Goal: Task Accomplishment & Management: Use online tool/utility

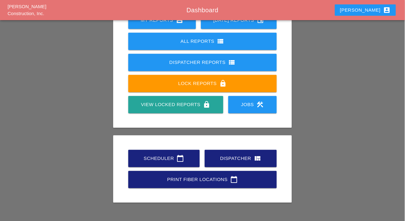
scroll to position [88, 0]
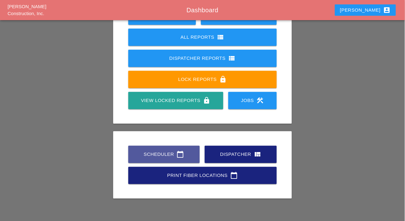
click at [160, 156] on div "Scheduler calendar_today" at bounding box center [163, 154] width 51 height 8
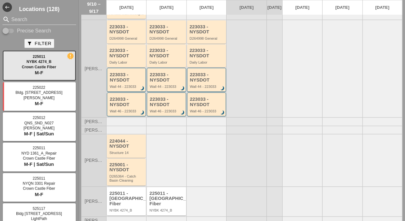
scroll to position [207, 0]
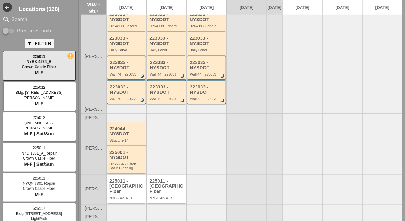
click at [132, 160] on div "225001 - NYSDOT" at bounding box center [126, 155] width 35 height 10
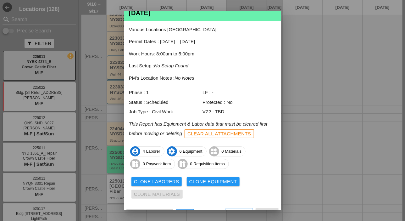
scroll to position [34, 0]
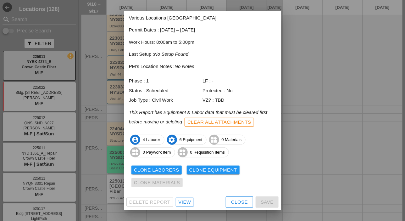
click at [184, 201] on div "View" at bounding box center [185, 201] width 13 height 7
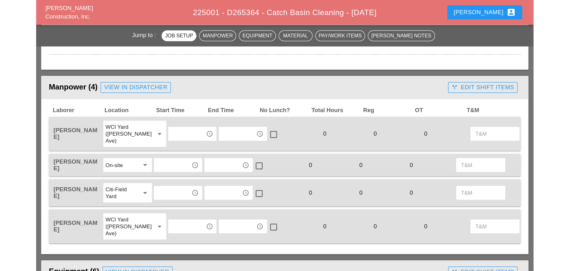
scroll to position [251, 0]
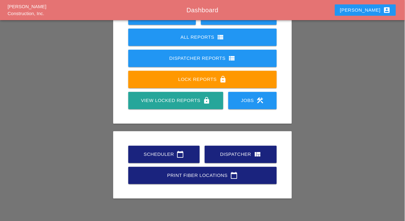
scroll to position [88, 0]
click at [160, 149] on link "Scheduler calendar_today" at bounding box center [163, 154] width 71 height 17
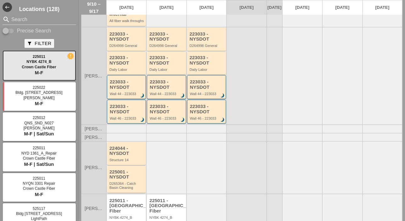
scroll to position [189, 0]
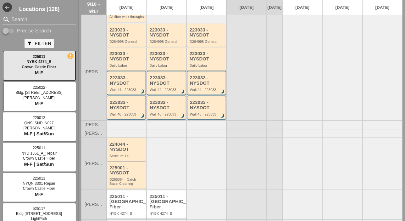
click at [131, 161] on div "224044 - NYSDOT Structure 14" at bounding box center [126, 149] width 39 height 23
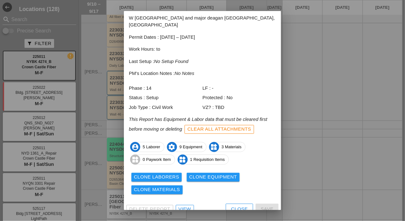
scroll to position [28, 0]
click at [189, 205] on div "View" at bounding box center [185, 208] width 13 height 7
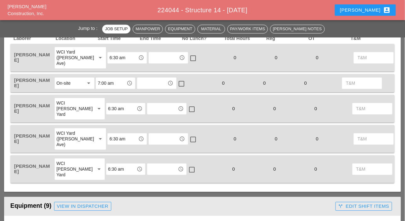
scroll to position [346, 0]
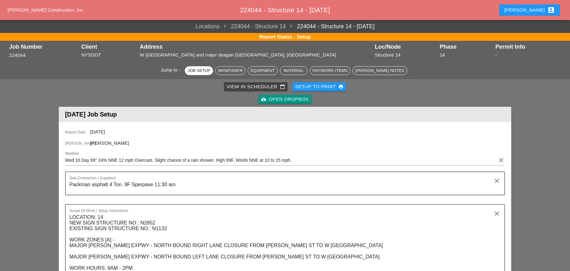
scroll to position [346, 0]
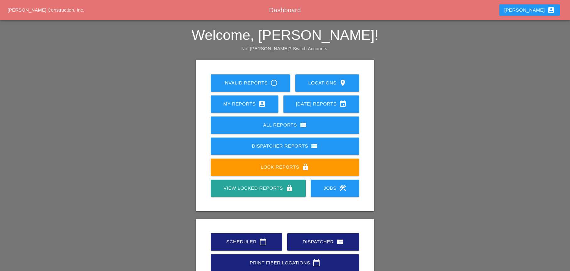
scroll to position [37, 0]
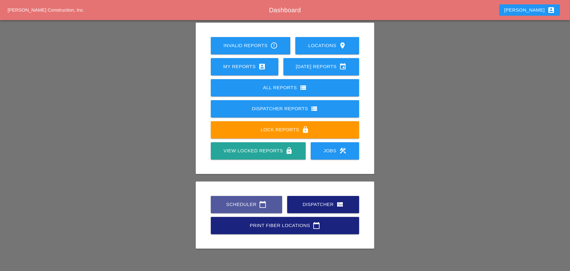
click at [244, 204] on div "Scheduler calendar_today" at bounding box center [246, 205] width 51 height 8
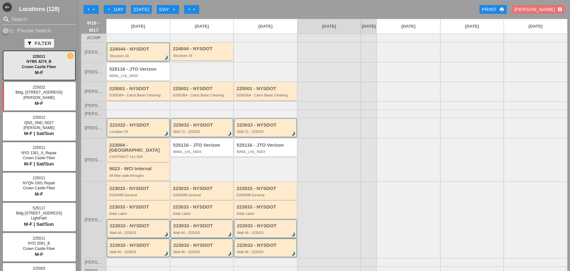
click at [119, 10] on div "arrow_left Day" at bounding box center [114, 9] width 17 height 7
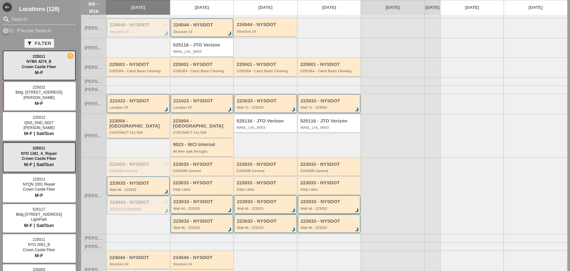
scroll to position [31, 0]
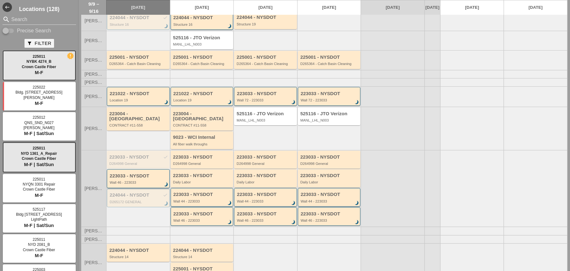
click at [137, 178] on div "223033 - NYSDOT Wall 46 - 223033 brightness_3" at bounding box center [139, 179] width 58 height 11
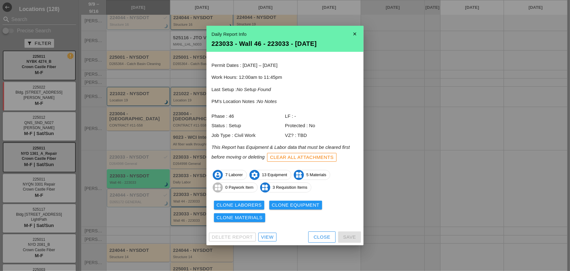
click at [268, 238] on div "View" at bounding box center [267, 237] width 13 height 7
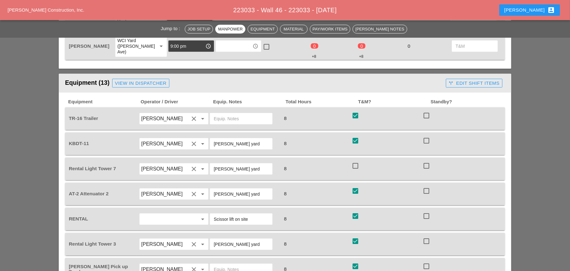
scroll to position [566, 0]
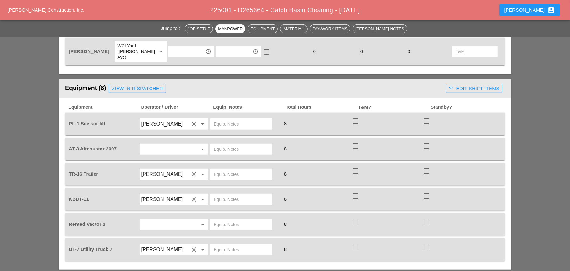
scroll to position [377, 0]
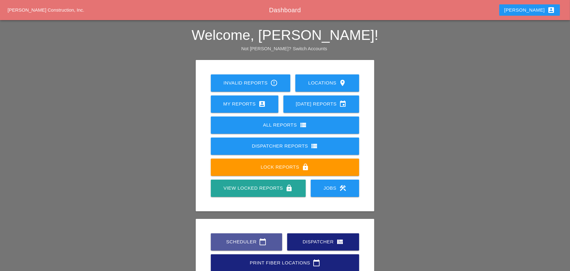
click at [229, 241] on div "Scheduler calendar_today" at bounding box center [246, 242] width 51 height 8
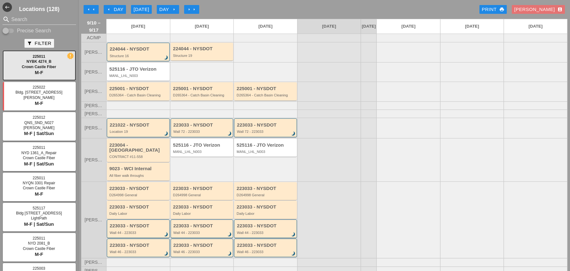
click at [128, 134] on div "Location 19" at bounding box center [139, 132] width 58 height 4
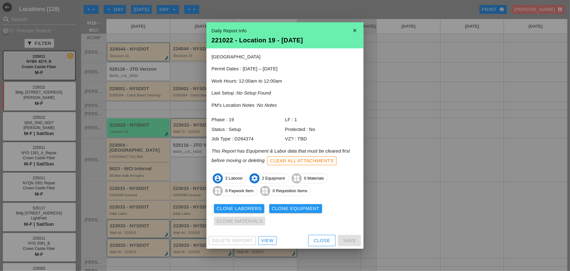
click at [265, 241] on div "View" at bounding box center [267, 240] width 13 height 7
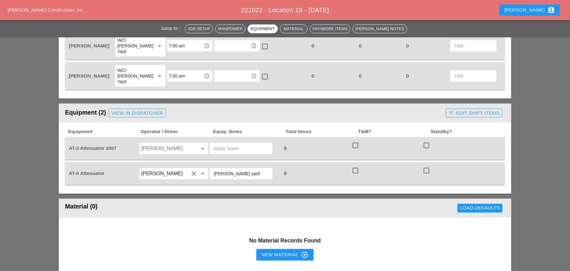
scroll to position [314, 0]
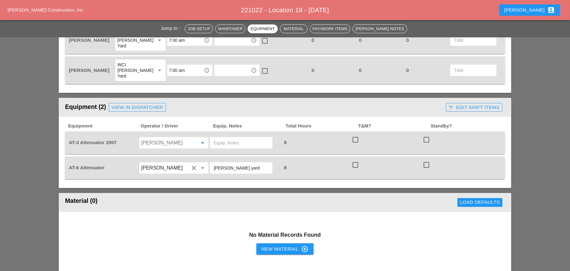
click at [163, 138] on input "Alberto Barajas Flores" at bounding box center [165, 143] width 48 height 10
click at [162, 144] on div "Ricardo Capao" at bounding box center [174, 145] width 59 height 8
type input "Ricardo Capao"
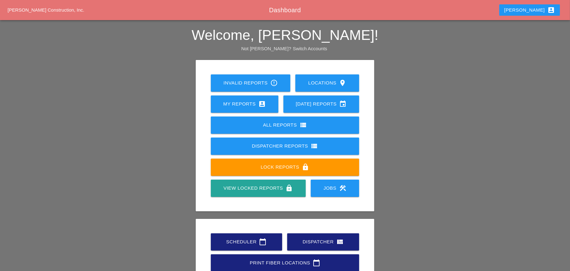
drag, startPoint x: 243, startPoint y: 245, endPoint x: 239, endPoint y: 241, distance: 4.9
click at [243, 245] on div "Scheduler calendar_today" at bounding box center [246, 242] width 51 height 8
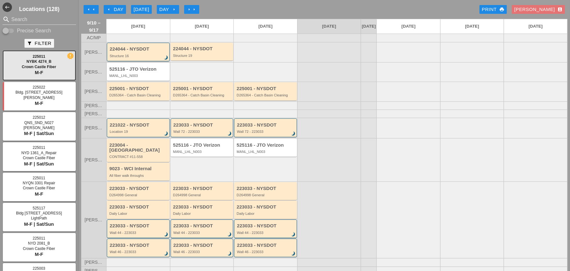
click at [128, 58] on div "Structure 16" at bounding box center [139, 56] width 58 height 4
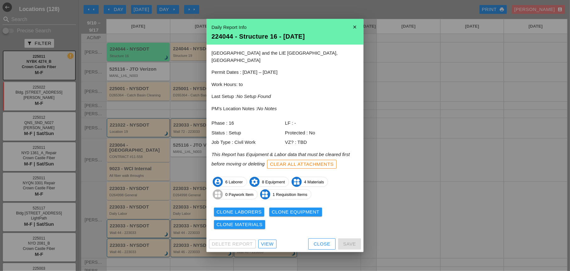
click at [269, 241] on div "View" at bounding box center [267, 244] width 13 height 7
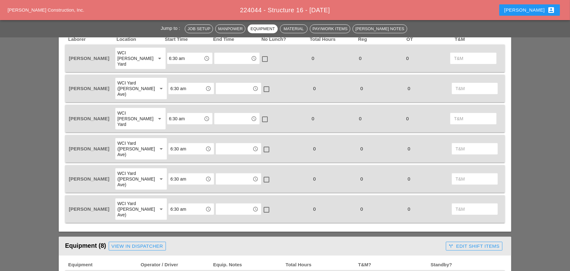
scroll to position [314, 0]
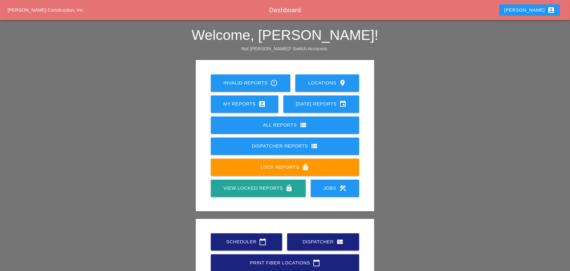
click at [238, 242] on div "Scheduler calendar_today" at bounding box center [246, 242] width 51 height 8
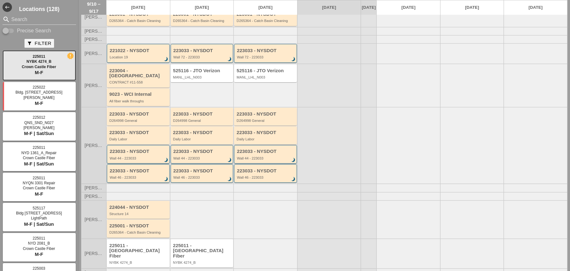
scroll to position [82, 0]
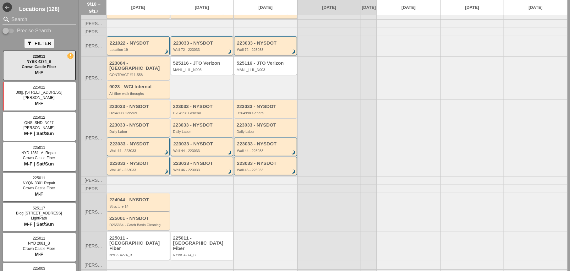
click at [131, 206] on div "Structure 14" at bounding box center [138, 207] width 59 height 4
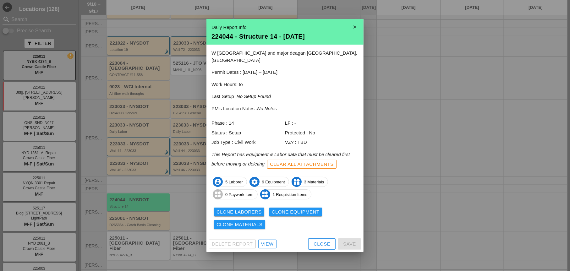
click at [264, 242] on div "View" at bounding box center [267, 244] width 13 height 7
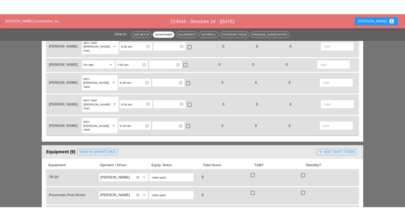
scroll to position [377, 0]
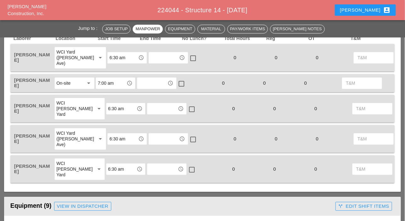
click at [367, 11] on button "Luca account_box" at bounding box center [365, 9] width 61 height 11
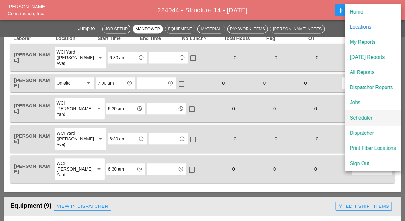
click at [353, 115] on div "Scheduler" at bounding box center [373, 118] width 46 height 8
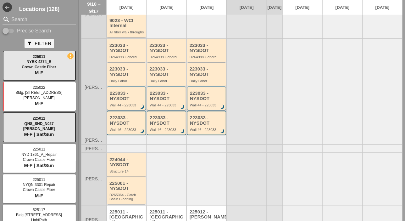
scroll to position [157, 0]
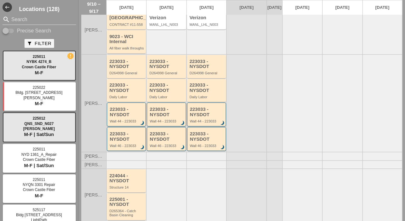
click at [14, 30] on input "Precise Search" at bounding box center [9, 31] width 12 height 8
checkbox input "true"
click at [16, 24] on input "Search" at bounding box center [39, 19] width 56 height 10
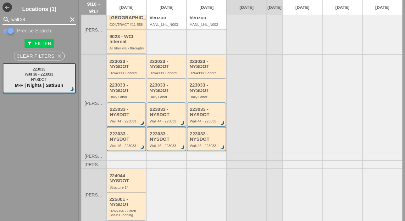
type input "wall 38"
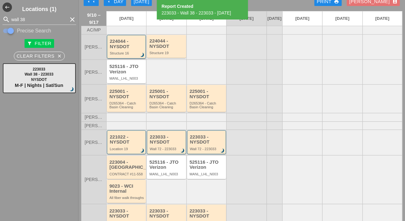
scroll to position [0, 0]
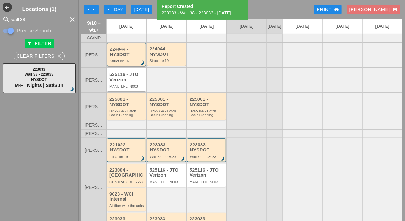
click at [115, 8] on div "arrow_left Day" at bounding box center [114, 9] width 17 height 7
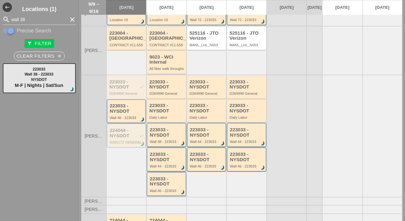
scroll to position [157, 0]
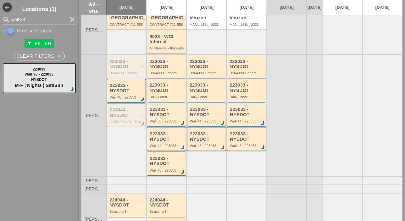
click at [128, 93] on div "223033 - NYSDOT" at bounding box center [127, 88] width 34 height 10
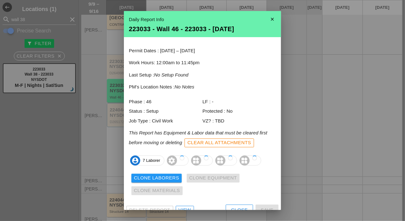
scroll to position [8, 0]
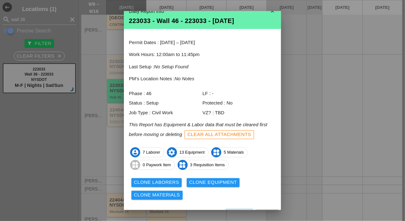
click at [160, 182] on div "Clone Laborers" at bounding box center [156, 182] width 45 height 7
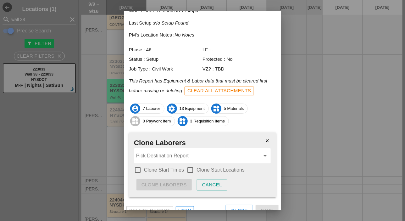
scroll to position [60, 0]
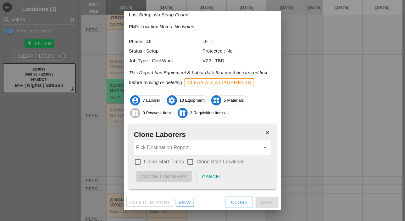
click at [140, 161] on div at bounding box center [137, 161] width 11 height 11
checkbox input "true"
click at [189, 160] on div at bounding box center [190, 161] width 11 height 11
checkbox input "true"
click at [172, 150] on input "Pick Destination Report" at bounding box center [198, 147] width 124 height 10
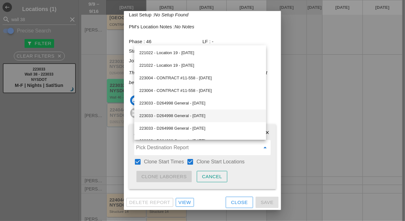
click at [181, 115] on div "223033 - D264998 General - 09/10/2025" at bounding box center [200, 116] width 122 height 8
type input "223033 - D264998 General - 09/10/2025"
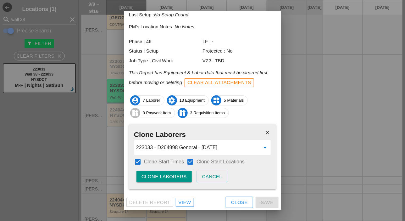
click at [177, 172] on button "Clone Laborers" at bounding box center [163, 176] width 55 height 11
click at [177, 172] on button "Are you sure?" at bounding box center [161, 176] width 50 height 11
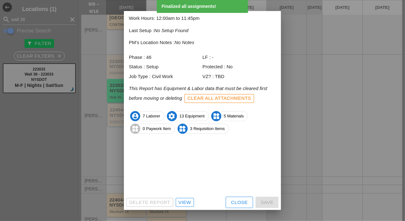
scroll to position [21, 0]
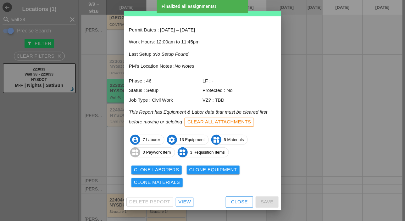
click at [215, 169] on div "Clone Equipment" at bounding box center [213, 169] width 48 height 7
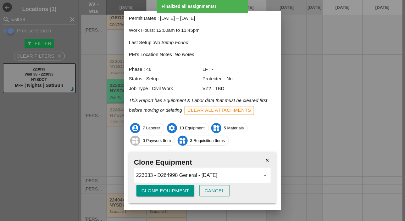
scroll to position [47, 0]
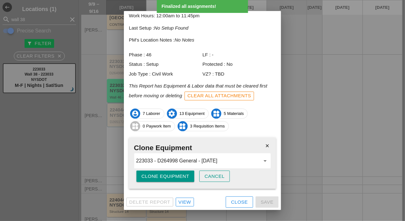
click at [181, 179] on div "Clone Equipment" at bounding box center [165, 176] width 48 height 7
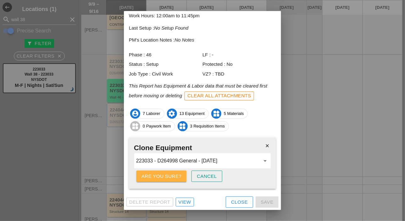
click at [181, 178] on div "Are you sure?" at bounding box center [161, 176] width 40 height 7
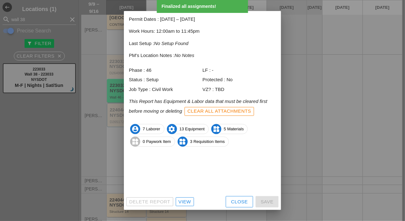
scroll to position [21, 0]
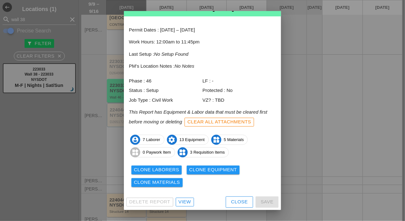
click at [209, 168] on div "Clone Equipment" at bounding box center [213, 169] width 48 height 7
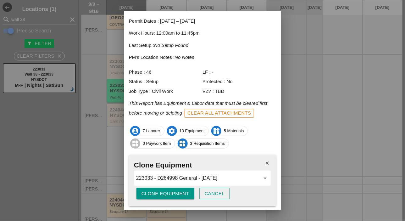
scroll to position [47, 0]
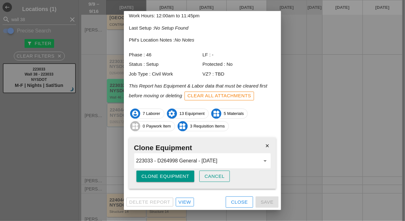
click at [169, 175] on div "Clone Equipment" at bounding box center [165, 176] width 48 height 7
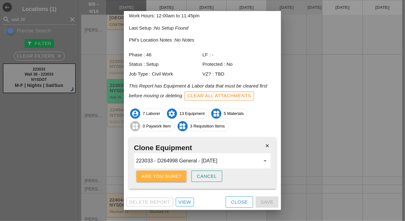
click at [169, 175] on div "Are you sure?" at bounding box center [161, 176] width 40 height 7
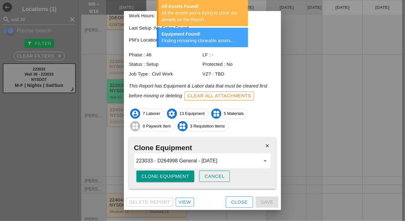
click at [262, 145] on icon "close" at bounding box center [267, 145] width 13 height 13
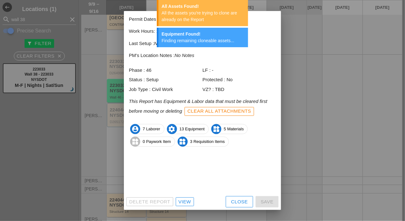
scroll to position [21, 0]
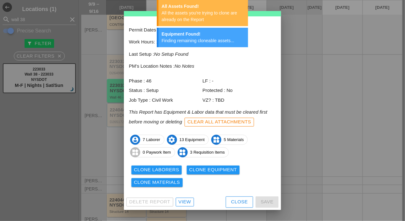
click at [170, 182] on div "Clone Materials" at bounding box center [157, 182] width 46 height 7
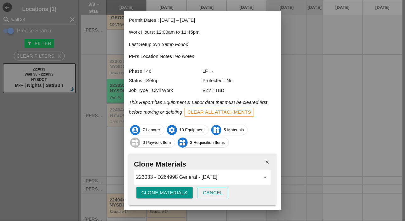
scroll to position [47, 0]
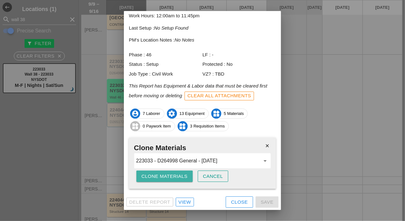
click at [174, 177] on div "Clone Materials" at bounding box center [164, 176] width 46 height 7
click at [174, 177] on div "Are you sure?" at bounding box center [161, 176] width 40 height 7
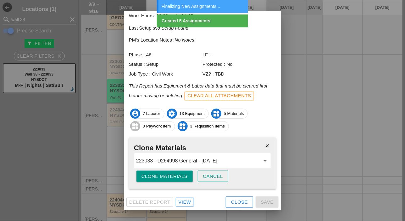
click at [234, 198] on div "Close" at bounding box center [239, 201] width 17 height 7
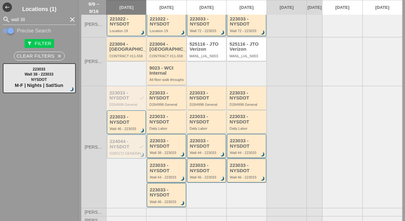
scroll to position [157, 0]
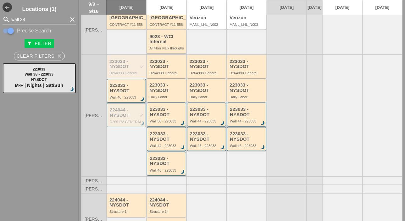
click at [163, 93] on div "223033 - NYSDOT" at bounding box center [166, 87] width 35 height 10
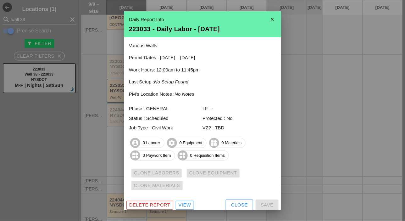
click at [231, 202] on div "Close" at bounding box center [239, 204] width 17 height 7
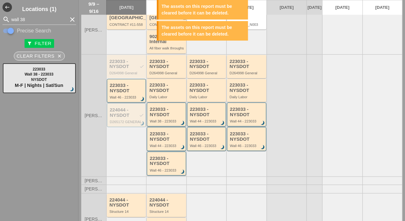
drag, startPoint x: 38, startPoint y: 54, endPoint x: 169, endPoint y: 87, distance: 135.7
click at [169, 87] on div "west Locations (1) search wall 38 clear Precise Search filter_alt Filter Clear …" at bounding box center [242, 110] width 326 height 221
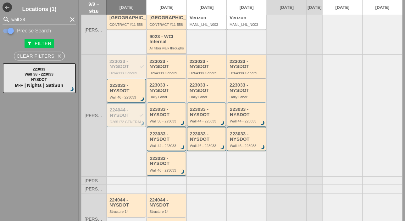
click at [165, 75] on div "D264998 General" at bounding box center [166, 73] width 35 height 4
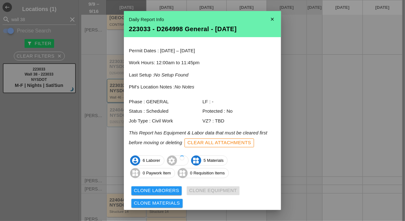
click at [225, 146] on button "Clear All Attachments" at bounding box center [219, 142] width 69 height 9
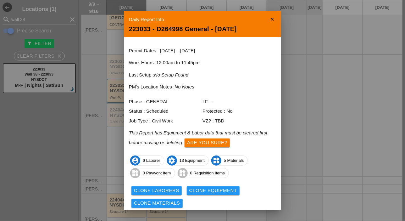
click at [222, 145] on div "Are you sure?" at bounding box center [207, 142] width 40 height 7
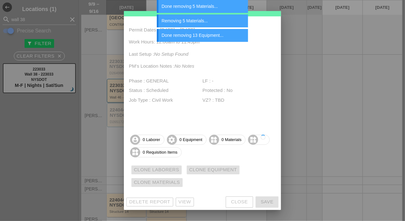
scroll to position [0, 0]
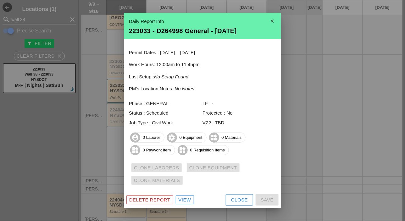
click at [239, 197] on div "Close" at bounding box center [239, 199] width 17 height 7
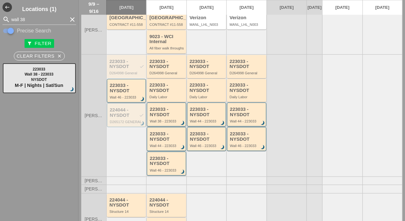
click at [163, 93] on div "223033 - NYSDOT" at bounding box center [166, 87] width 35 height 10
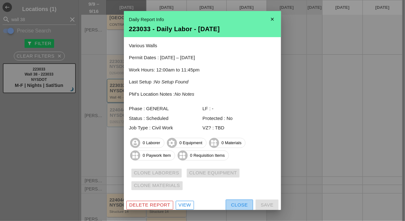
drag, startPoint x: 236, startPoint y: 203, endPoint x: 207, endPoint y: 177, distance: 39.2
click at [236, 203] on div "Close" at bounding box center [239, 204] width 17 height 7
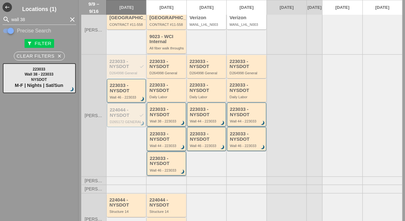
click at [170, 166] on div "223033 - NYSDOT" at bounding box center [167, 161] width 34 height 10
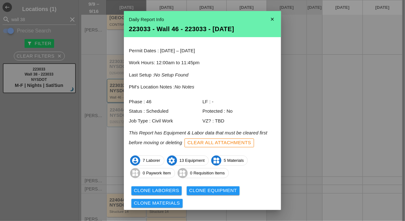
click at [205, 143] on div "Clear All Attachments" at bounding box center [219, 142] width 64 height 7
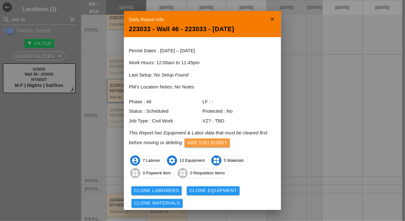
click at [205, 143] on div "Are you sure?" at bounding box center [207, 142] width 40 height 7
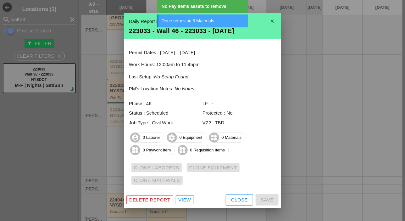
click at [239, 199] on div "Close" at bounding box center [239, 199] width 17 height 7
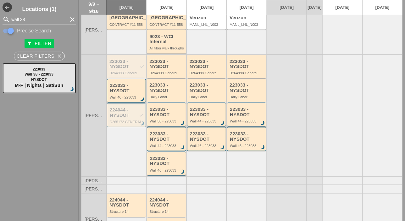
click at [131, 93] on div "223033 - NYSDOT" at bounding box center [127, 88] width 34 height 10
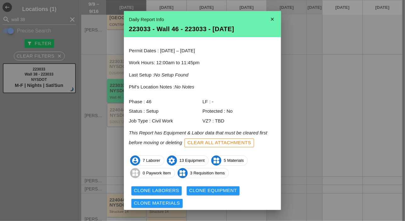
click at [168, 190] on div "Clone Laborers" at bounding box center [156, 190] width 45 height 7
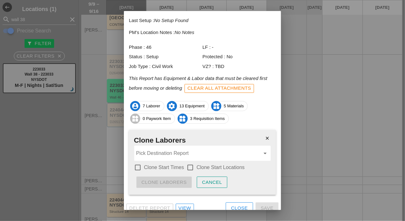
scroll to position [60, 0]
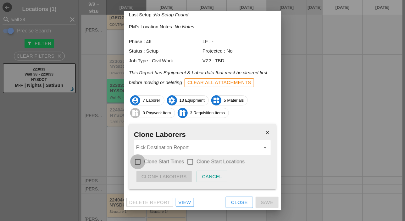
click at [138, 163] on div at bounding box center [137, 161] width 11 height 11
click at [190, 162] on div at bounding box center [190, 161] width 11 height 11
click at [179, 148] on input "Pick Destination Report" at bounding box center [198, 147] width 124 height 10
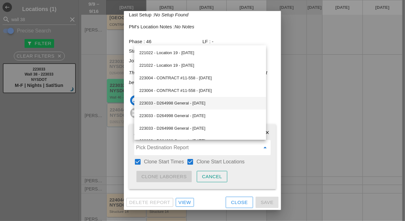
scroll to position [31, 0]
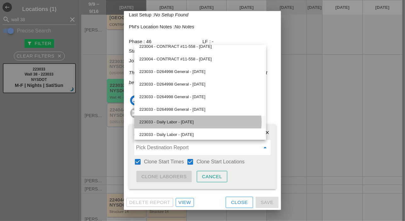
click at [185, 120] on div "223033 - Daily Labor - 09/10/2025" at bounding box center [200, 122] width 122 height 8
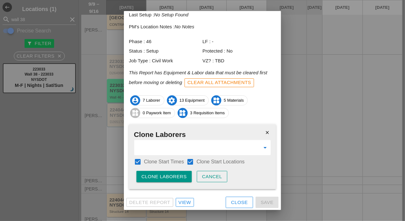
click at [175, 171] on button "Clone Laborers" at bounding box center [163, 176] width 55 height 11
click at [175, 173] on div "Are you sure?" at bounding box center [161, 176] width 40 height 7
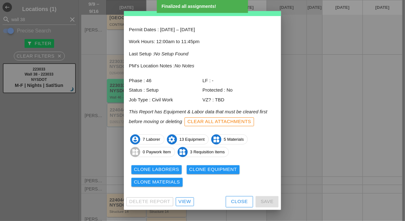
scroll to position [21, 0]
click at [206, 169] on div "Clone Equipment" at bounding box center [213, 169] width 48 height 7
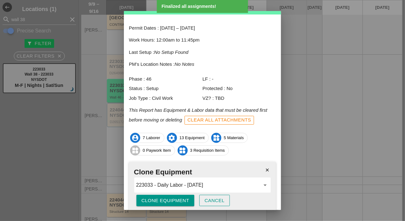
scroll to position [47, 0]
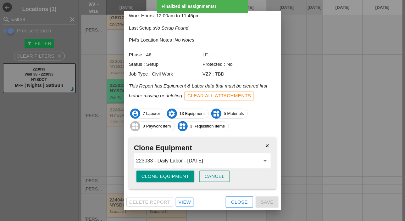
click at [170, 175] on div "Clone Equipment" at bounding box center [165, 176] width 48 height 7
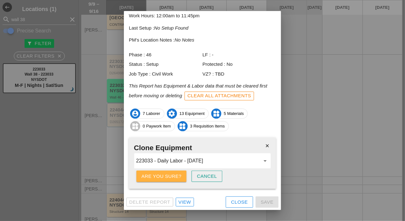
click at [170, 175] on div "Are you sure?" at bounding box center [161, 176] width 40 height 7
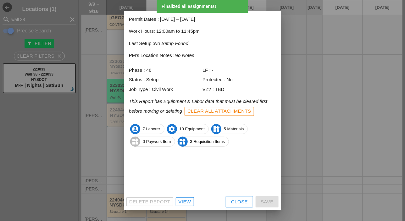
scroll to position [21, 0]
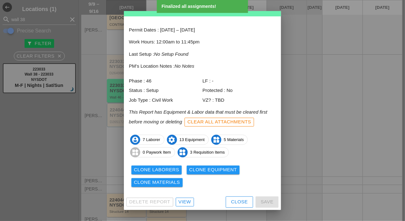
click at [173, 182] on div "Clone Materials" at bounding box center [157, 182] width 46 height 7
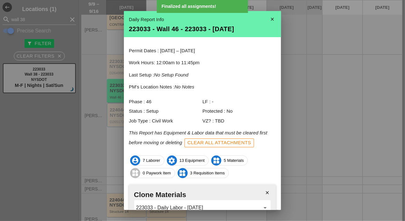
scroll to position [47, 0]
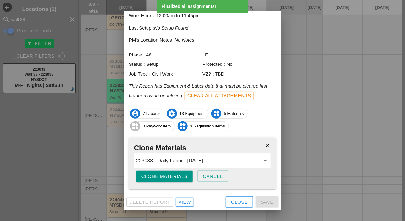
click at [175, 177] on div "Clone Materials" at bounding box center [164, 176] width 46 height 7
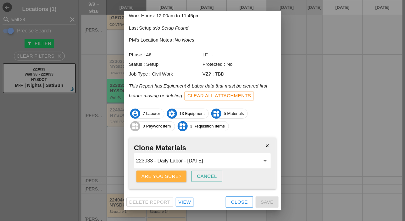
click at [175, 177] on div "Are you sure?" at bounding box center [161, 176] width 40 height 7
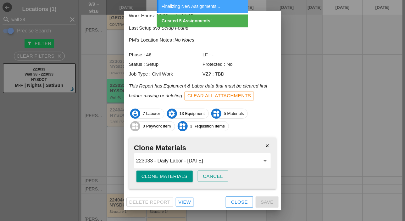
click at [231, 200] on div "Close" at bounding box center [239, 201] width 17 height 7
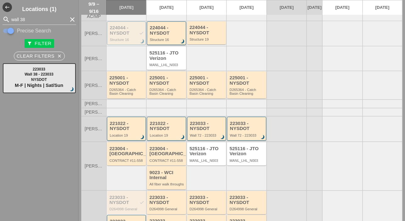
scroll to position [0, 0]
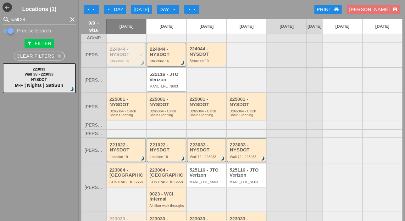
click at [167, 63] on div "224044 - NYSDOT Structure 16 brightness_3" at bounding box center [167, 55] width 34 height 16
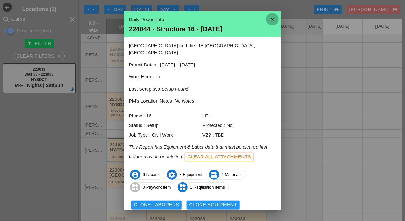
click at [266, 21] on icon "close" at bounding box center [272, 19] width 13 height 13
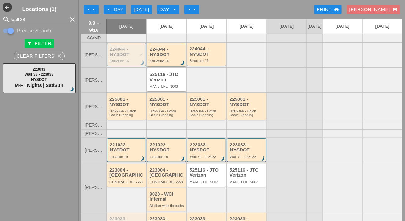
click at [175, 10] on icon "arrow_right" at bounding box center [174, 9] width 5 height 5
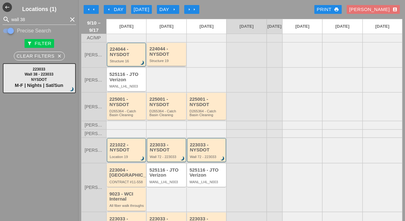
click at [163, 57] on div "224044 - NYSDOT" at bounding box center [166, 51] width 35 height 10
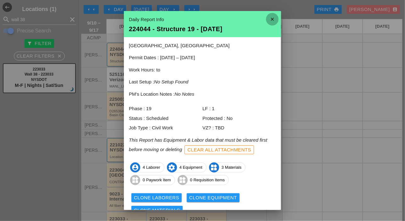
click at [267, 20] on icon "close" at bounding box center [272, 19] width 13 height 13
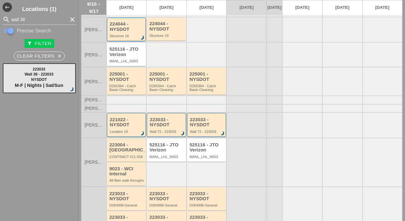
scroll to position [31, 0]
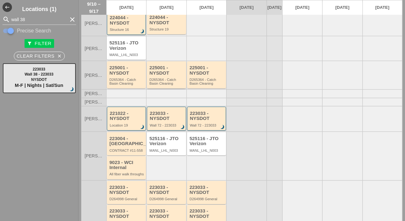
click at [162, 83] on div "D265364 - Catch Basin Cleaning" at bounding box center [166, 82] width 35 height 8
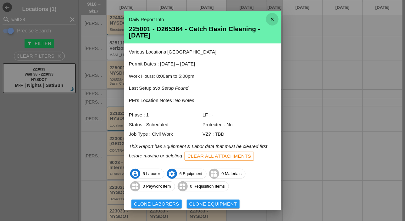
click at [269, 20] on icon "close" at bounding box center [272, 19] width 13 height 13
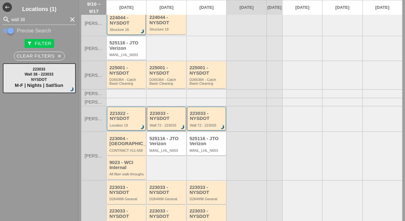
scroll to position [63, 0]
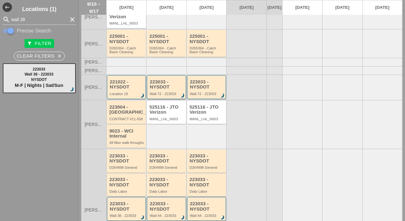
click at [166, 95] on div "223033 - NYSDOT Wall 72 - 223033 brightness_3" at bounding box center [167, 87] width 34 height 16
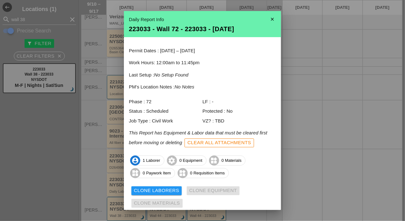
click at [269, 19] on icon "close" at bounding box center [272, 19] width 13 height 13
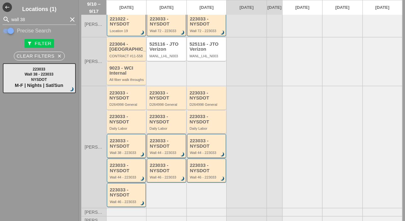
scroll to position [157, 0]
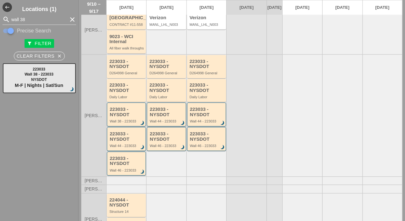
click at [165, 102] on div "223033 - NYSDOT Daily Labor" at bounding box center [166, 90] width 39 height 23
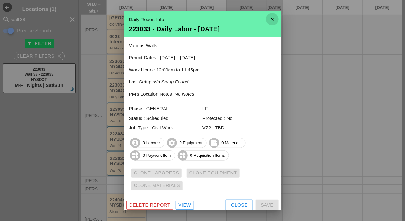
click at [268, 19] on icon "close" at bounding box center [272, 19] width 13 height 13
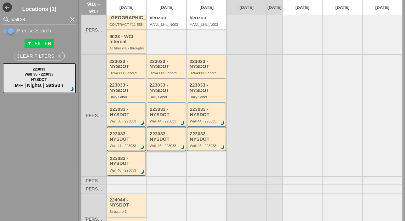
click at [168, 141] on div "223033 - NYSDOT" at bounding box center [167, 136] width 34 height 10
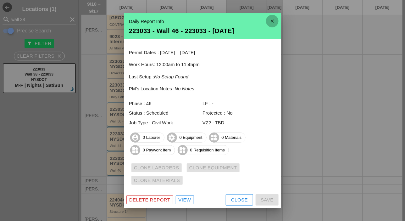
click at [272, 22] on icon "close" at bounding box center [272, 21] width 13 height 13
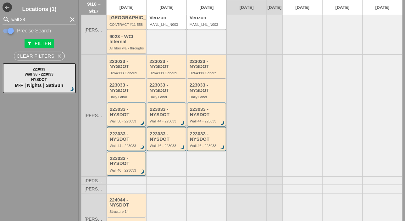
click at [166, 117] on div "223033 - NYSDOT" at bounding box center [167, 112] width 34 height 10
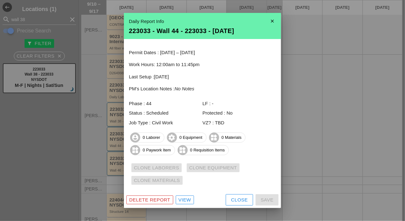
click at [273, 21] on icon "close" at bounding box center [272, 21] width 13 height 13
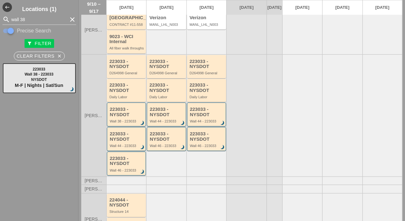
click at [169, 69] on div "223033 - NYSDOT" at bounding box center [166, 64] width 35 height 10
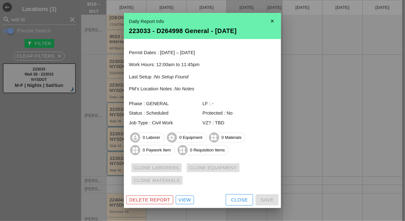
click at [272, 21] on icon "close" at bounding box center [272, 21] width 13 height 13
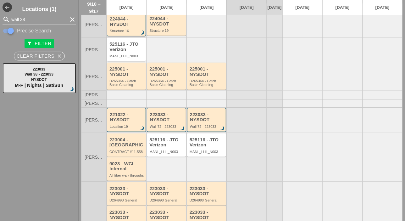
scroll to position [0, 0]
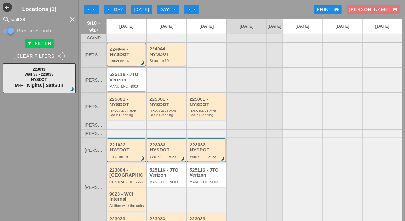
click at [174, 57] on div "224044 - NYSDOT" at bounding box center [166, 51] width 35 height 10
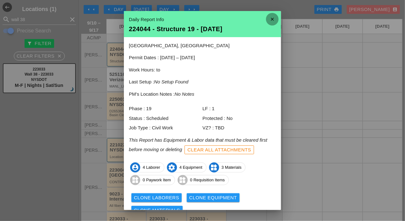
drag, startPoint x: 265, startPoint y: 17, endPoint x: 212, endPoint y: 48, distance: 61.6
click at [266, 17] on icon "close" at bounding box center [272, 19] width 13 height 13
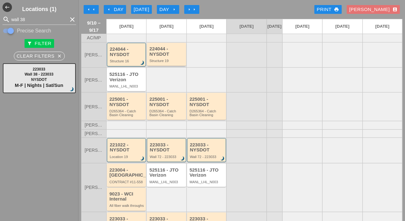
drag, startPoint x: 165, startPoint y: 58, endPoint x: 211, endPoint y: 49, distance: 47.0
click at [211, 49] on div at bounding box center [206, 54] width 40 height 25
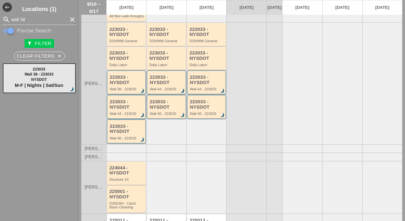
scroll to position [231, 0]
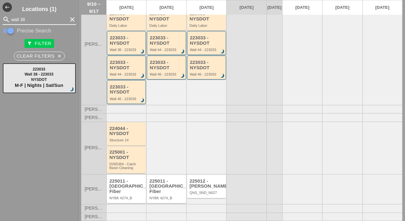
drag, startPoint x: 27, startPoint y: 19, endPoint x: 8, endPoint y: 19, distance: 18.9
click at [8, 19] on div "search wall 38 clear" at bounding box center [40, 19] width 74 height 10
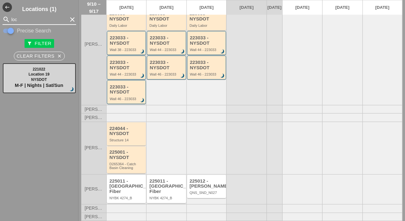
type input "loc"
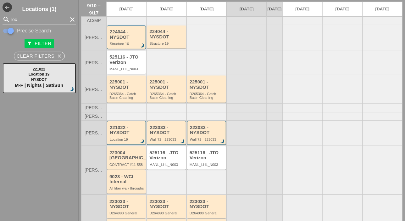
scroll to position [0, 0]
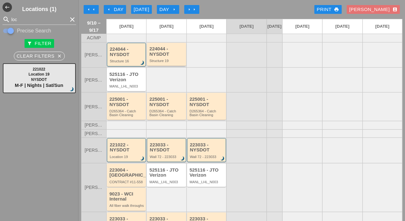
click at [163, 56] on div "224044 - NYSDOT" at bounding box center [166, 51] width 35 height 10
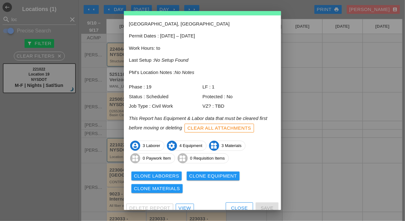
scroll to position [28, 0]
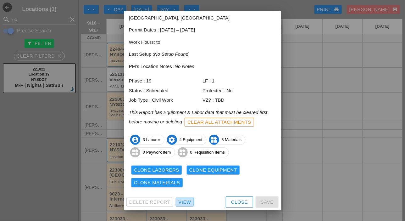
click at [181, 201] on div "View" at bounding box center [185, 201] width 13 height 7
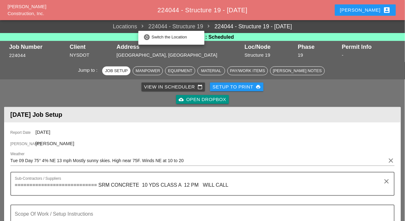
click at [157, 27] on span "224044 - Structure 19" at bounding box center [170, 26] width 66 height 8
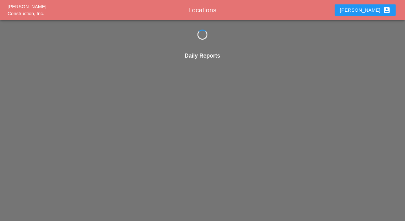
click at [155, 37] on div at bounding box center [202, 35] width 405 height 10
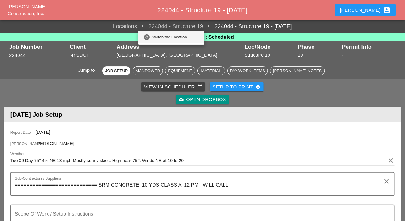
click at [157, 36] on div "Switch the Location" at bounding box center [176, 37] width 48 height 8
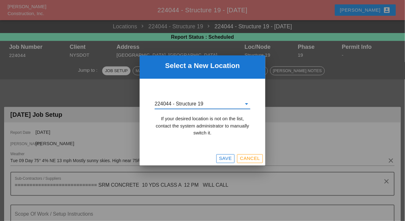
click at [204, 103] on input "224044 - Structure 19" at bounding box center [198, 104] width 87 height 10
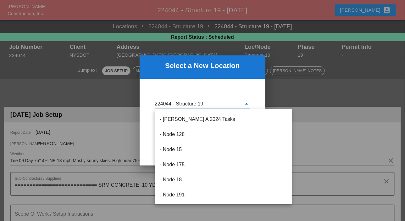
click at [205, 103] on input "224044 - Structure 19" at bounding box center [198, 104] width 87 height 10
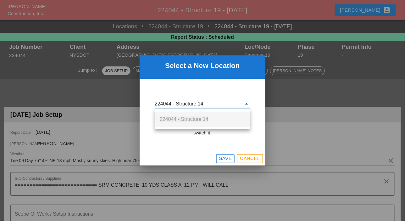
click at [201, 120] on span "224044 - Structure 14" at bounding box center [184, 118] width 49 height 5
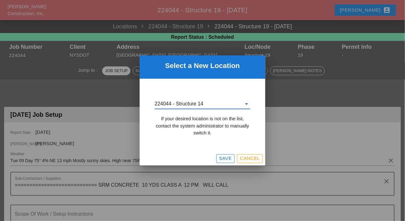
type input "224044 - Structure 14"
click at [248, 158] on div "Cancel" at bounding box center [250, 158] width 20 height 7
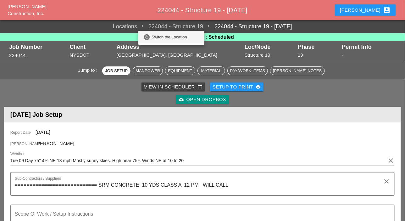
click at [157, 37] on div "Switch the Location" at bounding box center [176, 37] width 48 height 8
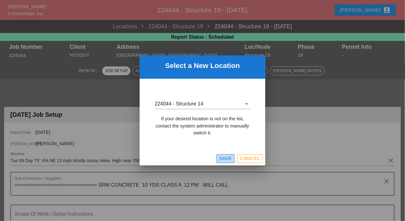
click at [224, 158] on div "Save" at bounding box center [225, 158] width 13 height 7
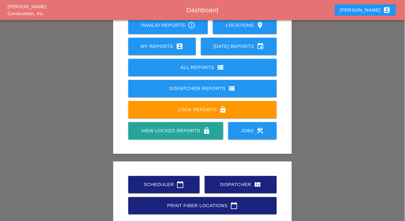
scroll to position [88, 0]
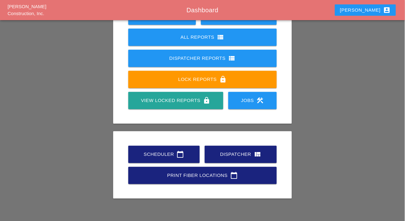
click at [222, 156] on div "Dispatcher view_quilt" at bounding box center [241, 154] width 52 height 8
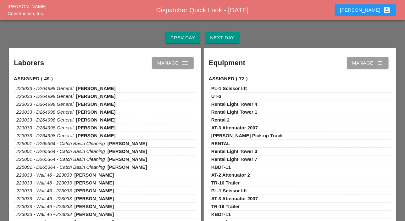
click at [168, 61] on div "Manage list" at bounding box center [172, 63] width 31 height 8
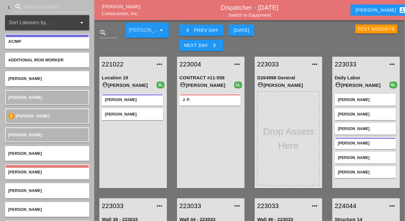
click at [262, 17] on div "[PERSON_NAME] Construction, Inc. Dispatcher - [DATE] Switch to Equipment Luca a…" at bounding box center [249, 10] width 311 height 20
click at [268, 16] on link "Switch to Equipment" at bounding box center [249, 15] width 42 height 5
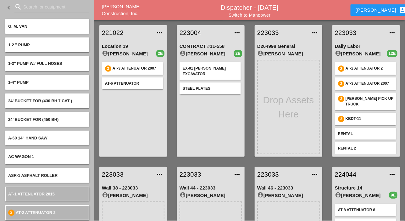
click at [25, 6] on input "Search for equipment" at bounding box center [51, 7] width 57 height 10
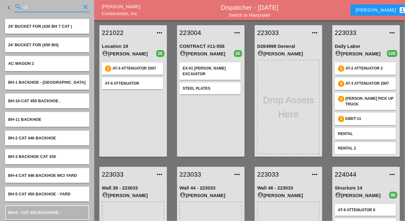
type input "c"
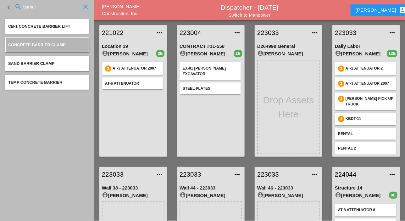
type input "barrier"
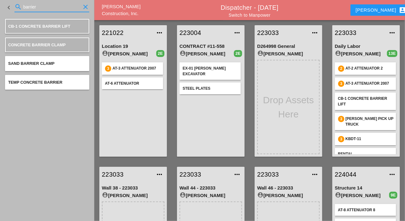
drag, startPoint x: 41, startPoint y: 8, endPoint x: 14, endPoint y: 6, distance: 26.8
click at [16, 6] on div "search barrier clear" at bounding box center [51, 7] width 75 height 10
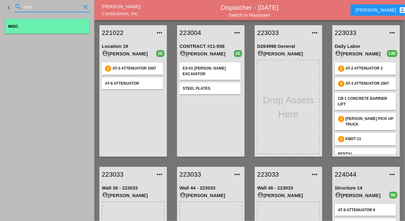
type input "misc"
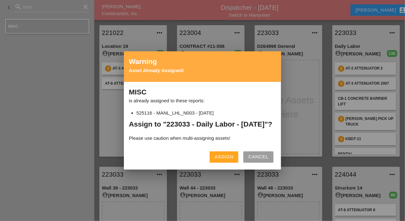
drag, startPoint x: 220, startPoint y: 160, endPoint x: 311, endPoint y: 112, distance: 102.8
click at [220, 160] on div "Assign" at bounding box center [224, 156] width 19 height 7
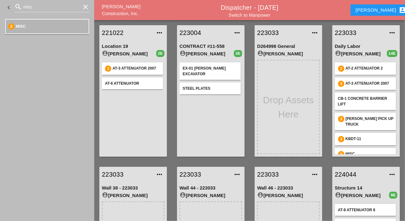
drag, startPoint x: 86, startPoint y: 7, endPoint x: 17, endPoint y: 13, distance: 69.1
click at [86, 7] on icon "clear" at bounding box center [86, 7] width 8 height 8
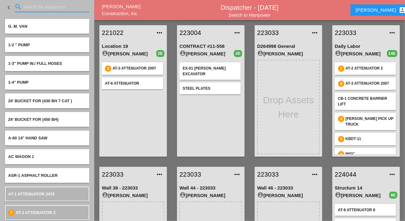
click at [30, 6] on input "Search for equipment" at bounding box center [51, 7] width 57 height 10
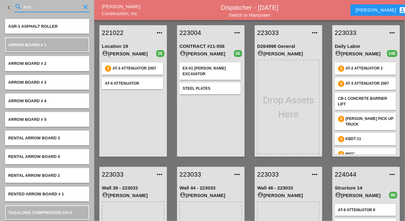
type input "arro"
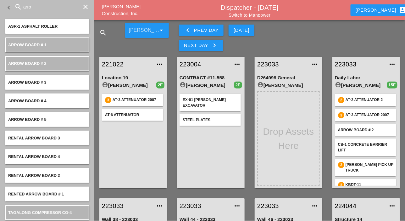
click at [207, 44] on div "Next Day keyboard_arrow_right" at bounding box center [201, 45] width 34 height 8
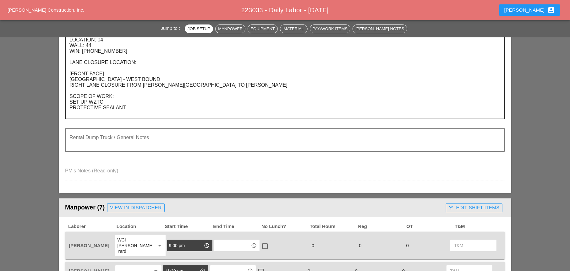
scroll to position [189, 0]
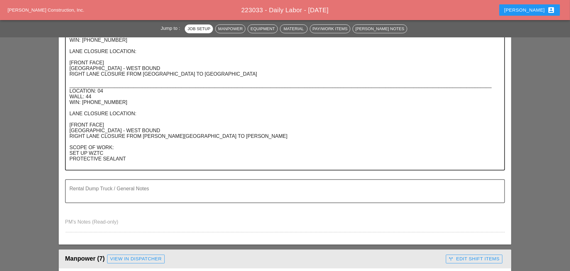
click at [135, 158] on textarea "LOCATION: 04 WALL: 46 WIN: [PHONE_NUMBER] LANE CLOSURE LOCATION: [FRONT FACE] […" at bounding box center [282, 97] width 426 height 146
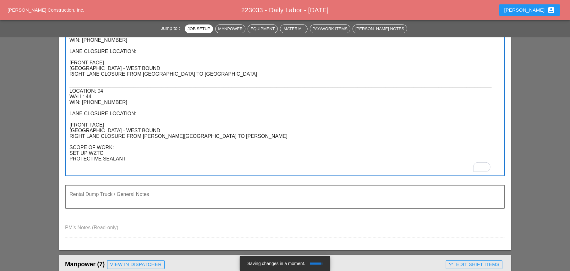
paste textarea "LOCATION: 04 WALL: 38 WIN: 1-095-027 LANE CLOSURE LOCATION:"
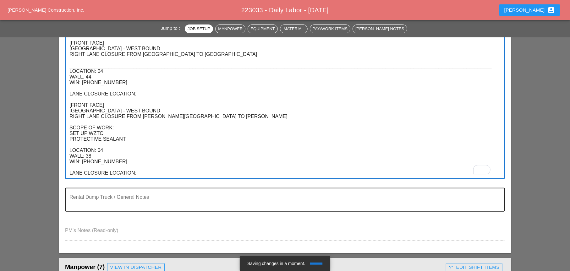
scroll to position [220, 0]
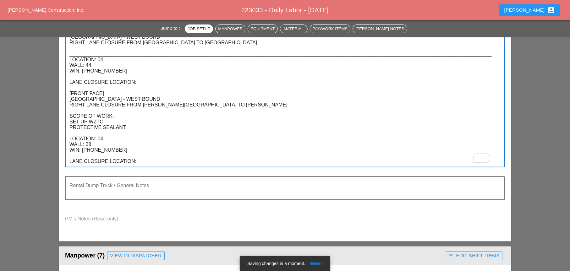
drag, startPoint x: 143, startPoint y: 162, endPoint x: 70, endPoint y: 162, distance: 72.3
click at [70, 162] on textarea "LOCATION: 04 WALL: 46 WIN: 1-095-048 LANE CLOSURE LOCATION: [FRONT FACE] CROSS …" at bounding box center [282, 79] width 426 height 174
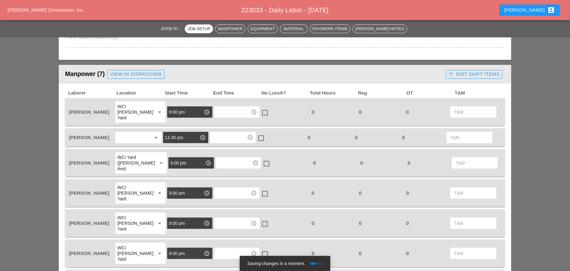
scroll to position [409, 0]
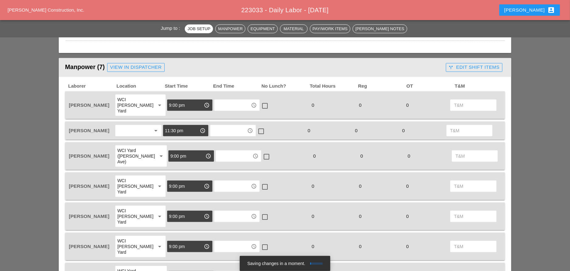
type textarea "LOCATION: 04 WALL: 46 WIN: [PHONE_NUMBER] LANE CLOSURE LOCATION: [FRONT FACE] […"
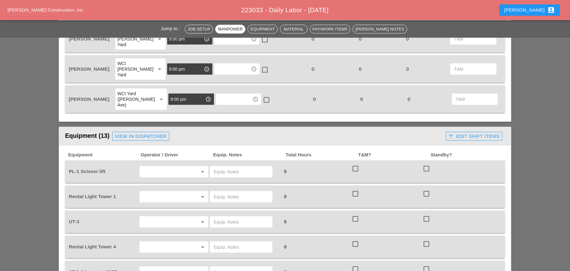
scroll to position [566, 0]
click at [222, 167] on input "text" at bounding box center [241, 172] width 55 height 10
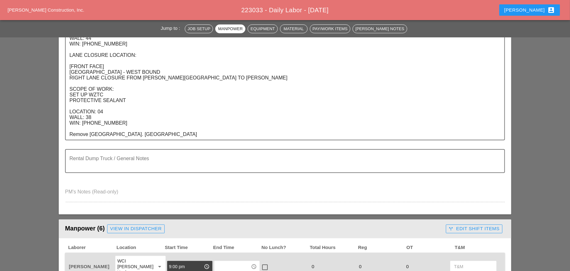
scroll to position [440, 0]
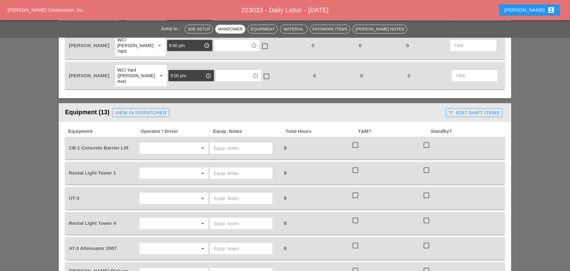
scroll to position [597, 0]
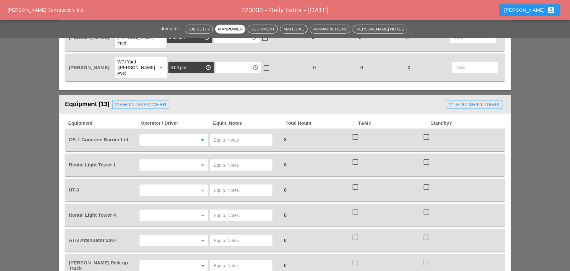
click at [161, 135] on input "text" at bounding box center [165, 140] width 48 height 10
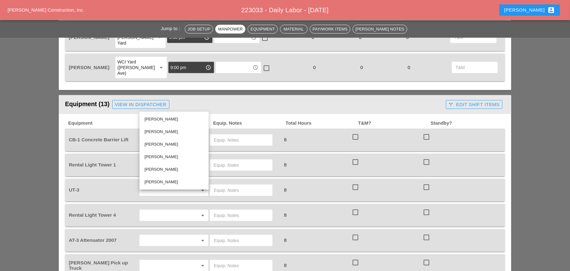
click at [162, 122] on div "[PERSON_NAME]" at bounding box center [174, 120] width 59 height 8
type input "[PERSON_NAME]"
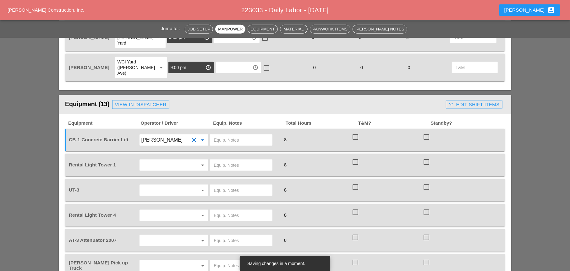
click at [152, 160] on input "text" at bounding box center [165, 165] width 48 height 10
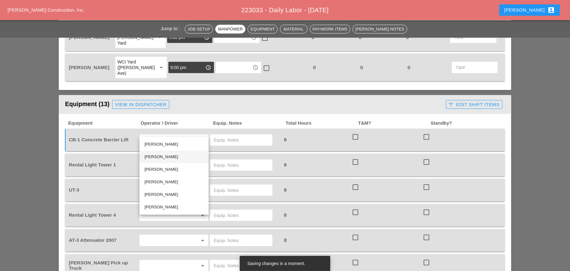
click at [154, 156] on div "[PERSON_NAME]" at bounding box center [174, 157] width 59 height 8
type input "[PERSON_NAME]"
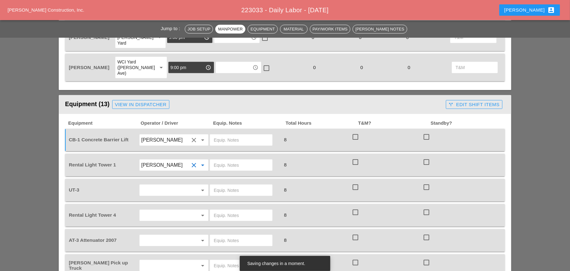
click at [153, 185] on input "text" at bounding box center [165, 190] width 48 height 10
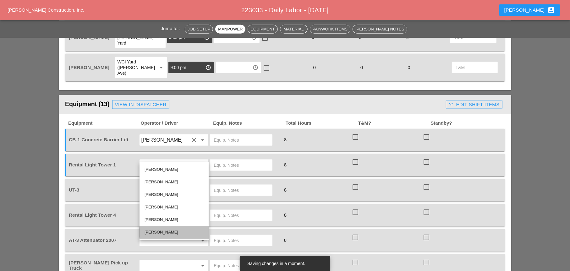
click at [152, 229] on div "[PERSON_NAME]" at bounding box center [174, 233] width 59 height 8
type input "[PERSON_NAME]"
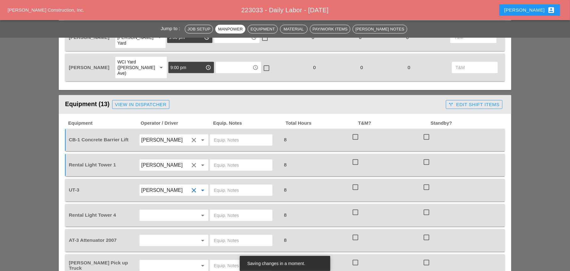
click at [149, 211] on input "text" at bounding box center [165, 216] width 48 height 10
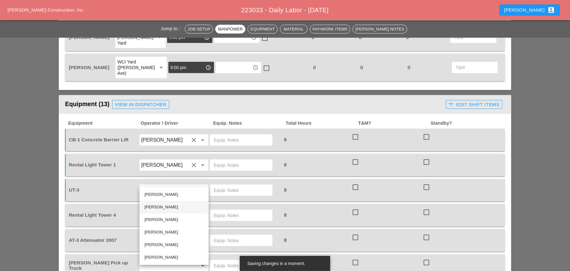
click at [151, 207] on div "[PERSON_NAME]" at bounding box center [174, 208] width 59 height 8
type input "[PERSON_NAME]"
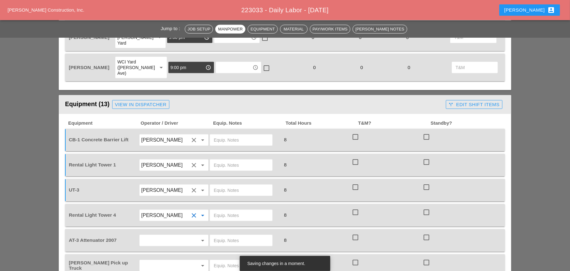
click at [152, 236] on input "text" at bounding box center [165, 241] width 48 height 10
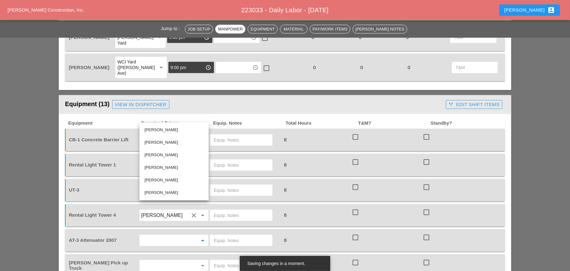
scroll to position [629, 0]
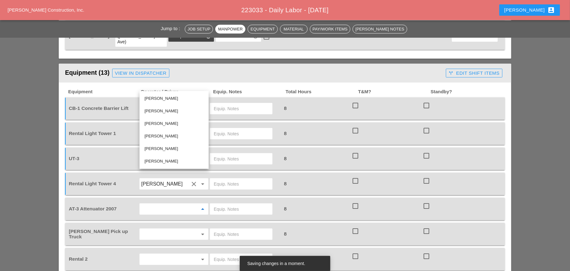
drag, startPoint x: 151, startPoint y: 136, endPoint x: 144, endPoint y: 153, distance: 18.9
click at [151, 136] on div "[PERSON_NAME]" at bounding box center [174, 137] width 59 height 8
type input "[PERSON_NAME]"
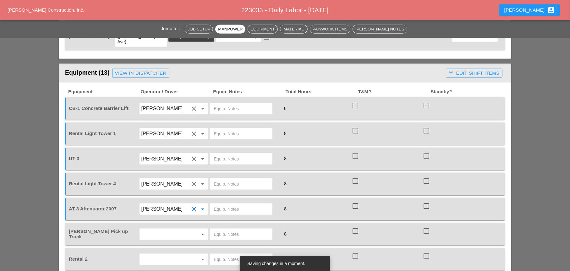
click at [150, 229] on input "text" at bounding box center [165, 234] width 48 height 10
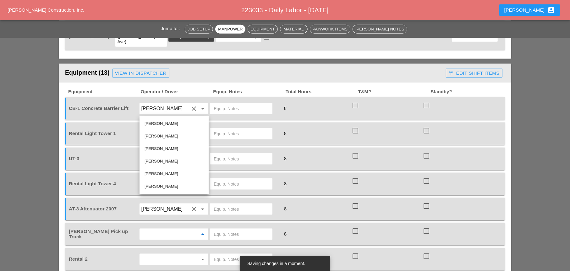
click at [153, 138] on div "[PERSON_NAME]" at bounding box center [174, 137] width 59 height 8
type input "[PERSON_NAME]"
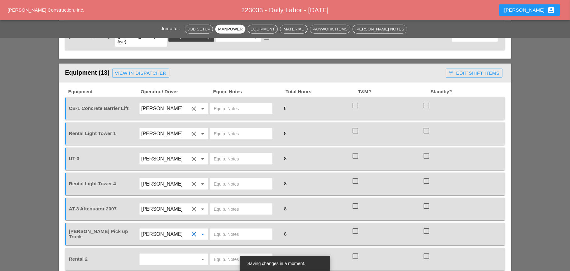
click at [153, 255] on input "text" at bounding box center [165, 260] width 48 height 10
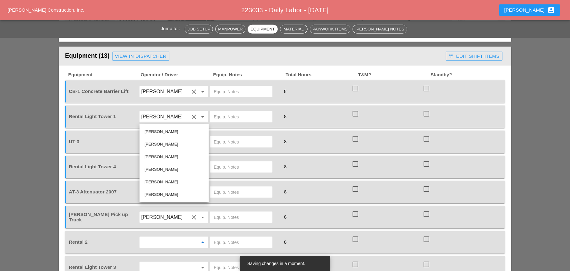
scroll to position [660, 0]
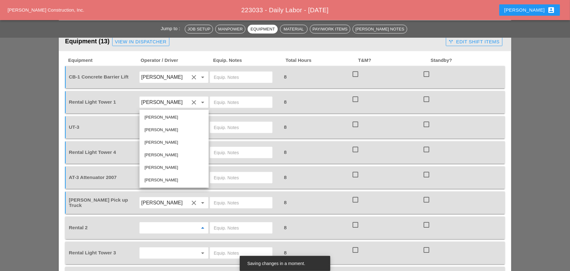
click at [214, 223] on input "text" at bounding box center [241, 228] width 55 height 10
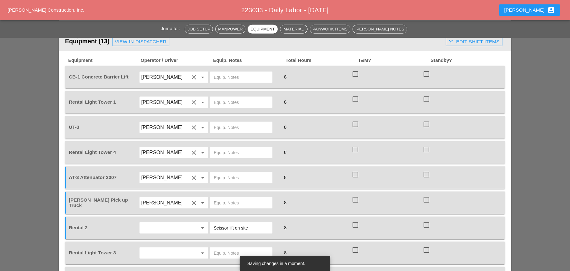
type input "Scissor lift on site"
click at [223, 248] on input "text" at bounding box center [241, 253] width 55 height 10
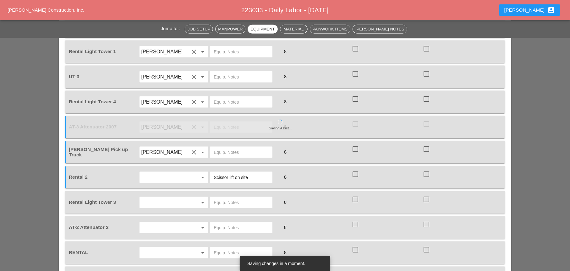
scroll to position [723, 0]
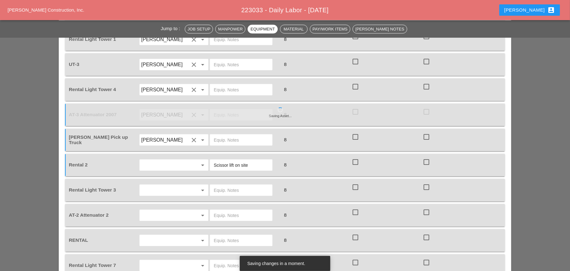
click at [155, 185] on input "text" at bounding box center [165, 190] width 48 height 10
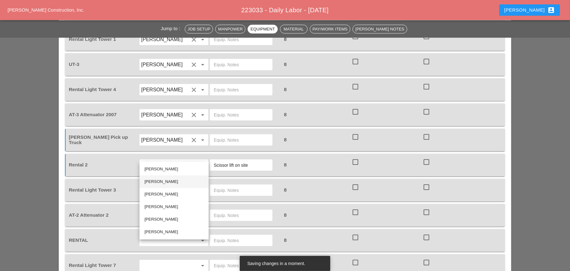
click at [156, 181] on div "[PERSON_NAME]" at bounding box center [174, 182] width 59 height 8
type input "[PERSON_NAME]"
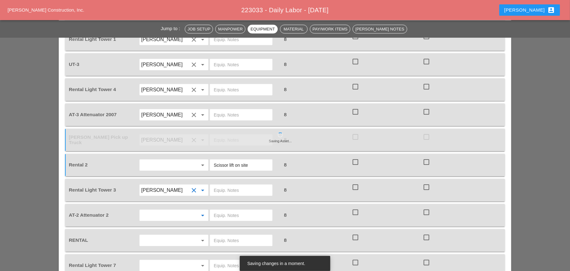
click at [157, 211] on input "text" at bounding box center [165, 216] width 48 height 10
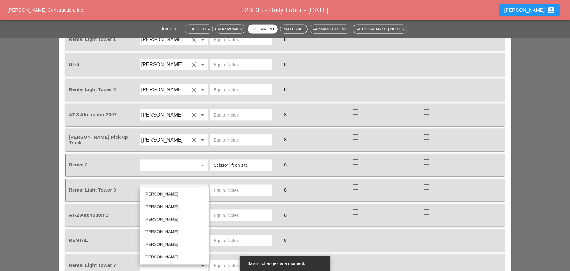
click at [155, 246] on div "[PERSON_NAME]" at bounding box center [174, 245] width 59 height 8
type input "[PERSON_NAME]"
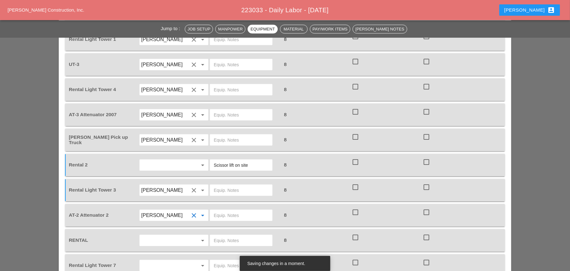
click at [161, 236] on input "text" at bounding box center [165, 241] width 48 height 10
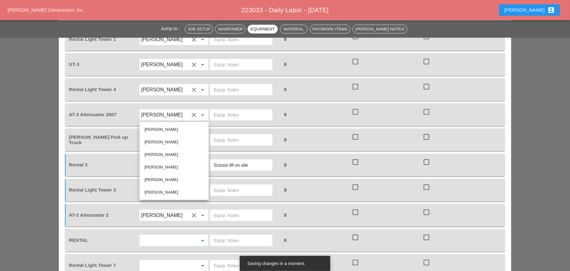
click at [214, 236] on input "text" at bounding box center [241, 241] width 55 height 10
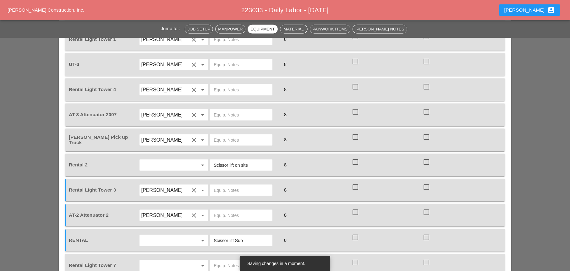
scroll to position [754, 0]
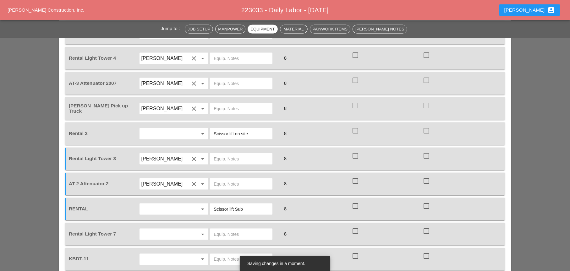
type input "Scissor lift Sub"
click at [170, 229] on input "text" at bounding box center [165, 234] width 48 height 10
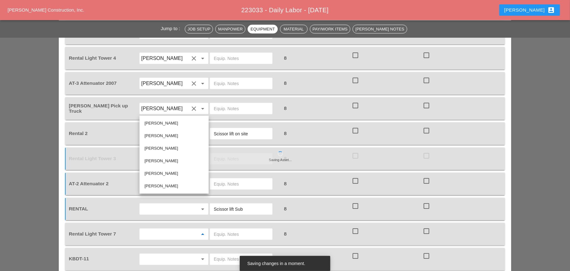
click at [158, 138] on div "[PERSON_NAME]" at bounding box center [174, 136] width 59 height 8
type input "[PERSON_NAME]"
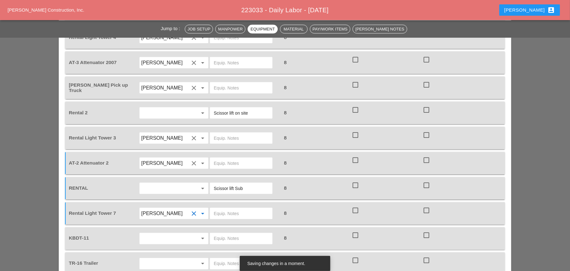
scroll to position [786, 0]
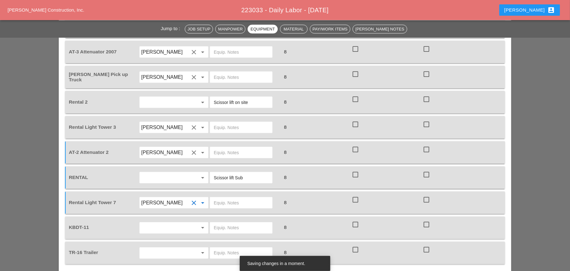
click at [158, 223] on input "text" at bounding box center [165, 228] width 48 height 10
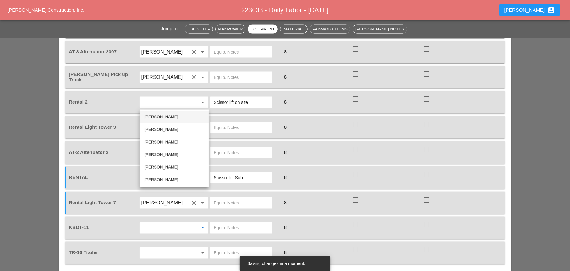
click at [163, 118] on div "[PERSON_NAME]" at bounding box center [174, 117] width 59 height 8
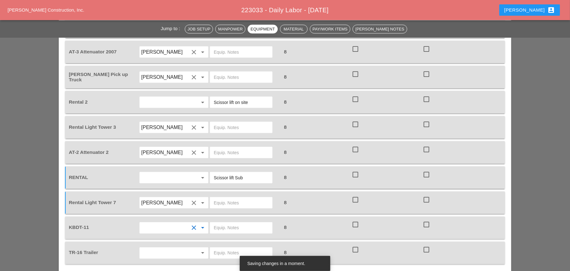
type input "[PERSON_NAME]"
click at [160, 248] on input "text" at bounding box center [165, 253] width 48 height 10
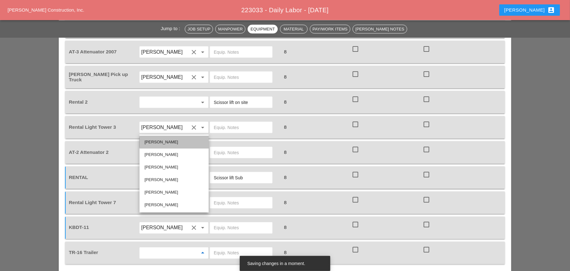
click at [160, 144] on div "[PERSON_NAME]" at bounding box center [174, 143] width 59 height 8
type input "[PERSON_NAME]"
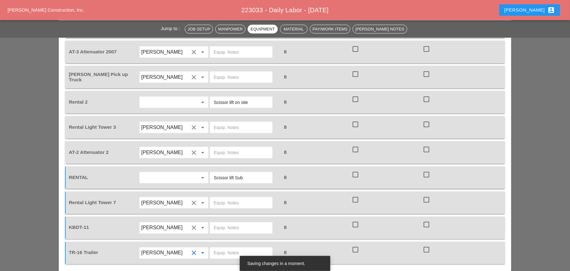
click at [224, 248] on input "text" at bounding box center [241, 253] width 55 height 10
drag, startPoint x: 245, startPoint y: 220, endPoint x: 212, endPoint y: 215, distance: 32.4
click at [212, 248] on div "[PERSON_NAME] yard" at bounding box center [241, 253] width 63 height 11
type input "[PERSON_NAME] yard"
click at [223, 198] on input "text" at bounding box center [241, 203] width 55 height 10
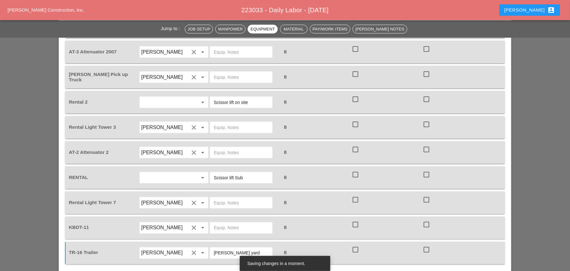
click at [223, 198] on input "text" at bounding box center [241, 203] width 55 height 10
click at [222, 198] on input "text" at bounding box center [241, 203] width 55 height 10
paste input "[PERSON_NAME] yard"
click at [222, 198] on input "[PERSON_NAME] yard" at bounding box center [241, 203] width 55 height 10
drag, startPoint x: 217, startPoint y: 171, endPoint x: 211, endPoint y: 169, distance: 5.8
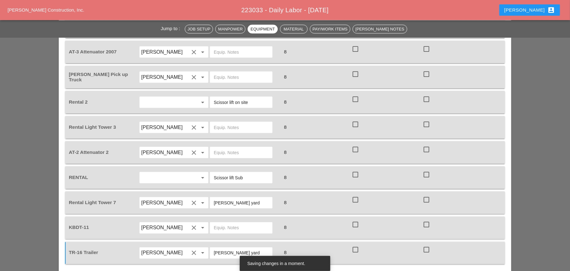
click at [217, 198] on input "[PERSON_NAME] yard" at bounding box center [241, 203] width 55 height 10
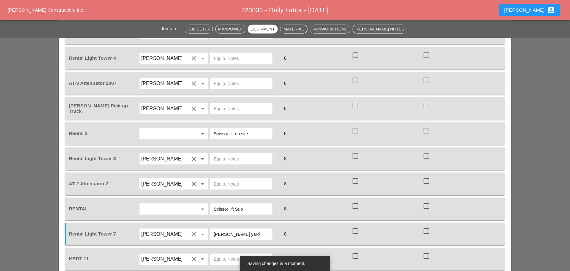
scroll to position [754, 0]
type input "[PERSON_NAME] yard"
click at [219, 179] on input "text" at bounding box center [241, 184] width 55 height 10
paste input "[PERSON_NAME] yard"
type input "[PERSON_NAME] yard"
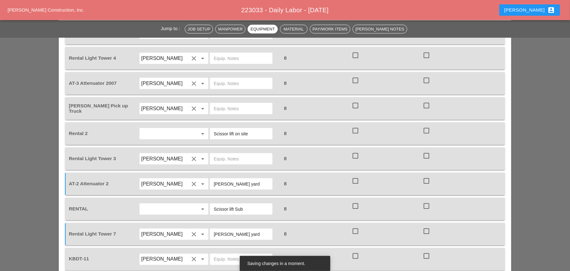
click at [223, 154] on input "text" at bounding box center [241, 159] width 55 height 10
paste input "[PERSON_NAME] yard"
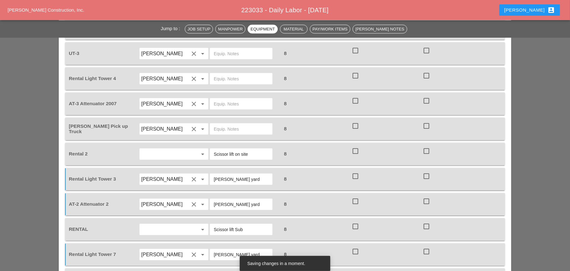
scroll to position [723, 0]
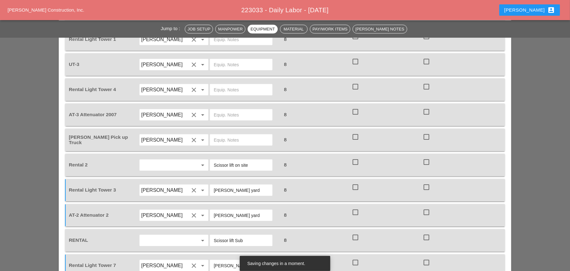
type input "[PERSON_NAME] yard"
click at [218, 135] on input "text" at bounding box center [241, 140] width 55 height 10
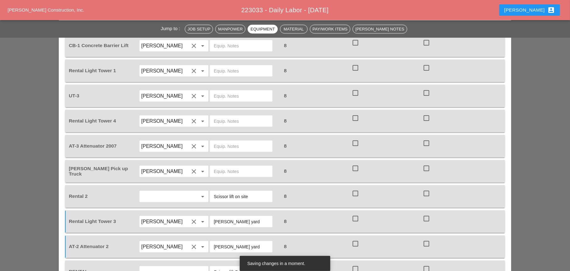
click at [219, 141] on input "text" at bounding box center [241, 146] width 55 height 10
paste input "[PERSON_NAME] yard"
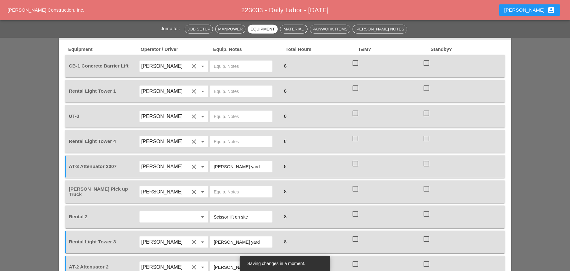
scroll to position [660, 0]
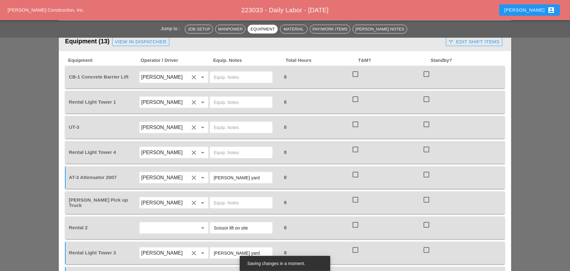
type input "[PERSON_NAME] yard"
click at [215, 148] on input "text" at bounding box center [241, 153] width 55 height 10
type input "on site"
click at [220, 123] on input "text" at bounding box center [241, 128] width 55 height 10
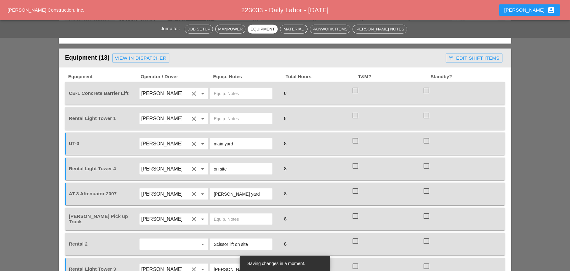
scroll to position [629, 0]
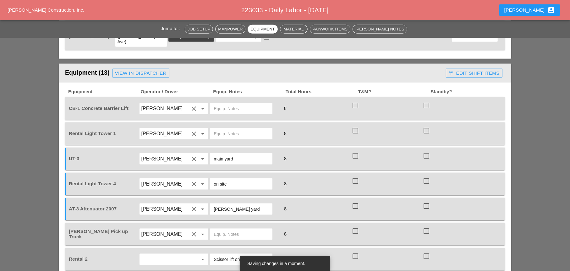
type input "main yard"
click at [223, 129] on input "text" at bounding box center [241, 134] width 55 height 10
type input "on site"
click at [220, 104] on input "text" at bounding box center [241, 109] width 55 height 10
click at [239, 104] on input "main ayrd" at bounding box center [241, 109] width 55 height 10
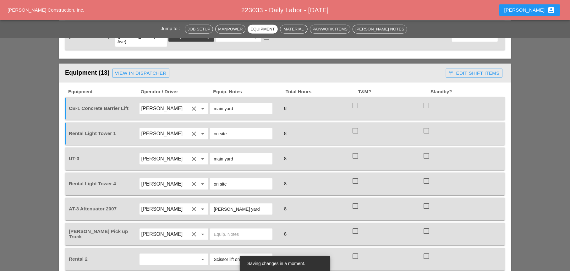
type input "main yard"
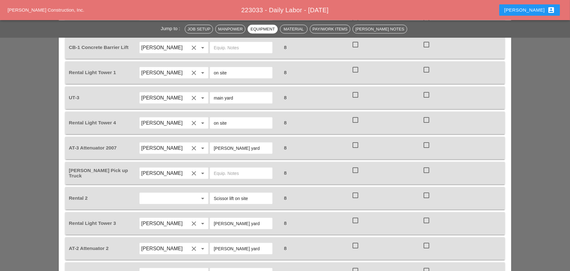
scroll to position [786, 0]
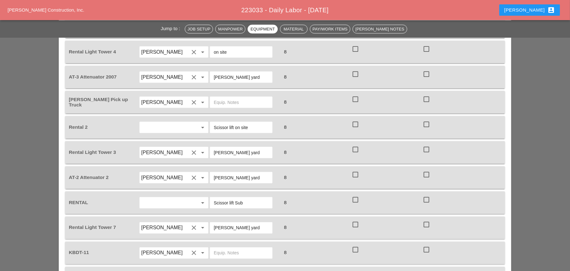
click at [225, 173] on input "[PERSON_NAME] yard" at bounding box center [241, 178] width 55 height 10
drag, startPoint x: 242, startPoint y: 142, endPoint x: 214, endPoint y: 141, distance: 28.3
click at [214, 173] on input "[PERSON_NAME] yard" at bounding box center [241, 178] width 55 height 10
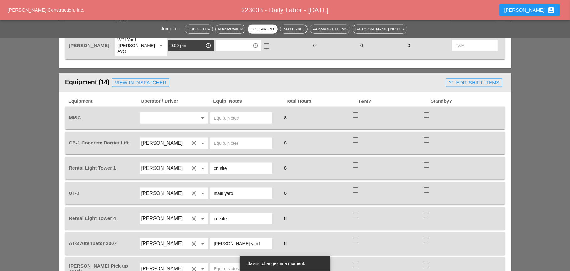
scroll to position [566, 0]
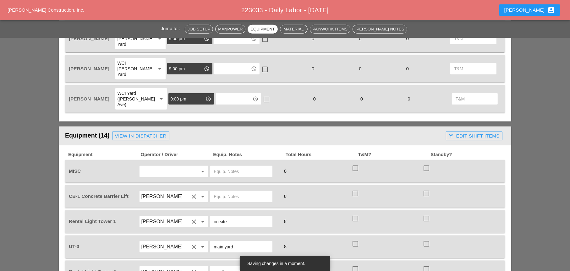
type input "Main yard"
click at [166, 167] on input "text" at bounding box center [165, 172] width 48 height 10
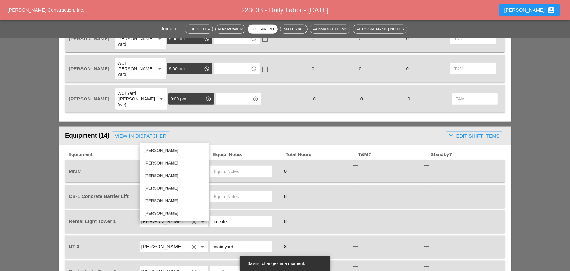
click at [167, 212] on div "[PERSON_NAME]" at bounding box center [174, 214] width 59 height 8
type input "[PERSON_NAME]"
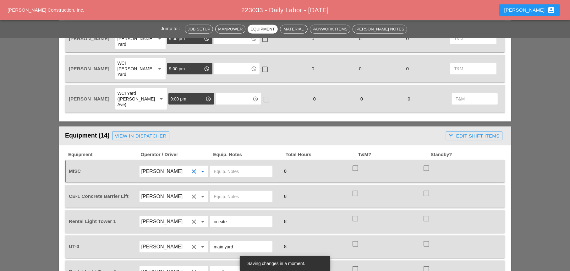
click at [221, 167] on input "text" at bounding box center [241, 172] width 55 height 10
click at [226, 167] on input "Weed weaker" at bounding box center [241, 172] width 55 height 10
click at [247, 167] on input "Weedweaker" at bounding box center [241, 172] width 55 height 10
click at [250, 167] on input "Weed weaker" at bounding box center [241, 172] width 55 height 10
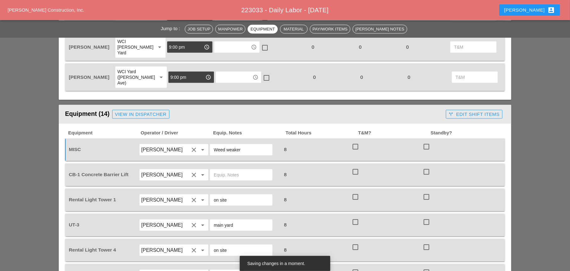
scroll to position [597, 0]
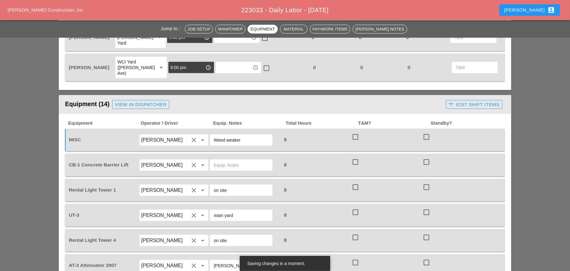
type input "Weed weaker"
click at [229, 160] on input "text" at bounding box center [241, 165] width 55 height 10
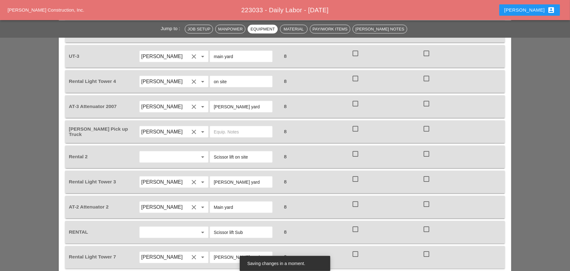
scroll to position [786, 0]
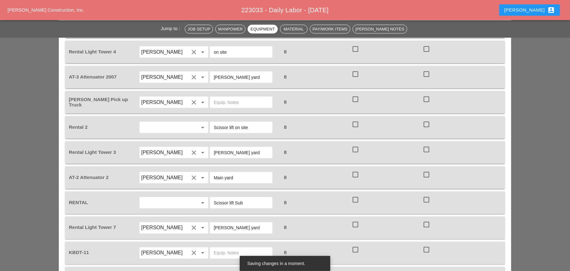
type input "main yard"
click at [230, 248] on input "text" at bounding box center [241, 253] width 55 height 10
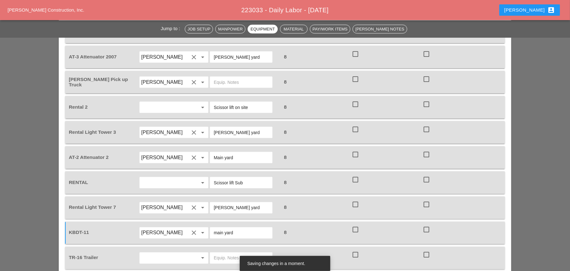
scroll to position [817, 0]
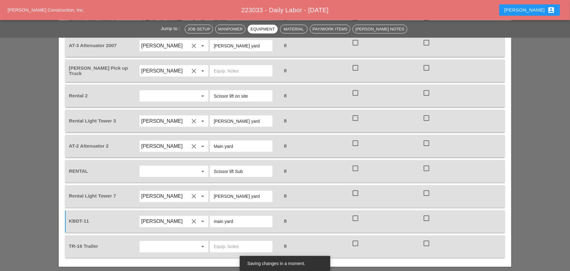
type input "main yard"
click at [161, 242] on input "text" at bounding box center [165, 247] width 48 height 10
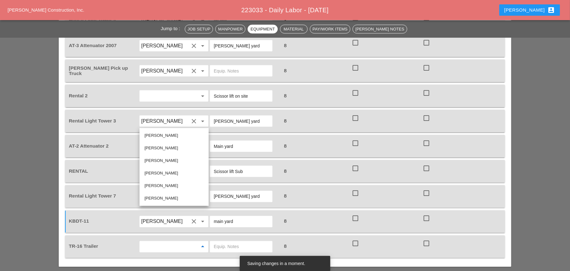
click at [157, 135] on div "Joshua Baker" at bounding box center [174, 136] width 59 height 8
type input "Joshua Baker"
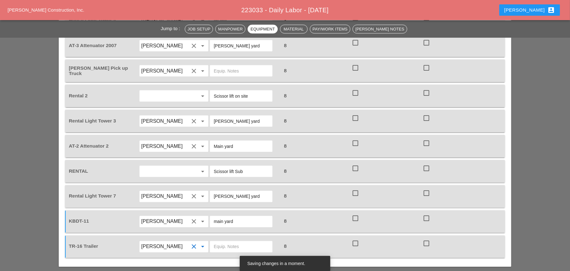
click at [226, 242] on input "text" at bounding box center [241, 247] width 55 height 10
paste input "Bruckner yard"
type input "Bruckner yard"
click at [237, 172] on div "Equipment Operator / Driver Equip. Notes Total Hours T&M? Standby? MISC Freddie…" at bounding box center [285, 79] width 440 height 358
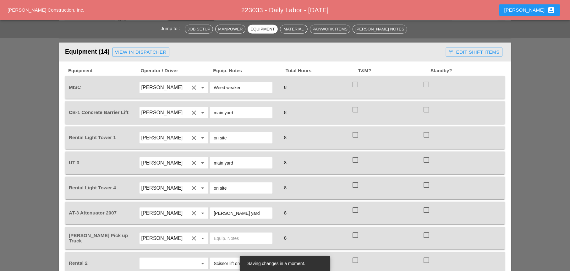
scroll to position [597, 0]
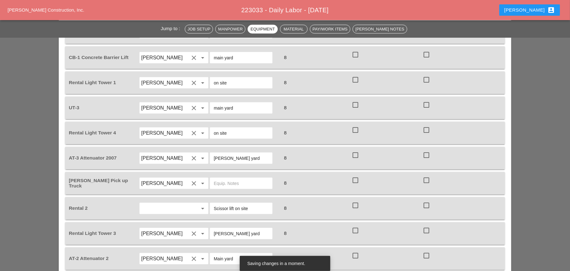
click at [233, 174] on div "Equipment Operator / Driver Equip. Notes Total Hours T&M? Standby? MISC Freddie…" at bounding box center [285, 192] width 440 height 358
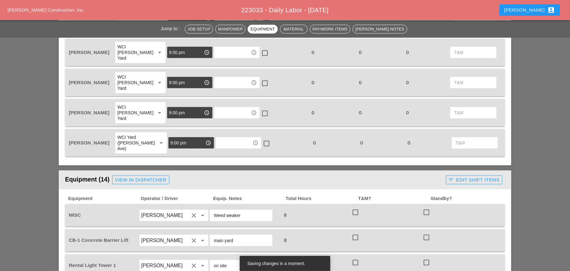
scroll to position [440, 0]
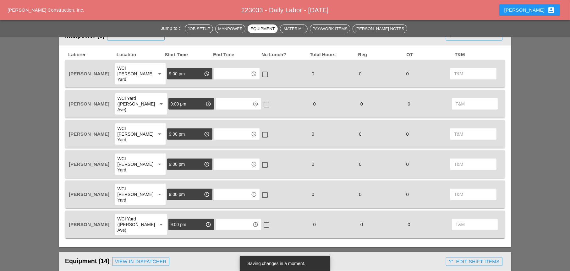
click at [127, 186] on div "WCI [PERSON_NAME] Yard" at bounding box center [134, 194] width 34 height 17
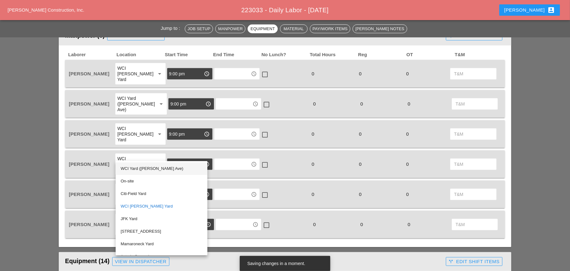
drag, startPoint x: 138, startPoint y: 167, endPoint x: 160, endPoint y: 171, distance: 22.7
click at [138, 167] on div "WCI Yard ([PERSON_NAME] Ave)" at bounding box center [162, 169] width 82 height 8
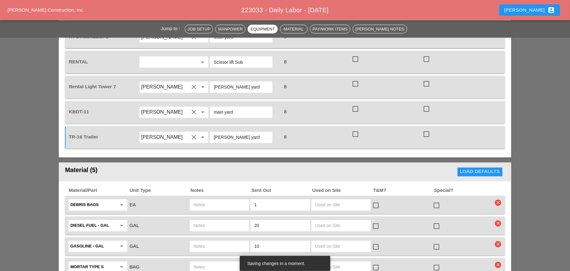
scroll to position [943, 0]
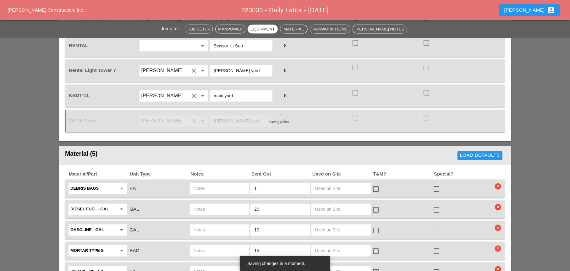
drag, startPoint x: 254, startPoint y: 154, endPoint x: 251, endPoint y: 153, distance: 3.8
click at [251, 183] on div "1" at bounding box center [280, 188] width 59 height 11
type input "3"
type input "2"
click at [227, 184] on input "text" at bounding box center [220, 189] width 52 height 10
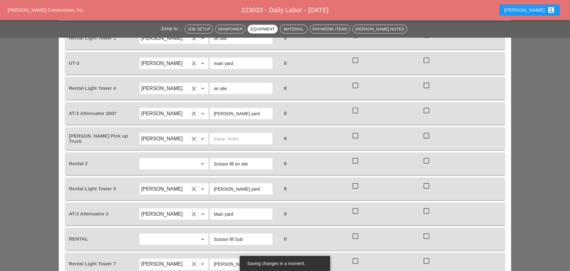
scroll to position [723, 0]
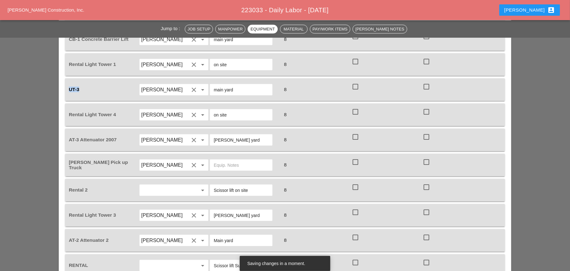
drag, startPoint x: 80, startPoint y: 57, endPoint x: 52, endPoint y: 51, distance: 28.4
click at [52, 51] on div "Jump to : Job Setup Manpower Equipment Material Pay/Work Items Foreman's Notes …" at bounding box center [285, 256] width 570 height 1834
copy span "UT-3"
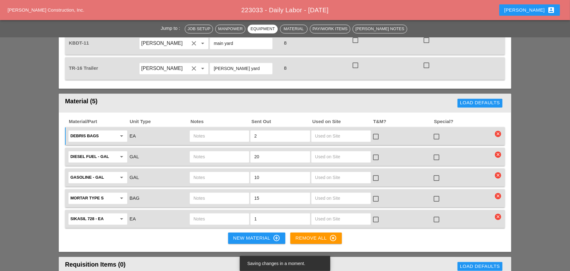
scroll to position [1006, 0]
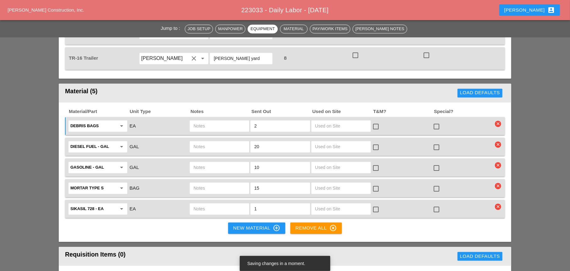
click at [208, 121] on input "text" at bounding box center [220, 126] width 52 height 10
paste input "UT-3"
type input "UT-3"
drag, startPoint x: 189, startPoint y: 107, endPoint x: 185, endPoint y: 111, distance: 5.1
click at [188, 109] on div "Material/Part Unit Type Notes Sent Out Used on Site T&M? Special? Debris Bags a…" at bounding box center [285, 164] width 440 height 110
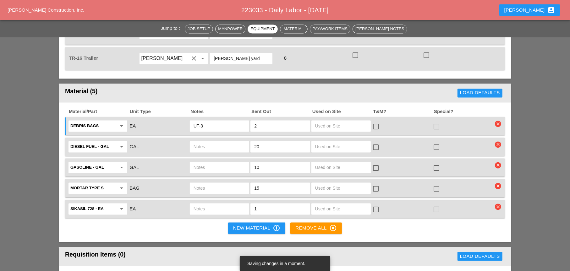
click at [200, 142] on input "text" at bounding box center [220, 147] width 52 height 10
paste input "UT-3"
type input "UT-3"
click at [203, 163] on input "text" at bounding box center [220, 168] width 52 height 10
paste input "UT-3"
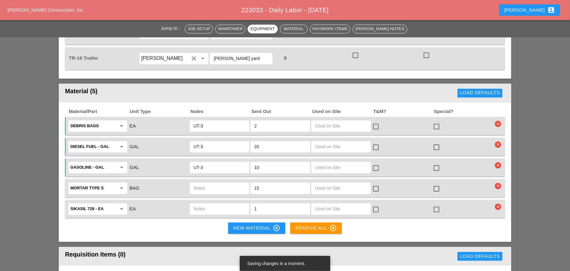
type input "UT-3"
click at [498, 183] on icon "clear" at bounding box center [498, 186] width 6 height 6
click at [495, 131] on div "Are you Sure?" at bounding box center [498, 137] width 55 height 16
click at [492, 133] on div "Are you Sure?" at bounding box center [498, 136] width 40 height 7
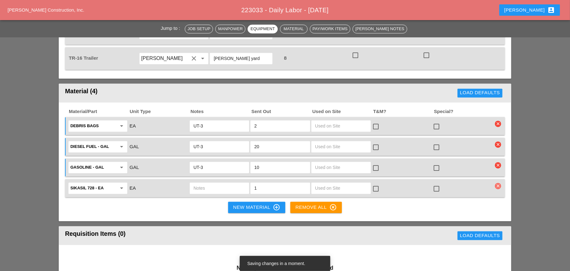
click at [499, 183] on icon "clear" at bounding box center [498, 186] width 6 height 6
click at [494, 138] on div "Are you Sure?" at bounding box center [498, 136] width 40 height 7
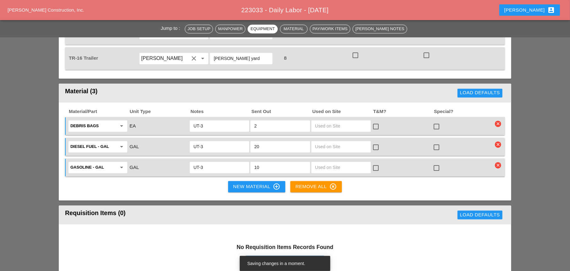
click at [253, 183] on div "New Material control_point" at bounding box center [256, 187] width 47 height 8
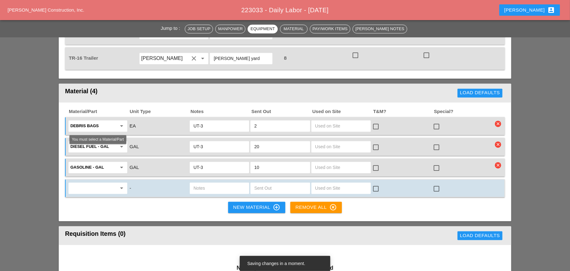
click at [84, 183] on input "text" at bounding box center [93, 188] width 46 height 10
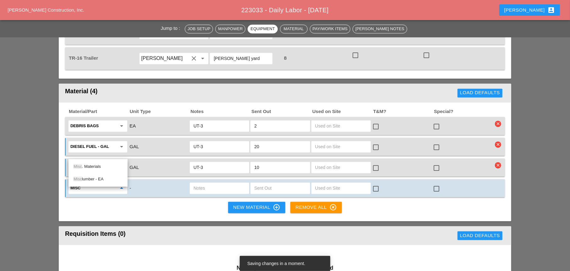
click at [93, 168] on div "Misc . Materials" at bounding box center [98, 167] width 49 height 8
type input "Misc. Materials"
click at [210, 183] on input "text" at bounding box center [220, 188] width 52 height 10
type input "1/2 rods Jim's office"
click at [260, 183] on input "text" at bounding box center [280, 188] width 52 height 10
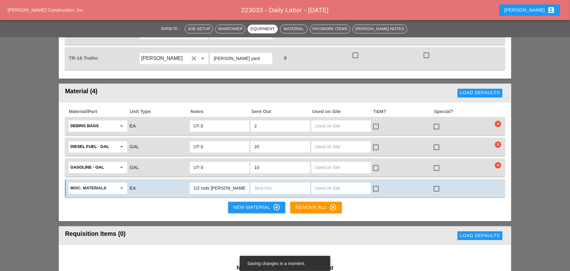
click at [244, 183] on input "1/2 rods Jim's office" at bounding box center [220, 188] width 52 height 10
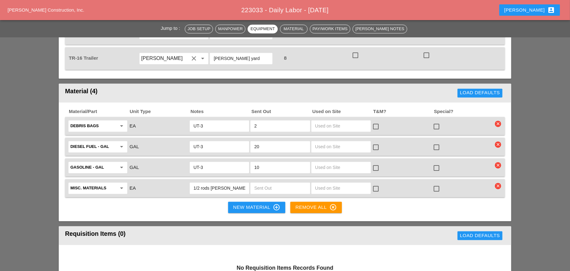
click at [258, 183] on input "text" at bounding box center [280, 188] width 52 height 10
type input "6"
click at [199, 183] on input "1/2 rods Jim's office" at bounding box center [220, 188] width 52 height 10
click at [264, 183] on input "6" at bounding box center [280, 188] width 52 height 10
drag, startPoint x: 243, startPoint y: 170, endPoint x: 129, endPoint y: 159, distance: 115.0
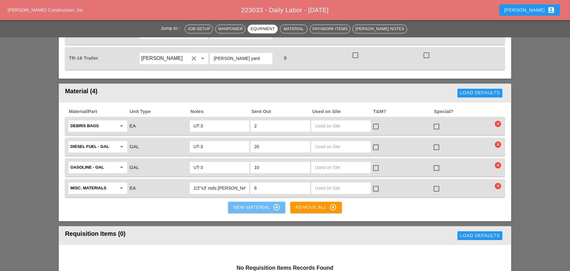
click at [242, 204] on div "New Material control_point" at bounding box center [256, 208] width 47 height 8
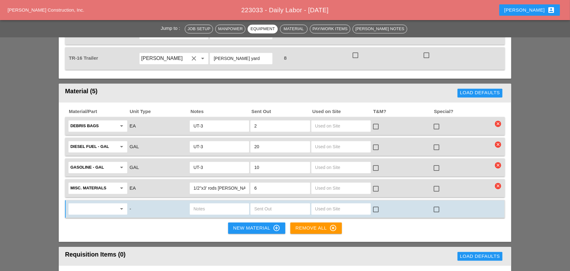
click at [207, 183] on input "1/2''x3' rods Jim's office" at bounding box center [220, 188] width 52 height 10
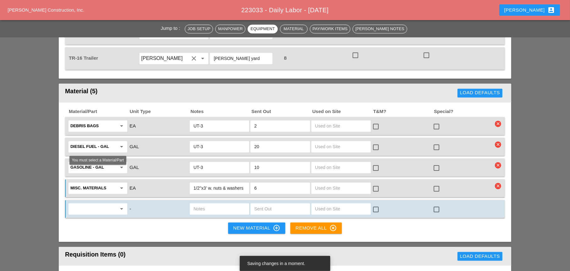
type input "1/2''x3' w. nuts & washers rods Jim's office"
click at [87, 204] on input "text" at bounding box center [93, 209] width 46 height 10
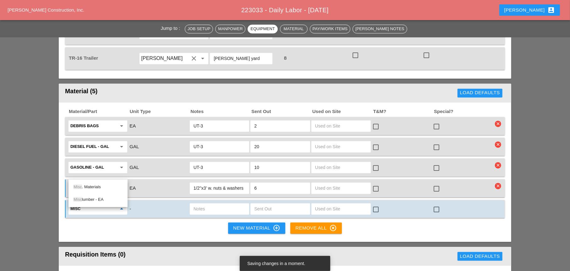
drag, startPoint x: 91, startPoint y: 186, endPoint x: 144, endPoint y: 183, distance: 53.2
click at [93, 186] on div "Misc . Materials" at bounding box center [98, 187] width 49 height 8
type input "Misc. Materials"
click at [199, 204] on input "text" at bounding box center [220, 209] width 52 height 10
type input "2"
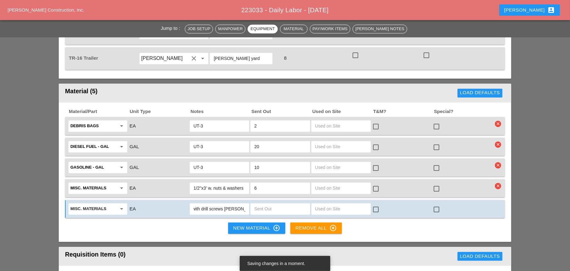
scroll to position [0, 44]
type input "30"x40" plastic cover with drill screws Jim's office"
click at [268, 204] on input "text" at bounding box center [280, 209] width 52 height 10
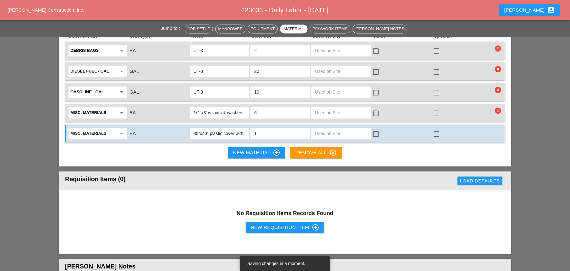
scroll to position [1100, 0]
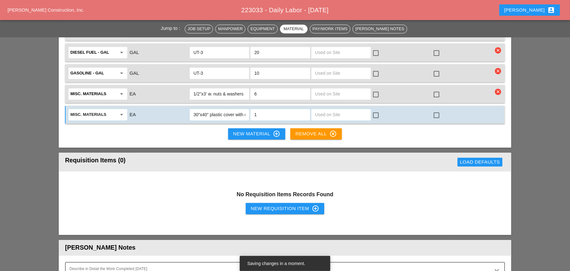
type input "1"
drag, startPoint x: 267, startPoint y: 171, endPoint x: 132, endPoint y: 153, distance: 135.8
click at [264, 205] on div "New Requisition Item control_point" at bounding box center [285, 209] width 69 height 8
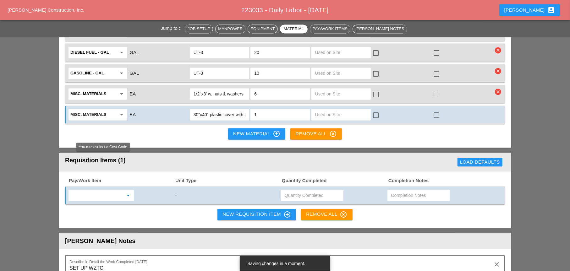
click at [93, 190] on input "text" at bounding box center [96, 195] width 53 height 10
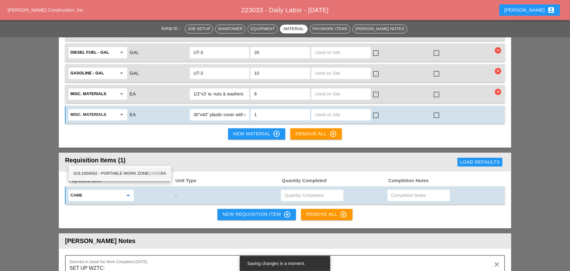
click at [122, 171] on div "619.1004002 - PORTABLE WORK ZONE CAME RA" at bounding box center [120, 174] width 93 height 8
type input "619.1004002 - PORTABLE WORK ZONE CAMERA"
click at [295, 190] on input "text" at bounding box center [312, 195] width 55 height 10
type input "4"
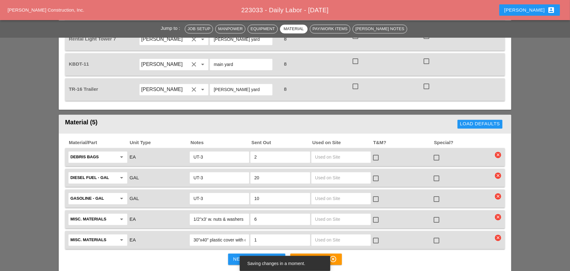
scroll to position [912, 0]
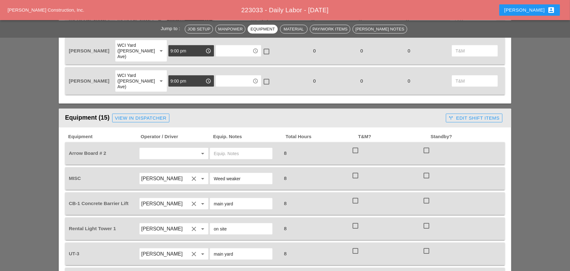
scroll to position [597, 0]
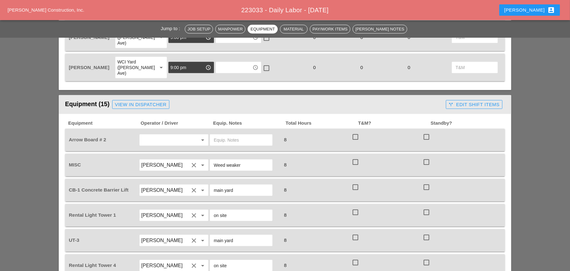
click at [157, 135] on input "text" at bounding box center [165, 140] width 48 height 10
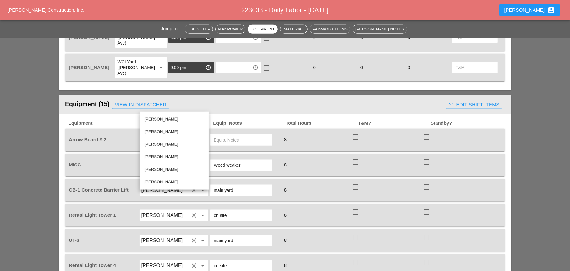
click at [159, 182] on div "Freddie Rodas Torres" at bounding box center [174, 183] width 59 height 8
type input "Freddie Rodas Torres"
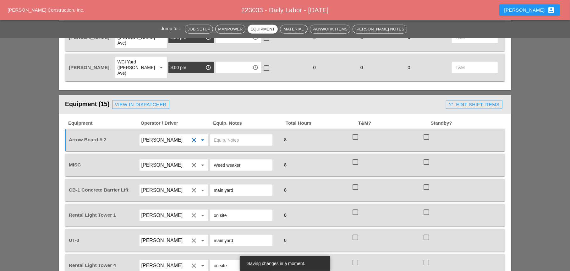
click at [217, 135] on input "text" at bounding box center [241, 140] width 55 height 10
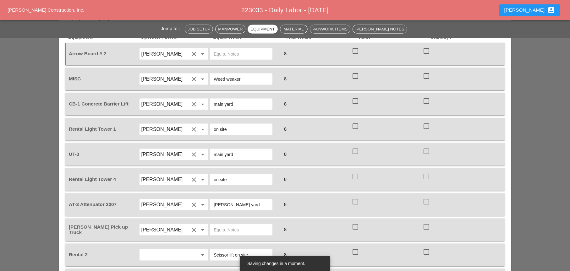
scroll to position [692, 0]
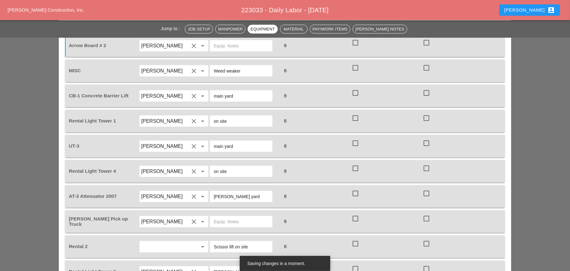
drag, startPoint x: 245, startPoint y: 163, endPoint x: 213, endPoint y: 161, distance: 32.4
click at [213, 191] on div "Bruckner yard" at bounding box center [241, 196] width 63 height 11
click at [212, 191] on div "Bruckner yard" at bounding box center [241, 196] width 63 height 11
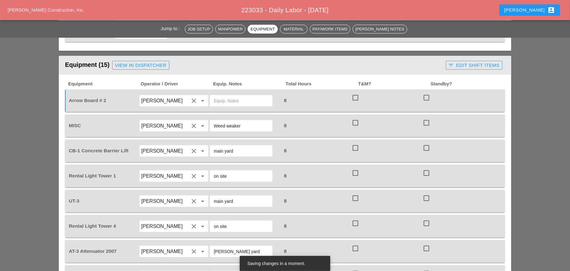
scroll to position [566, 0]
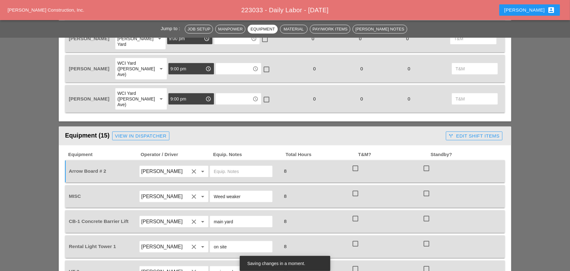
click at [225, 167] on input "text" at bounding box center [241, 172] width 55 height 10
paste input "Bruckner yard"
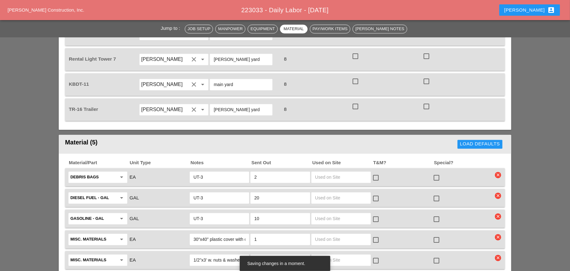
scroll to position [849, 0]
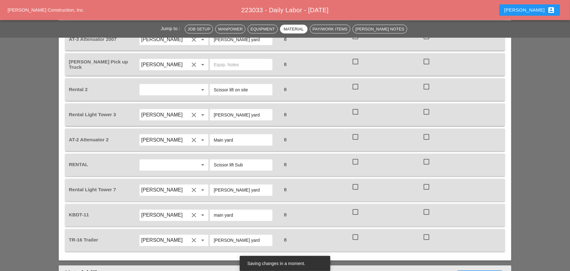
type input "Bruckner yard"
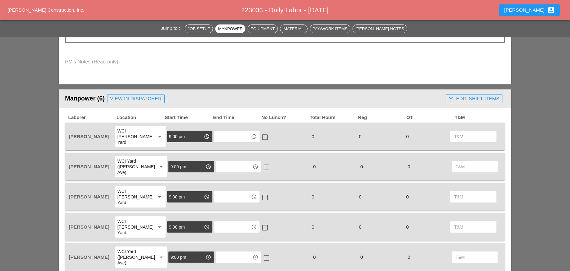
scroll to position [251, 0]
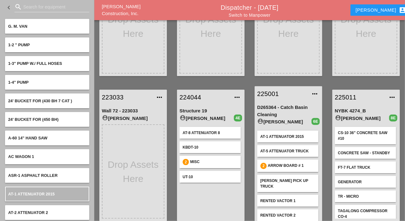
scroll to position [126, 0]
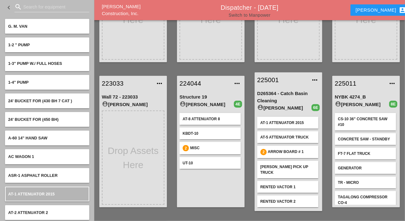
click at [260, 16] on link "Switch to Manpower" at bounding box center [250, 15] width 42 height 5
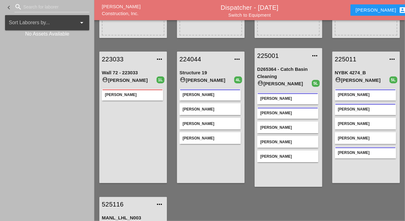
scroll to position [157, 0]
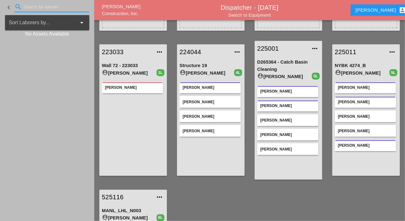
click at [35, 8] on input "Search for laborer" at bounding box center [51, 7] width 57 height 10
type input "[PERSON_NAME]"
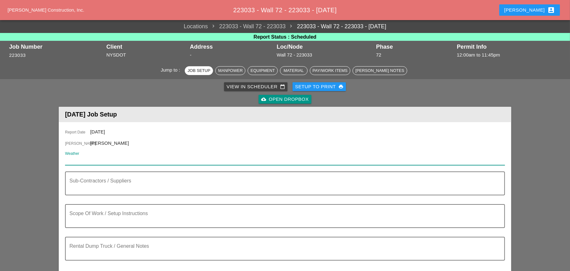
paste input "Thu 11 Sunny 80° /63° 4% N 9 mph"
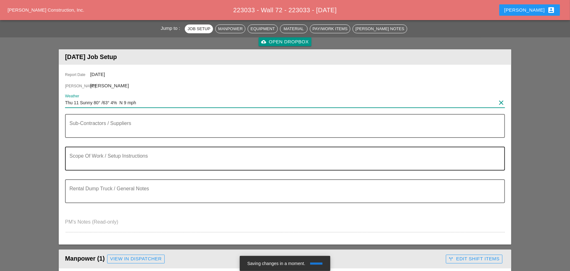
scroll to position [63, 0]
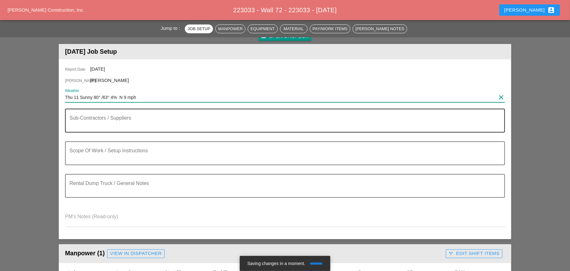
type input "Thu 11 Sunny 80° /63° 4% N 9 mph"
click at [88, 125] on textarea "Sub-Contractors / Suppliers" at bounding box center [282, 124] width 426 height 15
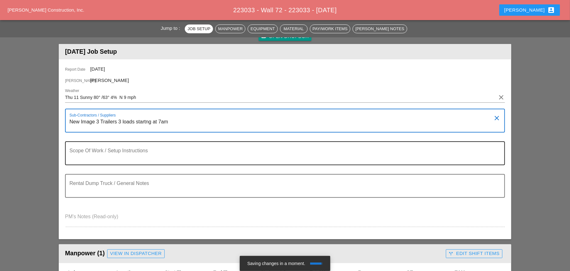
type textarea "New Image 3 Trailers 3 loads startng at 7am"
click at [97, 160] on textarea "Scope Of Work / Setup Instructions" at bounding box center [282, 157] width 426 height 15
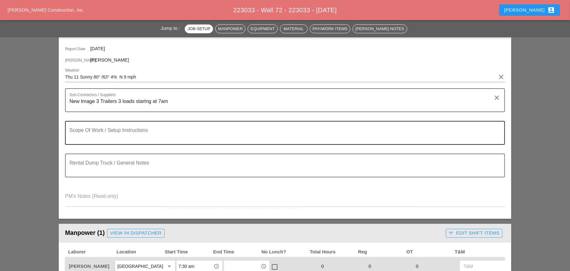
scroll to position [94, 0]
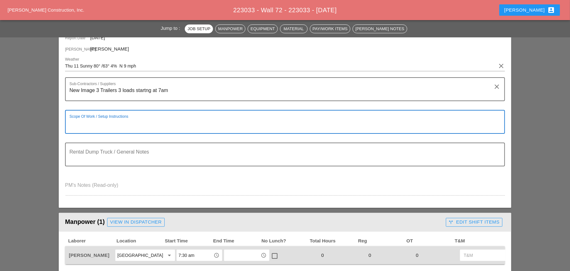
paste textarea "[GEOGRAPHIC_DATA]- SOUTH BOUND LEFT LANE CLOSED FROM [PERSON_NAME][GEOGRAPHIC_D…"
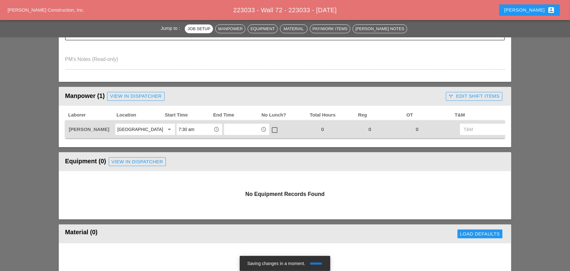
scroll to position [251, 0]
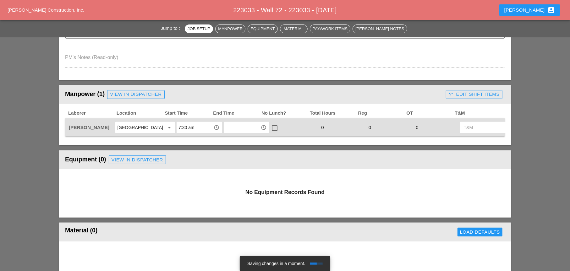
type textarea "[GEOGRAPHIC_DATA]- SOUTH BOUND LEFT LANE CLOSED FROM [PERSON_NAME][GEOGRAPHIC_D…"
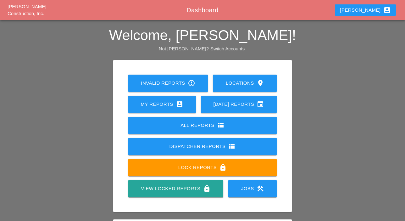
scroll to position [88, 0]
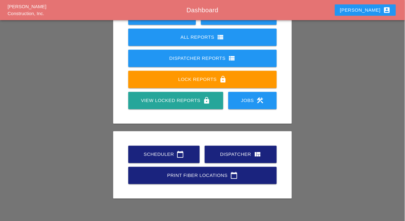
click at [157, 152] on div "Scheduler calendar_today" at bounding box center [163, 154] width 51 height 8
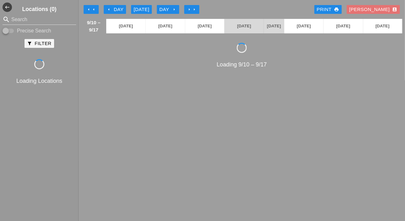
click at [92, 7] on icon "arrow_left" at bounding box center [93, 9] width 5 height 5
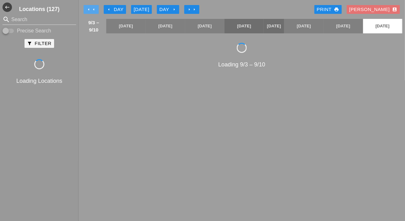
click at [91, 7] on icon "arrow_left" at bounding box center [93, 9] width 5 height 5
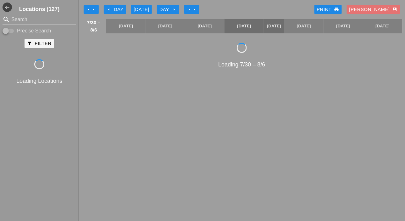
click at [187, 9] on button "arrow_right arrow_right" at bounding box center [191, 9] width 15 height 9
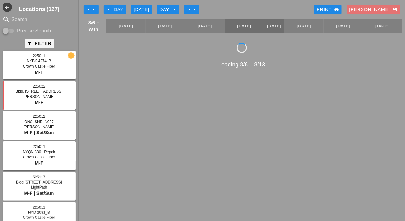
click at [121, 11] on div "arrow_left Day" at bounding box center [114, 9] width 17 height 7
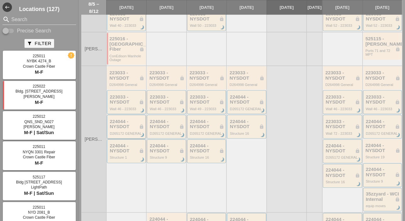
scroll to position [220, 0]
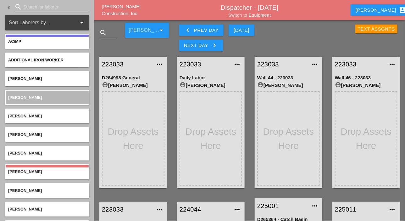
scroll to position [193, 0]
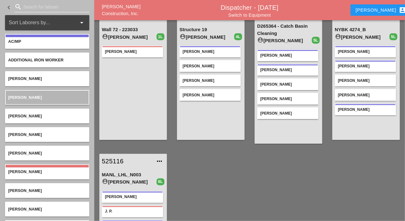
click at [34, 10] on input "Search for laborer" at bounding box center [51, 7] width 57 height 10
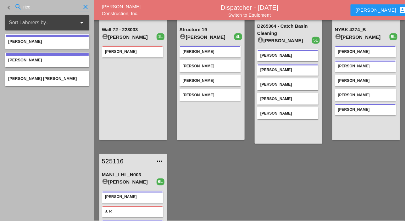
type input "ricc"
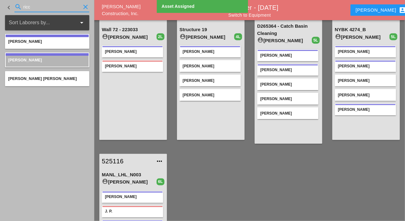
drag, startPoint x: 18, startPoint y: 7, endPoint x: 12, endPoint y: 7, distance: 6.6
click at [13, 7] on div "keyboard_arrow_left search ricc clear" at bounding box center [47, 7] width 84 height 21
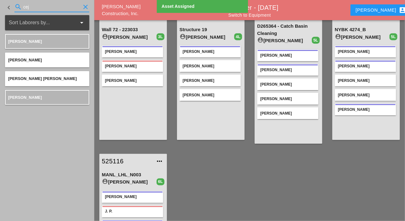
drag, startPoint x: 34, startPoint y: 8, endPoint x: 18, endPoint y: 8, distance: 16.0
click at [18, 8] on div "search cej clear" at bounding box center [51, 7] width 75 height 10
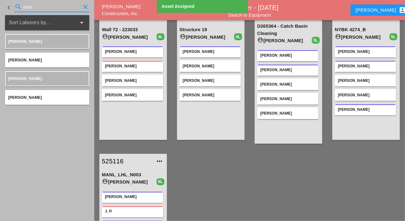
drag, startPoint x: 36, startPoint y: 9, endPoint x: 23, endPoint y: 8, distance: 13.6
click at [23, 8] on div "search ocas clear" at bounding box center [51, 7] width 75 height 10
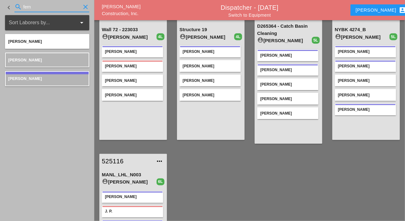
type input "fern"
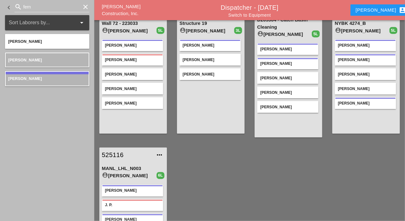
scroll to position [199, 0]
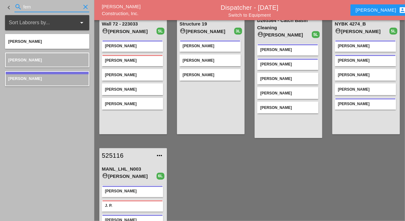
drag, startPoint x: 22, startPoint y: 8, endPoint x: 16, endPoint y: 8, distance: 5.3
click at [16, 8] on div "search fern clear" at bounding box center [51, 7] width 75 height 10
type input "hug"
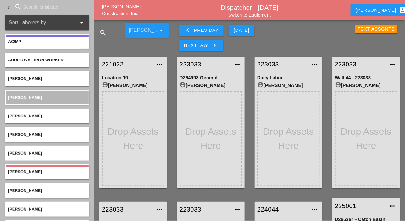
click at [36, 9] on input "Search for laborer" at bounding box center [51, 7] width 57 height 10
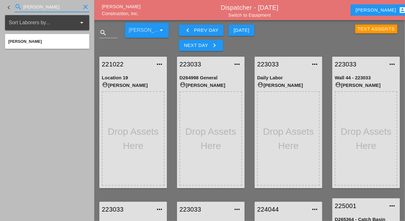
type input "[PERSON_NAME]"
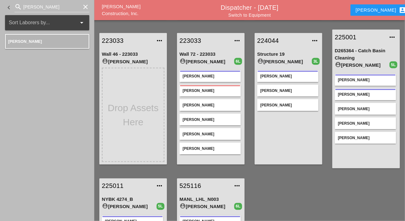
scroll to position [157, 0]
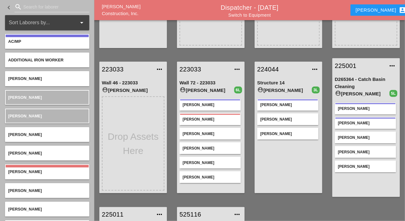
scroll to position [157, 0]
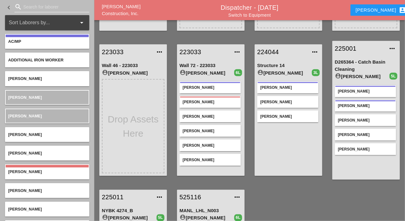
click at [31, 5] on input "Search for laborer" at bounding box center [51, 7] width 57 height 10
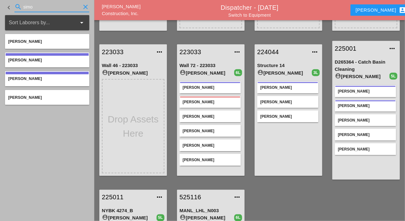
type input "simo"
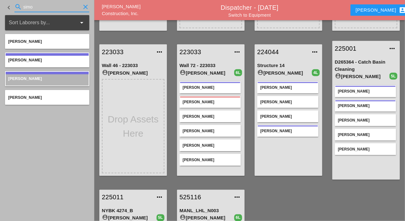
drag, startPoint x: 37, startPoint y: 8, endPoint x: 17, endPoint y: 6, distance: 20.9
click at [17, 6] on div "search simo clear" at bounding box center [51, 7] width 75 height 10
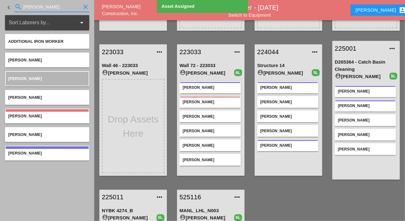
drag, startPoint x: 40, startPoint y: 6, endPoint x: 16, endPoint y: 6, distance: 23.9
click at [16, 6] on div "search [PERSON_NAME] clear" at bounding box center [51, 7] width 75 height 10
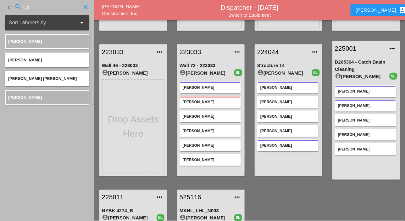
type input "cej"
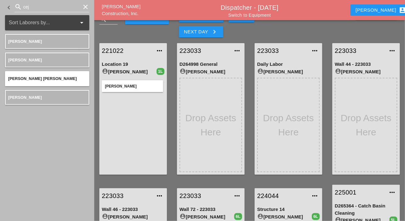
scroll to position [0, 0]
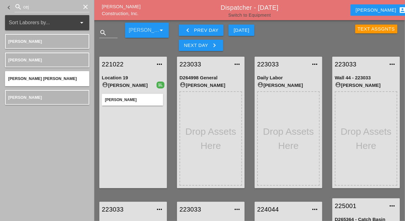
click at [258, 15] on link "Switch to Equipment" at bounding box center [249, 15] width 42 height 5
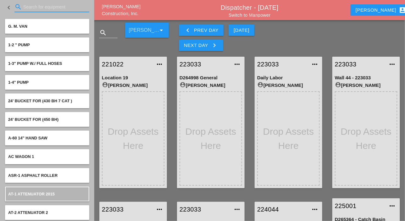
drag, startPoint x: 32, startPoint y: 5, endPoint x: 31, endPoint y: 8, distance: 3.2
click at [32, 8] on input "Search for equipment" at bounding box center [51, 7] width 57 height 10
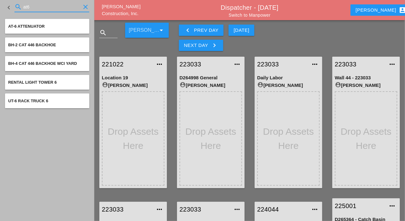
type input "at6"
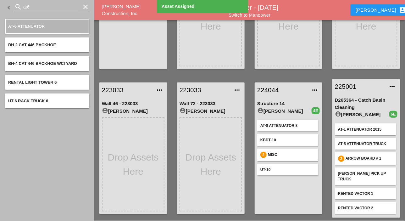
scroll to position [126, 0]
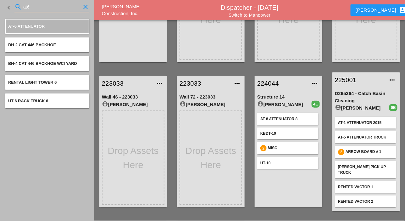
drag, startPoint x: 24, startPoint y: 7, endPoint x: 18, endPoint y: 7, distance: 5.7
click at [18, 6] on div "search at6 clear" at bounding box center [51, 7] width 75 height 10
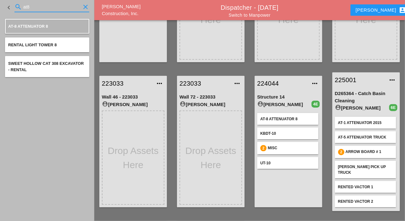
type input "at8"
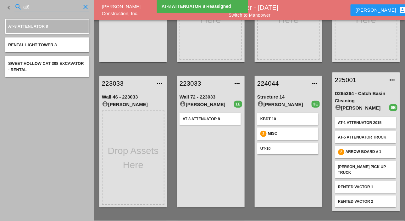
drag, startPoint x: 30, startPoint y: 8, endPoint x: 26, endPoint y: 8, distance: 3.5
click at [26, 8] on input "at8" at bounding box center [51, 7] width 57 height 10
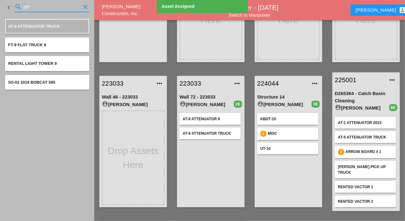
drag, startPoint x: 30, startPoint y: 7, endPoint x: 20, endPoint y: 7, distance: 10.1
click at [20, 7] on div "search at9 clear" at bounding box center [51, 7] width 75 height 10
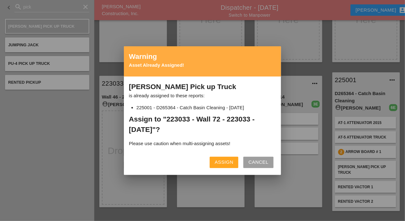
drag, startPoint x: 227, startPoint y: 162, endPoint x: 207, endPoint y: 157, distance: 20.7
click at [227, 162] on div "Assign" at bounding box center [224, 161] width 19 height 7
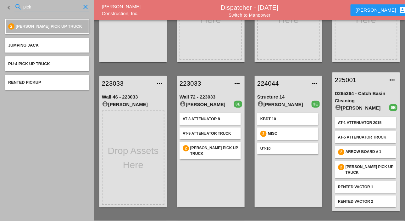
drag, startPoint x: 28, startPoint y: 6, endPoint x: 19, endPoint y: 6, distance: 9.4
click at [19, 6] on div "search pick clear" at bounding box center [51, 7] width 75 height 10
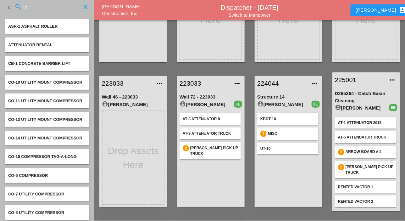
type input "r"
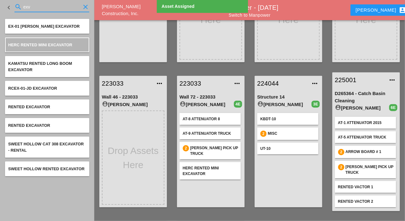
click at [28, 4] on input "exv" at bounding box center [51, 7] width 57 height 10
drag, startPoint x: 31, startPoint y: 5, endPoint x: 20, endPoint y: 8, distance: 11.0
click at [21, 6] on div "search exv clear" at bounding box center [51, 7] width 75 height 10
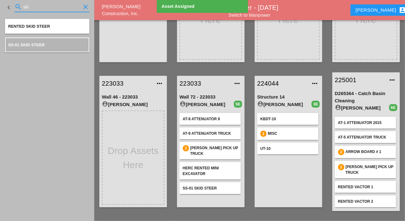
drag, startPoint x: 33, startPoint y: 5, endPoint x: 21, endPoint y: 8, distance: 11.9
click at [21, 7] on div "search ski clear" at bounding box center [51, 7] width 75 height 10
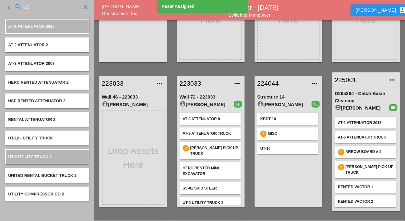
drag, startPoint x: 33, startPoint y: 5, endPoint x: 20, endPoint y: 8, distance: 12.8
click at [21, 7] on div "search ut2 clear" at bounding box center [51, 7] width 75 height 10
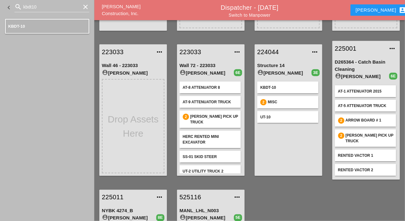
scroll to position [10, 0]
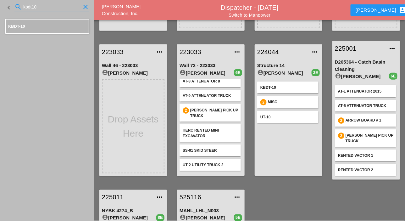
click at [39, 6] on input "kbdt10" at bounding box center [51, 7] width 57 height 10
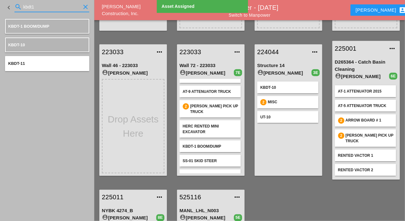
drag, startPoint x: 38, startPoint y: 7, endPoint x: 19, endPoint y: 7, distance: 18.9
click at [19, 7] on div "search kbdt1 clear" at bounding box center [51, 7] width 75 height 10
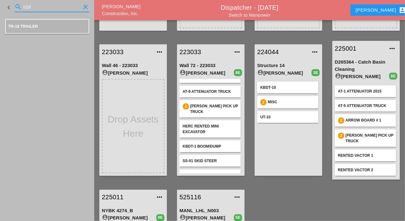
drag, startPoint x: 33, startPoint y: 8, endPoint x: 21, endPoint y: 8, distance: 12.3
click at [21, 8] on div "search tr16 clear" at bounding box center [51, 7] width 75 height 10
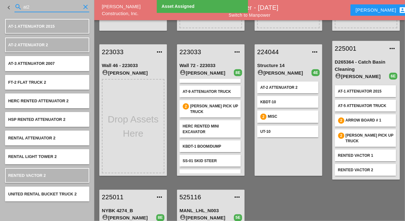
click at [33, 6] on input "at2" at bounding box center [51, 7] width 57 height 10
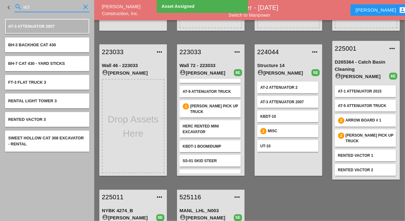
click at [34, 6] on input "at3" at bounding box center [51, 7] width 57 height 10
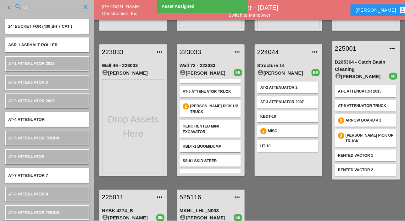
type input "a"
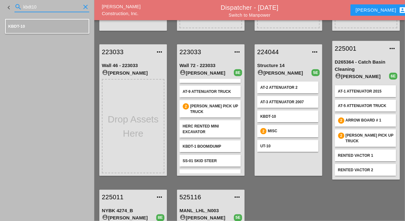
click at [42, 7] on input "kbdt10" at bounding box center [51, 7] width 57 height 10
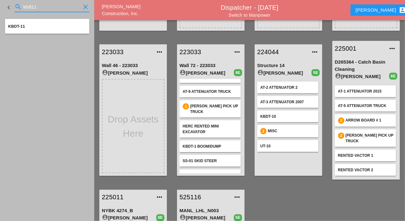
type input "kbdt11"
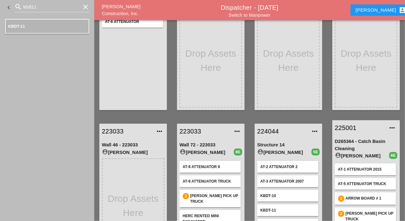
scroll to position [0, 0]
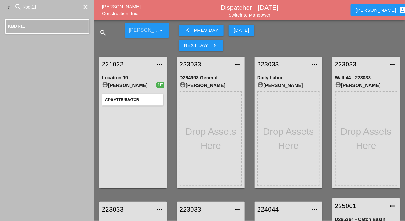
click at [236, 15] on link "Switch to Manpower" at bounding box center [250, 15] width 42 height 5
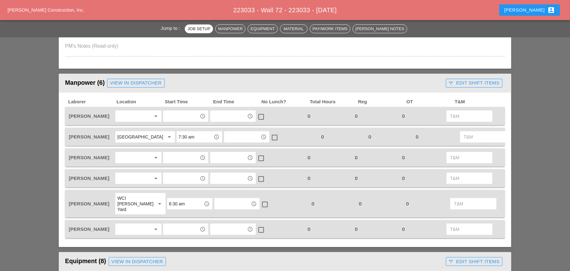
scroll to position [283, 0]
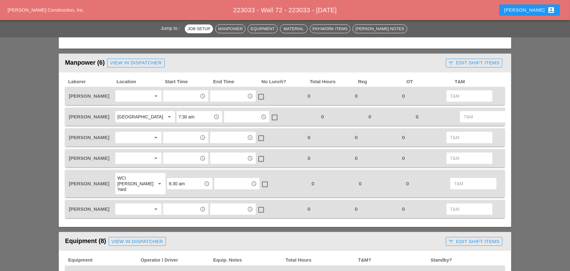
click at [128, 99] on div at bounding box center [133, 96] width 33 height 10
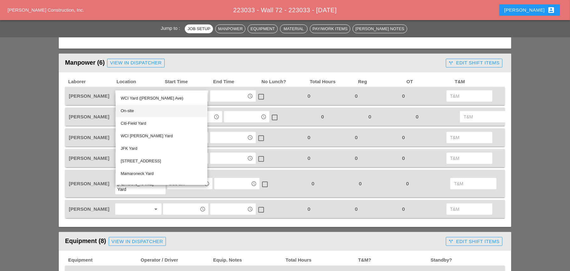
click at [130, 110] on div "On-site" at bounding box center [162, 111] width 82 height 8
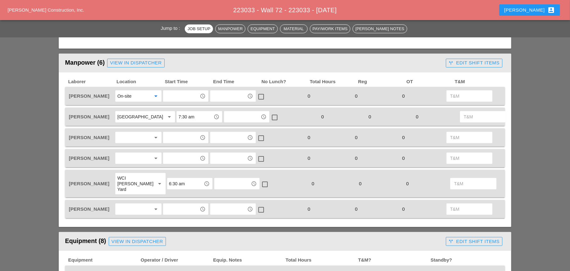
click at [176, 97] on input "text" at bounding box center [181, 96] width 33 height 10
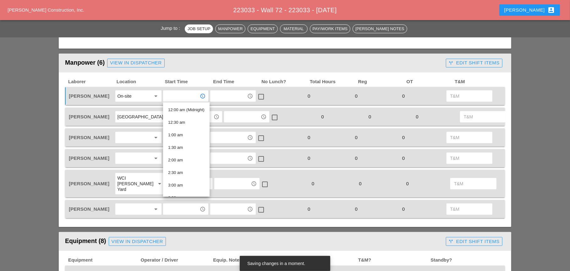
type input "8"
drag, startPoint x: 170, startPoint y: 97, endPoint x: 161, endPoint y: 96, distance: 8.5
click at [162, 96] on div "8 access_time" at bounding box center [185, 96] width 47 height 13
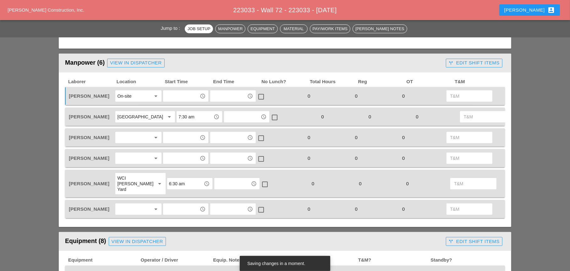
click at [172, 97] on input "text" at bounding box center [181, 96] width 33 height 10
click at [176, 109] on div "8 :00 am" at bounding box center [186, 110] width 36 height 8
type input "8:00 am"
click at [138, 120] on div "[GEOGRAPHIC_DATA]" at bounding box center [138, 117] width 42 height 6
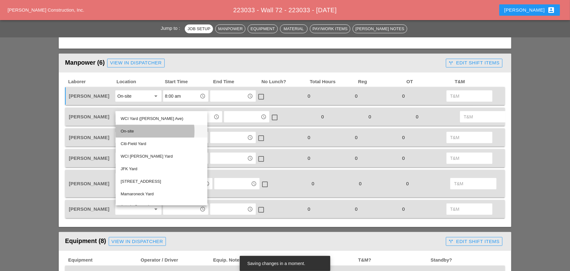
click at [132, 130] on div "On-site" at bounding box center [162, 132] width 82 height 8
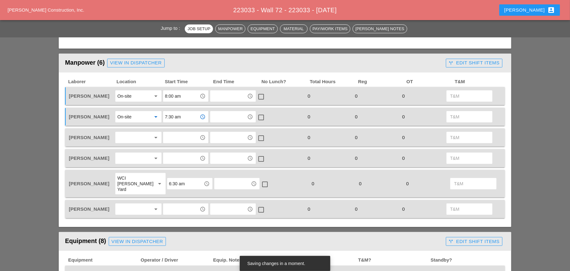
click at [182, 119] on input "7:30 am" at bounding box center [181, 117] width 33 height 10
drag, startPoint x: 179, startPoint y: 130, endPoint x: 166, endPoint y: 133, distance: 12.9
click at [179, 131] on div "8 :00 am" at bounding box center [186, 131] width 36 height 8
type input "8:00 am"
click at [135, 138] on div at bounding box center [133, 138] width 33 height 10
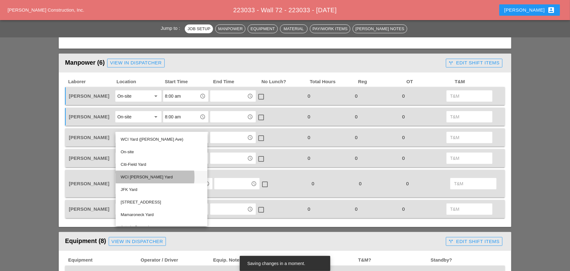
click at [132, 175] on div "WCI [PERSON_NAME] Yard" at bounding box center [162, 178] width 82 height 8
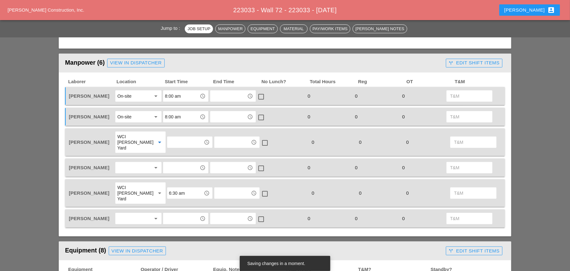
click at [126, 163] on div at bounding box center [133, 168] width 33 height 10
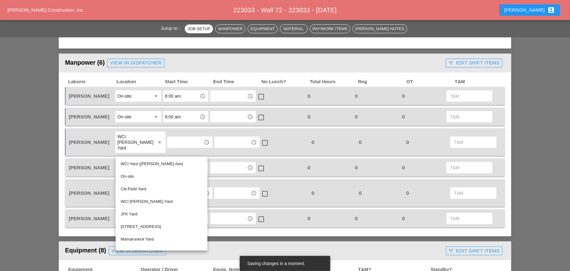
click at [106, 165] on div "[PERSON_NAME]" at bounding box center [91, 168] width 46 height 7
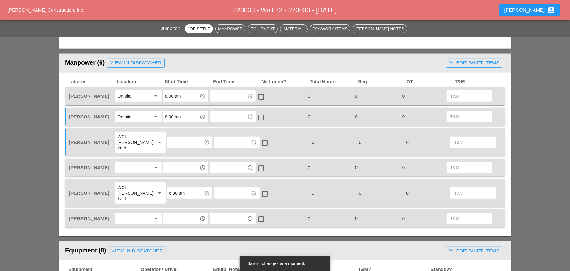
click at [130, 163] on div at bounding box center [133, 168] width 33 height 10
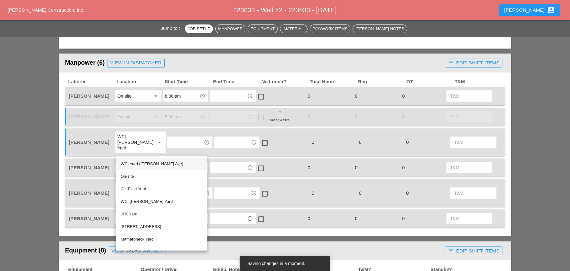
click at [138, 163] on div "WCI Yard ([PERSON_NAME] Ave)" at bounding box center [162, 164] width 82 height 8
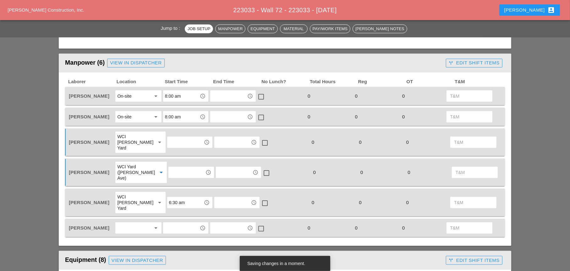
click at [174, 168] on input "text" at bounding box center [186, 173] width 33 height 10
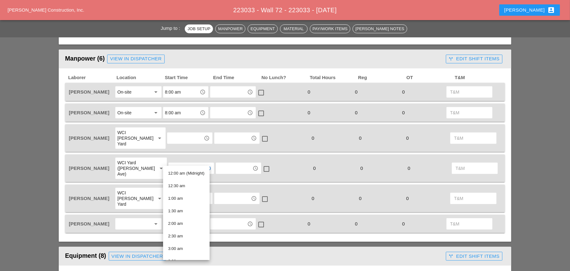
scroll to position [314, 0]
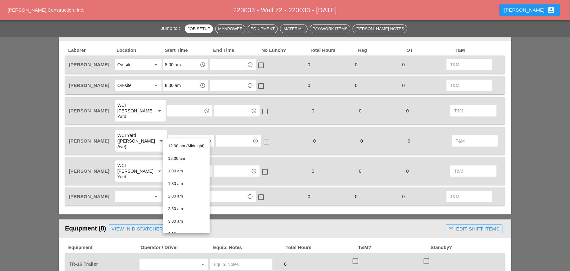
click at [131, 192] on div at bounding box center [133, 197] width 33 height 10
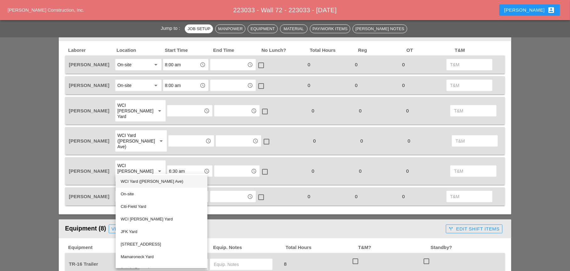
click at [137, 181] on div "WCI Yard ([PERSON_NAME] Ave)" at bounding box center [162, 182] width 82 height 8
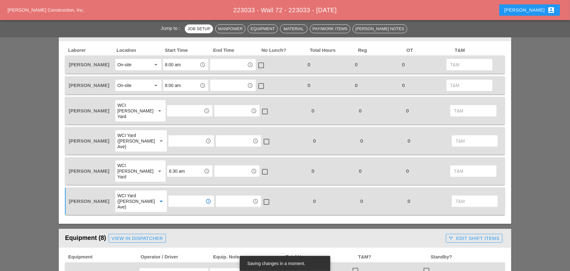
click at [175, 196] on input "text" at bounding box center [186, 201] width 33 height 10
drag, startPoint x: 176, startPoint y: 207, endPoint x: 159, endPoint y: 188, distance: 25.4
click at [175, 207] on div "7 :30 am" at bounding box center [186, 208] width 36 height 8
type input "7:30 am"
click at [176, 136] on input "text" at bounding box center [186, 141] width 33 height 10
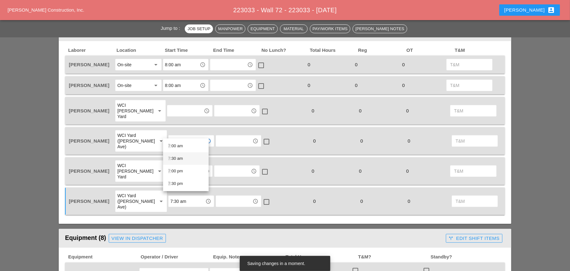
click at [176, 158] on div "7 :30 am" at bounding box center [186, 159] width 36 height 8
type input "7:30 am"
click at [173, 110] on input "text" at bounding box center [185, 111] width 33 height 10
click at [174, 133] on div "7 :30 am" at bounding box center [186, 134] width 36 height 8
type input "7:30 am"
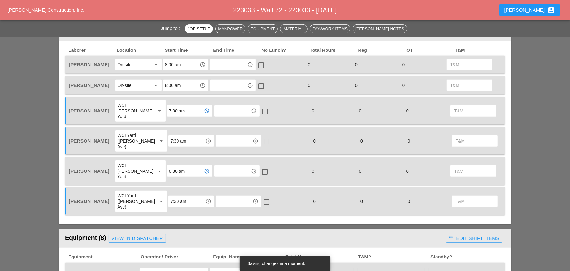
click at [171, 166] on input "6:30 am" at bounding box center [185, 171] width 33 height 10
click at [174, 182] on div "7 :30 am" at bounding box center [186, 183] width 36 height 8
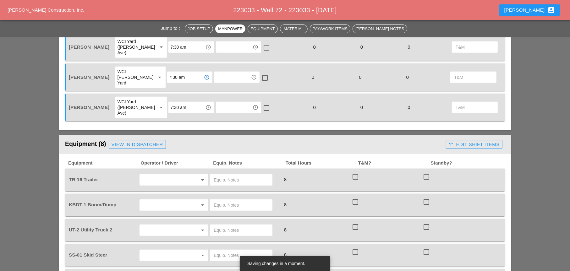
scroll to position [409, 0]
type input "7:30 am"
click at [158, 175] on input "text" at bounding box center [165, 180] width 48 height 10
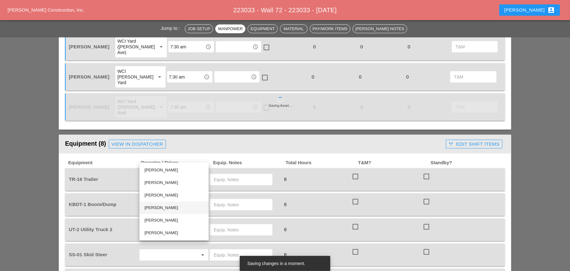
click at [157, 208] on div "[PERSON_NAME]" at bounding box center [174, 208] width 59 height 8
type input "[PERSON_NAME]"
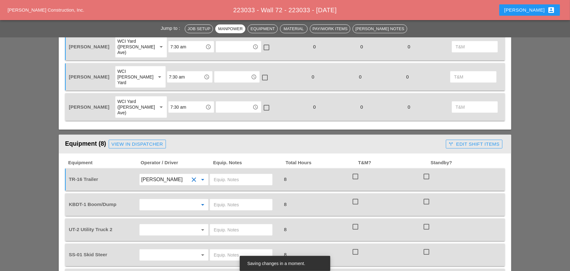
click at [156, 200] on input "text" at bounding box center [165, 205] width 48 height 10
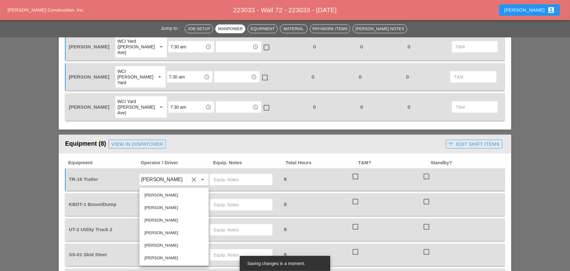
click at [155, 232] on div "[PERSON_NAME]" at bounding box center [174, 233] width 59 height 8
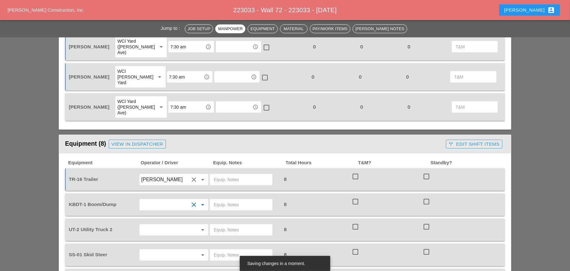
type input "[PERSON_NAME]"
click at [157, 225] on input "text" at bounding box center [165, 230] width 48 height 10
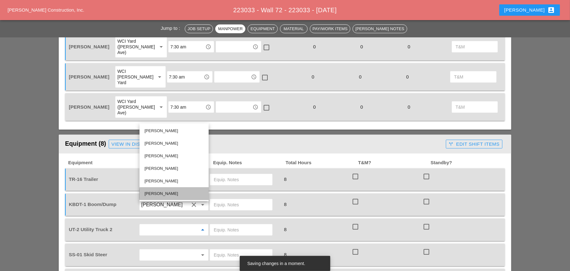
click at [152, 194] on div "[PERSON_NAME]" at bounding box center [174, 194] width 59 height 8
type input "[PERSON_NAME]"
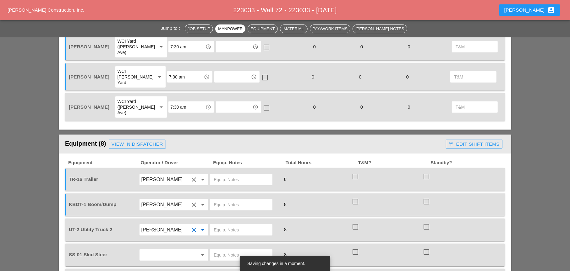
click at [151, 250] on input "text" at bounding box center [165, 255] width 48 height 10
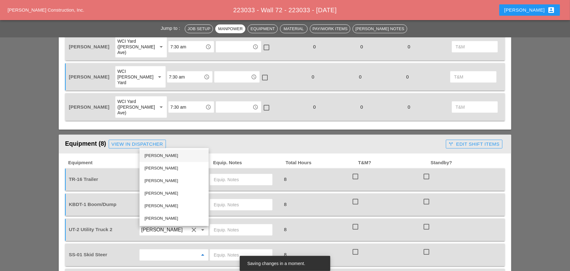
drag, startPoint x: 154, startPoint y: 156, endPoint x: 148, endPoint y: 168, distance: 13.1
click at [154, 157] on div "[PERSON_NAME]" at bounding box center [174, 156] width 59 height 8
type input "[PERSON_NAME]"
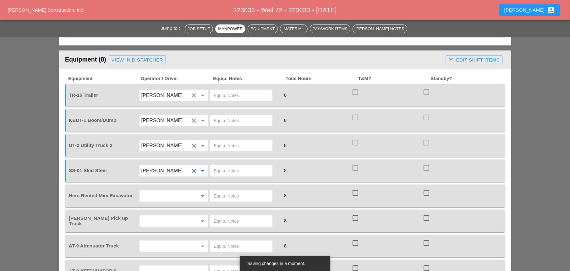
scroll to position [503, 0]
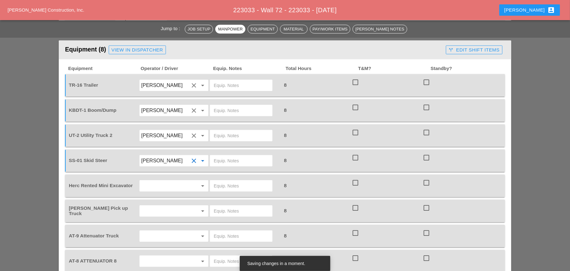
click at [154, 181] on input "text" at bounding box center [165, 186] width 48 height 10
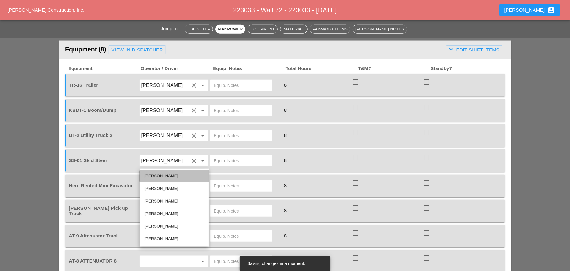
click at [157, 175] on div "[PERSON_NAME]" at bounding box center [174, 177] width 59 height 8
type input "[PERSON_NAME]"
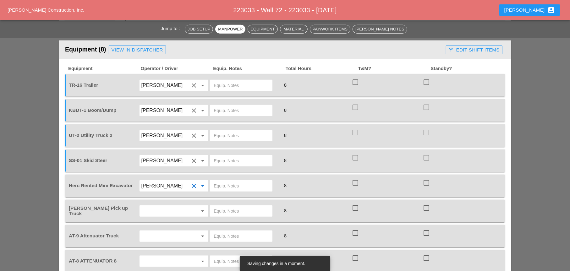
click at [157, 206] on input "text" at bounding box center [165, 211] width 48 height 10
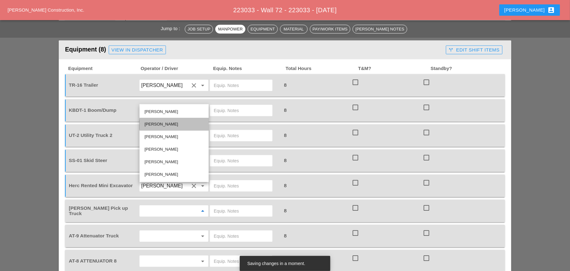
click at [151, 124] on div "[PERSON_NAME]" at bounding box center [174, 125] width 59 height 8
type input "[PERSON_NAME]"
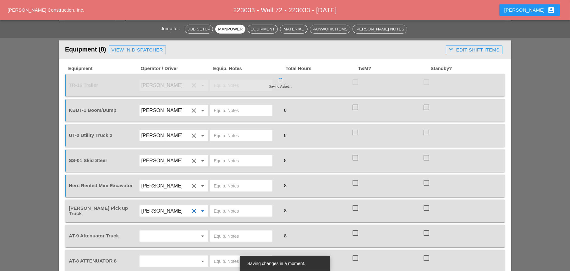
click at [154, 231] on input "text" at bounding box center [165, 236] width 48 height 10
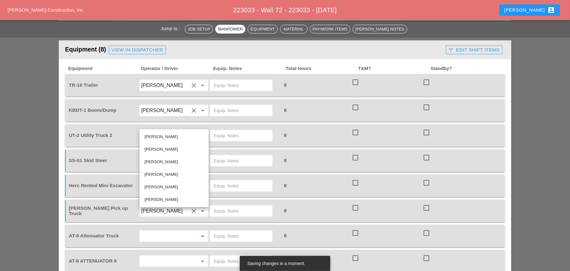
scroll to position [534, 0]
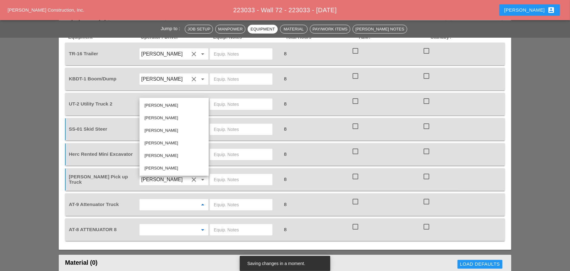
click at [146, 225] on input "text" at bounding box center [165, 230] width 48 height 10
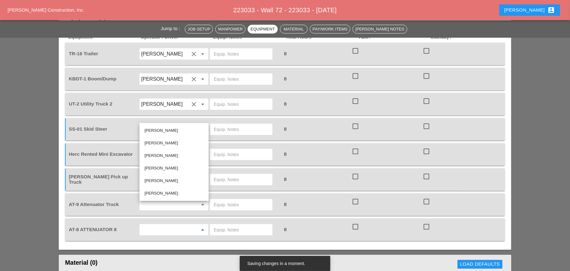
drag, startPoint x: 151, startPoint y: 180, endPoint x: 150, endPoint y: 185, distance: 4.4
click at [151, 182] on div "[PERSON_NAME]" at bounding box center [174, 181] width 59 height 8
type input "[PERSON_NAME]"
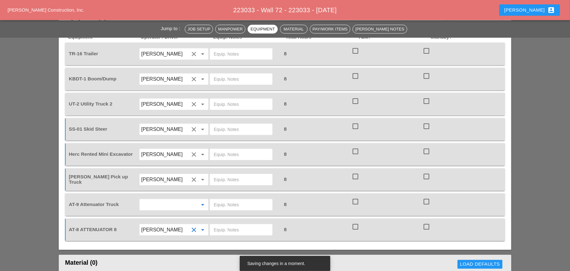
click at [151, 200] on input "text" at bounding box center [165, 205] width 48 height 10
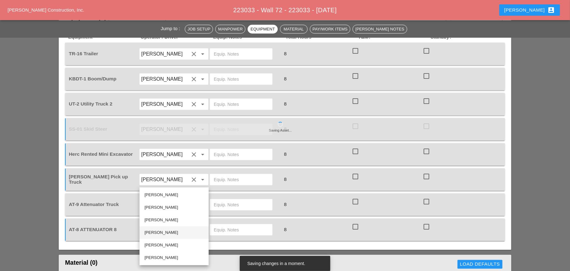
click at [156, 233] on div "[PERSON_NAME]" at bounding box center [174, 233] width 59 height 8
type input "[PERSON_NAME]"
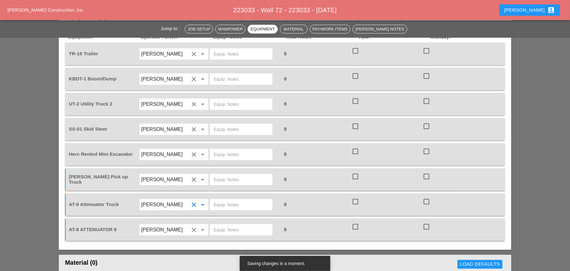
click at [218, 200] on input "text" at bounding box center [241, 205] width 55 height 10
drag, startPoint x: 230, startPoint y: 179, endPoint x: 210, endPoint y: 179, distance: 19.8
click at [210, 199] on div "[PERSON_NAME] yard" at bounding box center [241, 204] width 63 height 11
type input "[PERSON_NAME] yard"
click at [222, 225] on input "text" at bounding box center [241, 230] width 55 height 10
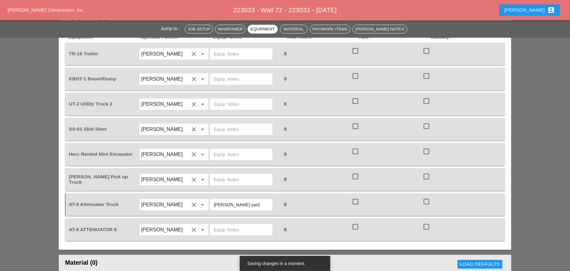
paste input "[PERSON_NAME] yard"
type input "[PERSON_NAME] yard"
click at [215, 150] on input "text" at bounding box center [241, 155] width 55 height 10
drag, startPoint x: 222, startPoint y: 132, endPoint x: 210, endPoint y: 133, distance: 12.0
click at [210, 149] on div "on site" at bounding box center [241, 154] width 63 height 11
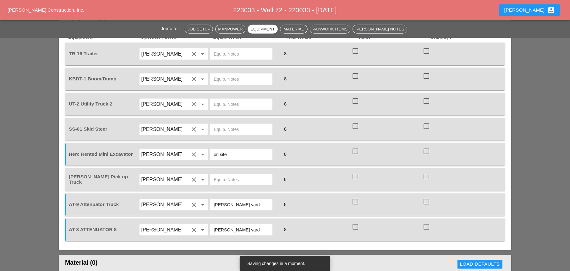
type input "on site"
click at [219, 124] on input "text" at bounding box center [241, 129] width 55 height 10
paste input "on site"
type input "on site loc. 14"
click at [232, 150] on input "on site" at bounding box center [241, 155] width 55 height 10
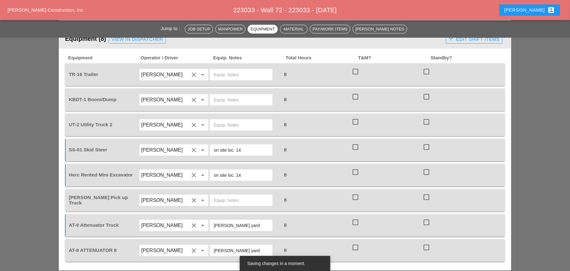
scroll to position [503, 0]
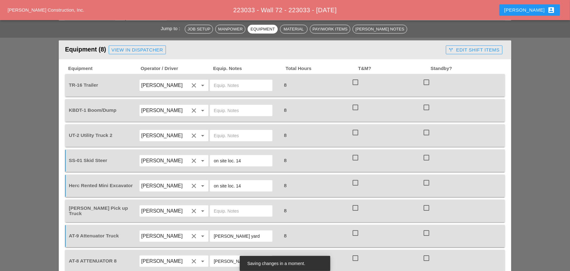
type input "on site loc. 14"
click at [215, 131] on input "text" at bounding box center [241, 136] width 55 height 10
click at [220, 106] on input "text" at bounding box center [241, 111] width 55 height 10
click at [237, 130] on div "main ayrd" at bounding box center [241, 135] width 63 height 11
drag, startPoint x: 234, startPoint y: 111, endPoint x: 213, endPoint y: 113, distance: 20.5
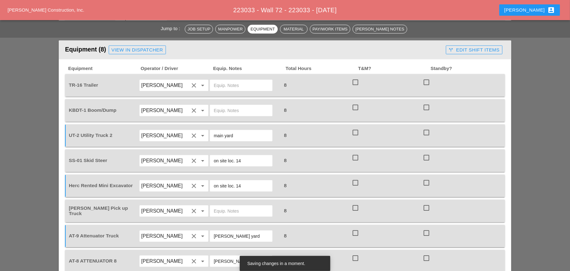
click at [214, 131] on input "main yard" at bounding box center [241, 136] width 55 height 10
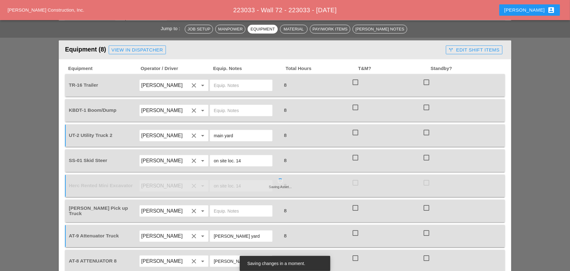
type input "main yard"
click at [229, 106] on input "text" at bounding box center [241, 111] width 55 height 10
paste input "main yard"
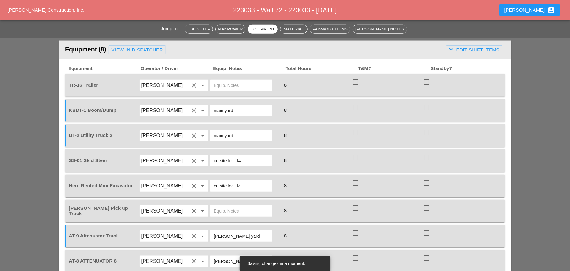
type input "main yard"
drag, startPoint x: 241, startPoint y: 213, endPoint x: 213, endPoint y: 214, distance: 27.7
click at [213, 231] on div "[PERSON_NAME] yard" at bounding box center [241, 236] width 63 height 11
click at [231, 80] on input "text" at bounding box center [241, 85] width 55 height 10
paste input "[PERSON_NAME] yard"
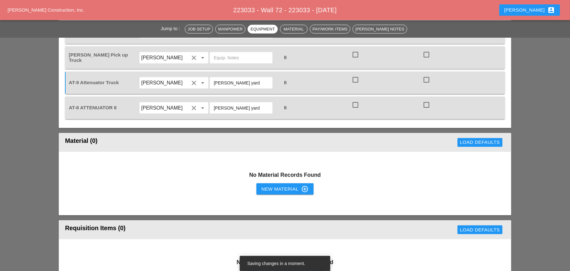
scroll to position [660, 0]
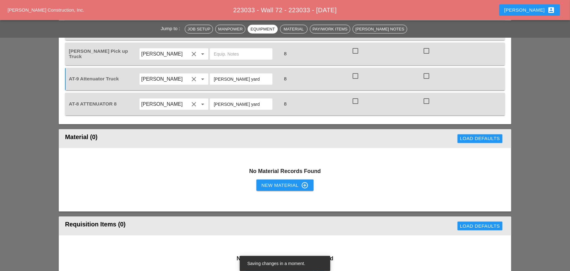
type input "[PERSON_NAME] yard"
click at [279, 182] on div "New Material control_point" at bounding box center [285, 186] width 47 height 8
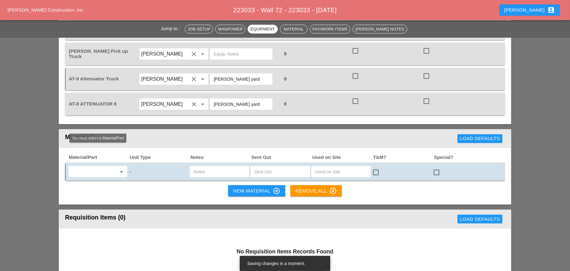
click at [91, 167] on input "text" at bounding box center [93, 172] width 46 height 10
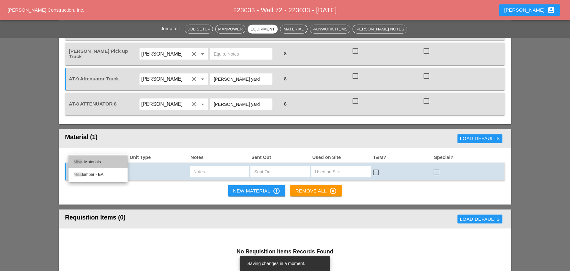
drag, startPoint x: 97, startPoint y: 163, endPoint x: 112, endPoint y: 163, distance: 14.5
click at [100, 163] on div "Misc . Materials" at bounding box center [98, 162] width 49 height 8
type input "Misc. Materials"
click at [203, 167] on input "text" at bounding box center [220, 172] width 52 height 10
type input "2" bit in UT3 or UT2"
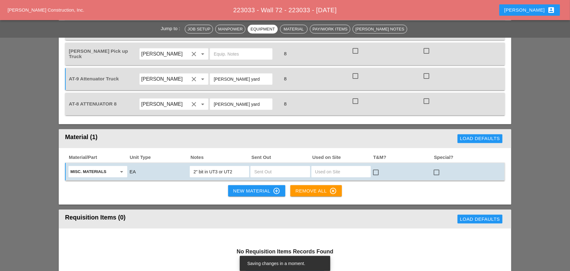
click at [255, 167] on input "text" at bounding box center [280, 172] width 52 height 10
type input "1"
click at [249, 187] on div "New Material control_point" at bounding box center [256, 191] width 47 height 8
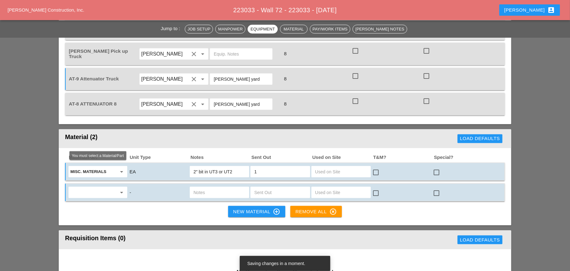
click at [102, 188] on input "text" at bounding box center [93, 193] width 46 height 10
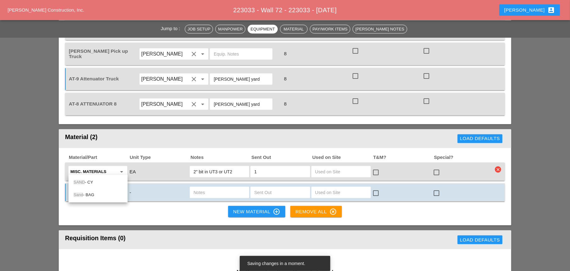
click at [93, 195] on div "Sand - BAG" at bounding box center [98, 195] width 49 height 8
type input "Sand - BAG"
click at [259, 188] on input "text" at bounding box center [280, 193] width 52 height 10
type input "20"
click at [212, 188] on input "text" at bounding box center [220, 193] width 52 height 10
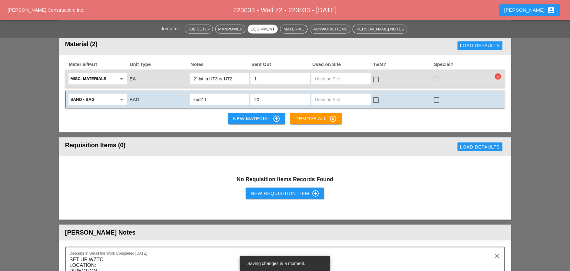
scroll to position [754, 0]
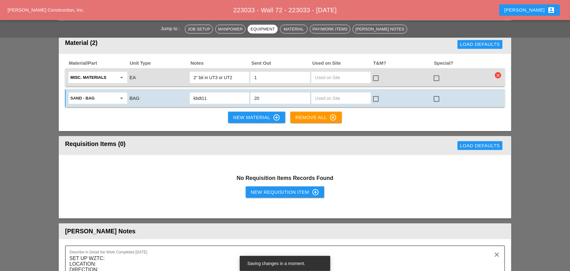
type input "kbdt11"
click at [260, 187] on button "New Requisition Item control_point" at bounding box center [285, 192] width 79 height 11
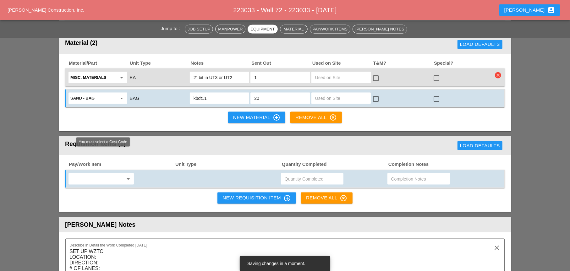
click at [91, 174] on input "text" at bounding box center [96, 179] width 53 height 10
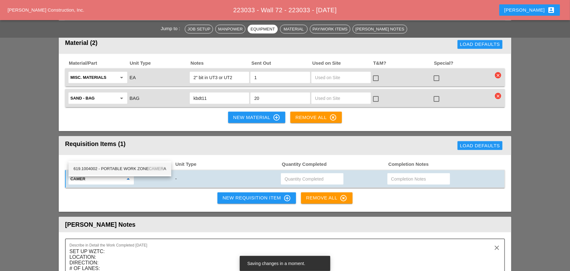
click at [113, 169] on div "619.1004002 - PORTABLE WORK ZONE CAMER A" at bounding box center [120, 169] width 93 height 8
type input "619.1004002 - PORTABLE WORK ZONE CAMERA"
click at [293, 174] on input "text" at bounding box center [312, 179] width 55 height 10
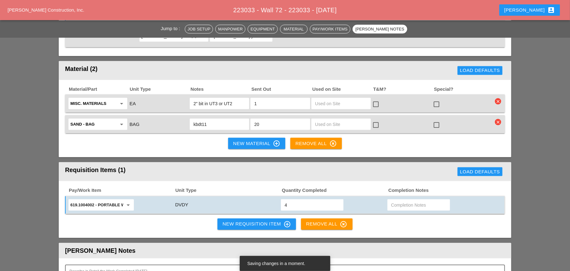
scroll to position [723, 0]
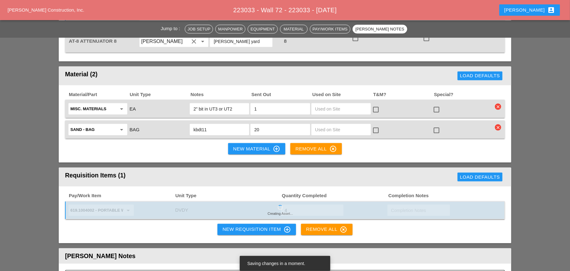
type input "4"
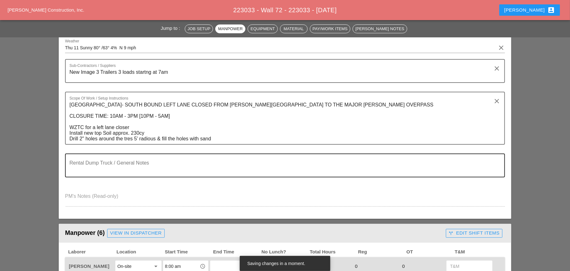
scroll to position [0, 0]
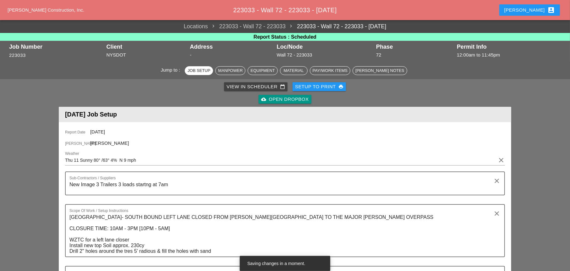
click at [321, 85] on div "Setup to Print print" at bounding box center [319, 86] width 48 height 7
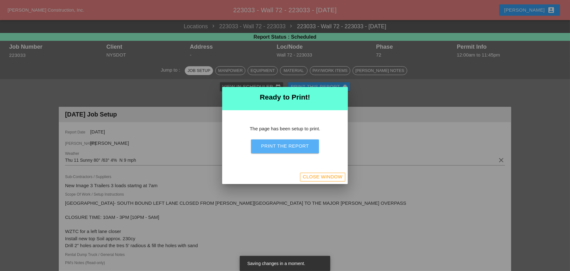
click at [301, 146] on div "Print the Report" at bounding box center [285, 146] width 48 height 7
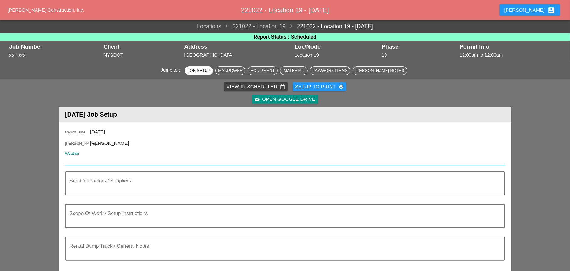
paste input "Thu 11 Sunny 80° /63° 4% N 9 mph"
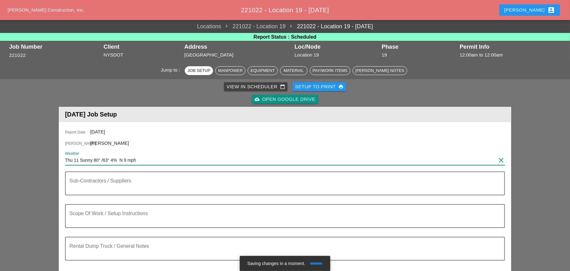
drag, startPoint x: 141, startPoint y: 159, endPoint x: 65, endPoint y: 161, distance: 76.1
click at [65, 161] on input "Thu 11 Sunny 80° /63° 4% N 9 mph" at bounding box center [280, 160] width 431 height 10
paste input "Day 80° 4% N 9 mph Sunny skies. High around 80F. Winds N at 5 to 10 mph."
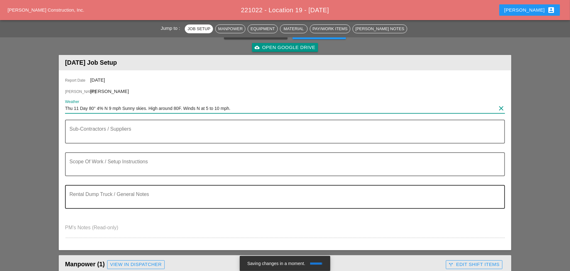
scroll to position [63, 0]
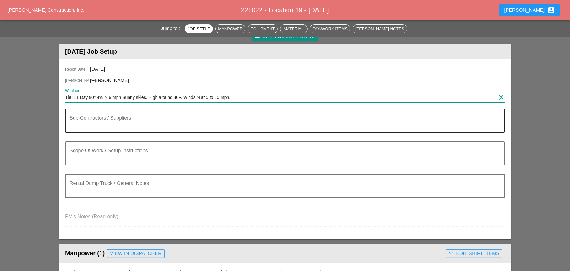
type input "Thu 11 Day 80° 4% N 9 mph Sunny skies. High around 80F. Winds N at 5 to 10 mph."
click at [116, 131] on textarea "Sub-Contractors / Suppliers" at bounding box center [282, 124] width 426 height 15
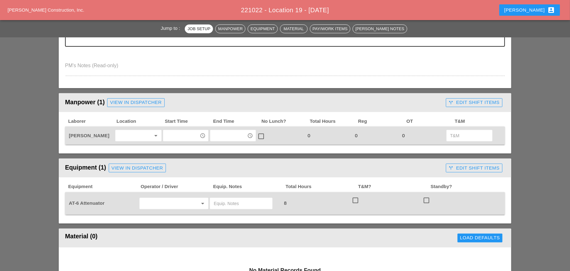
scroll to position [220, 0]
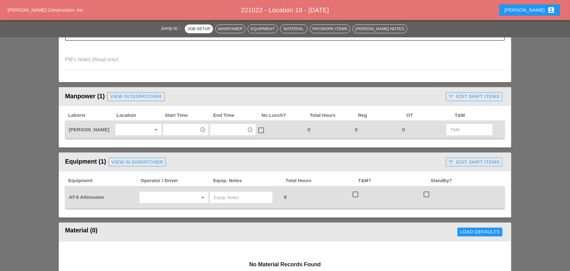
drag, startPoint x: 146, startPoint y: 126, endPoint x: 137, endPoint y: 126, distance: 8.8
type textarea "Gateway on site"
click at [145, 126] on div at bounding box center [133, 130] width 33 height 10
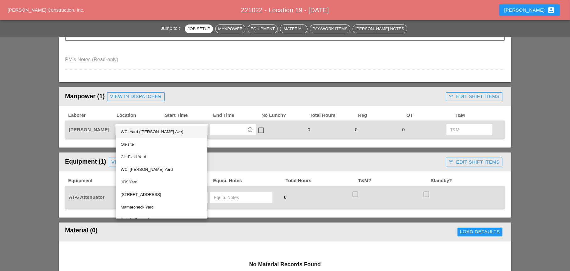
click at [138, 131] on div "WCI Yard ([PERSON_NAME] Ave)" at bounding box center [162, 132] width 82 height 8
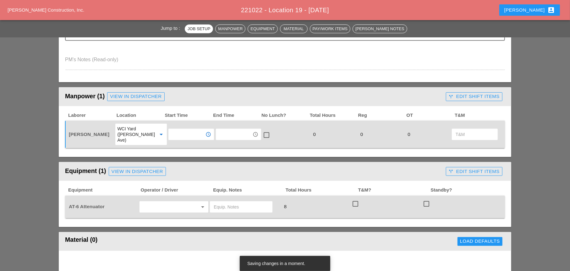
click at [171, 131] on input "text" at bounding box center [186, 135] width 33 height 10
click at [179, 158] on div "7 :30 am" at bounding box center [186, 158] width 36 height 8
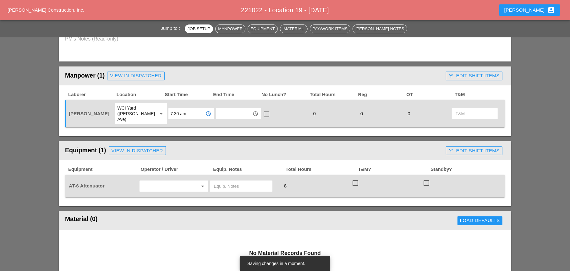
scroll to position [251, 0]
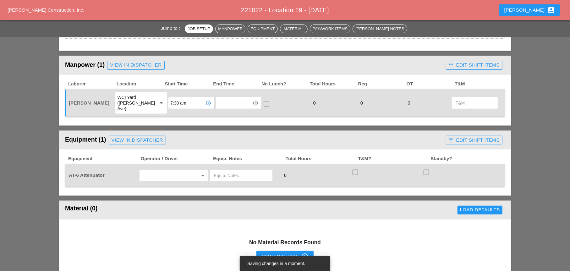
type input "7:30 am"
click at [159, 173] on input "text" at bounding box center [165, 176] width 48 height 10
click at [160, 184] on div "[PERSON_NAME]" at bounding box center [174, 184] width 59 height 8
type input "[PERSON_NAME]"
click at [227, 171] on input "text" at bounding box center [241, 176] width 55 height 10
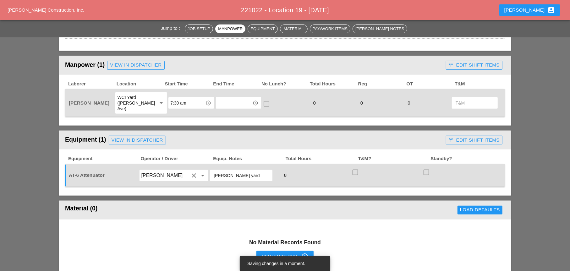
scroll to position [189, 0]
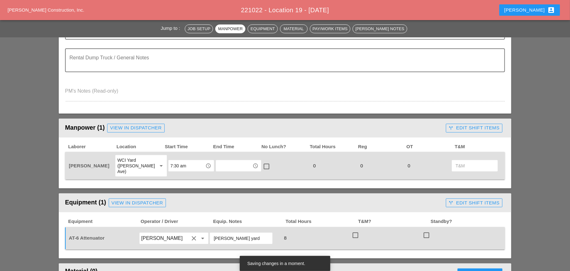
type input "[PERSON_NAME] yard"
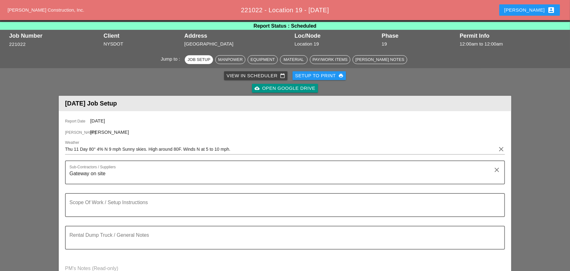
scroll to position [0, 0]
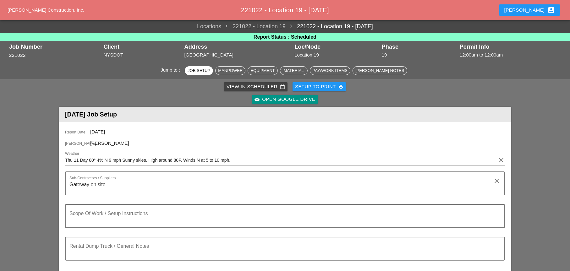
click at [328, 83] on div "Setup to Print print" at bounding box center [319, 86] width 48 height 7
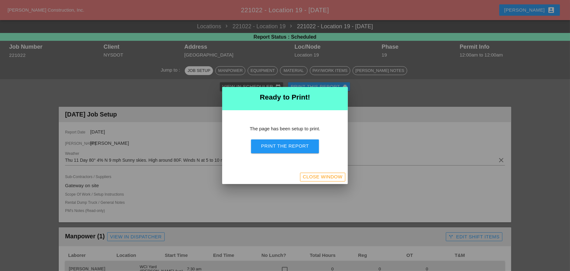
click at [309, 152] on button "Print the Report" at bounding box center [285, 147] width 68 height 14
click at [325, 178] on div "Close Window" at bounding box center [323, 177] width 40 height 7
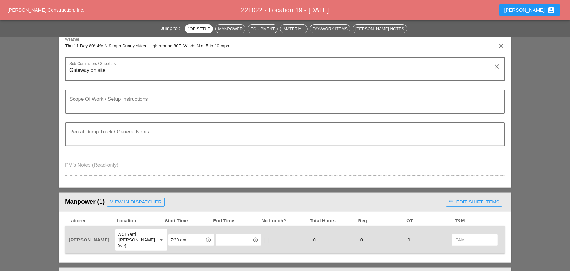
scroll to position [157, 0]
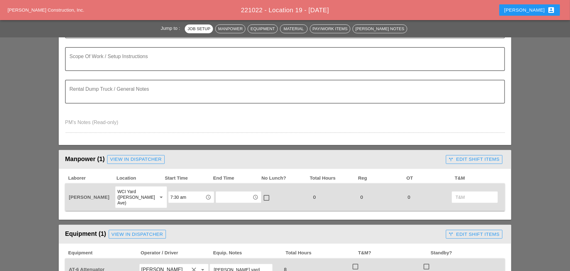
click at [141, 198] on div "WCI Yard ([PERSON_NAME] Ave)" at bounding box center [134, 197] width 35 height 17
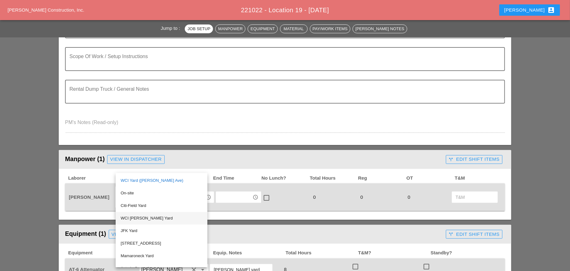
click at [138, 218] on div "WCI [PERSON_NAME] Yard" at bounding box center [162, 219] width 82 height 8
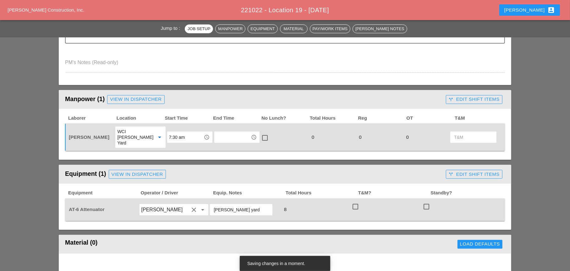
scroll to position [31, 0]
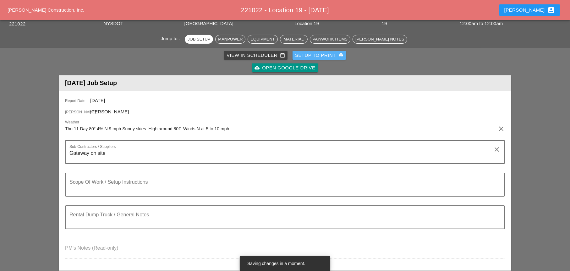
click at [312, 54] on div "Setup to Print print" at bounding box center [319, 55] width 48 height 7
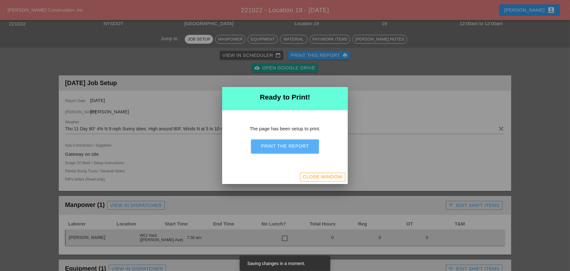
click at [282, 144] on div "Print the Report" at bounding box center [285, 146] width 48 height 7
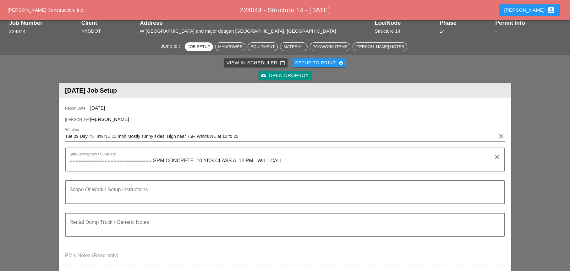
scroll to position [94, 0]
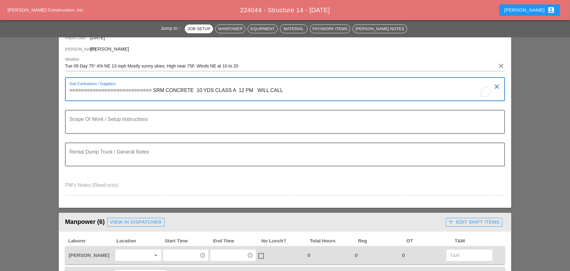
drag, startPoint x: 287, startPoint y: 90, endPoint x: 67, endPoint y: 92, distance: 220.4
click at [67, 92] on div "Sub-Contractors / Suppliers ============================ SRM CONCRETE 10 YDS CL…" at bounding box center [285, 89] width 440 height 24
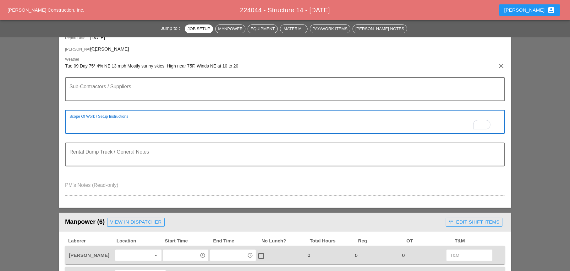
paste textarea "LOCATION: 14 NEW SIGN STRUCTURE NO.: N2852 EXISTING SIGN STRUCTURE NO.: N1132 W…"
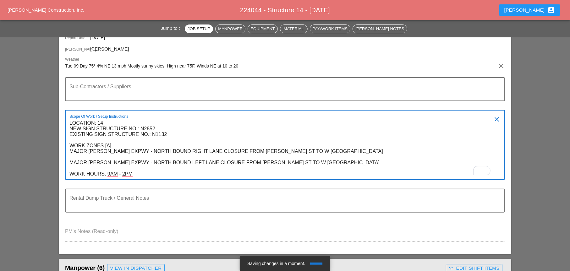
click at [143, 175] on textarea "LOCATION: 14 NEW SIGN STRUCTURE NO.: N2852 EXISTING SIGN STRUCTURE NO.: N1132 W…" at bounding box center [282, 148] width 426 height 61
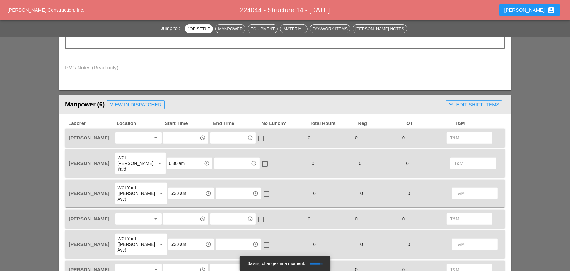
scroll to position [283, 0]
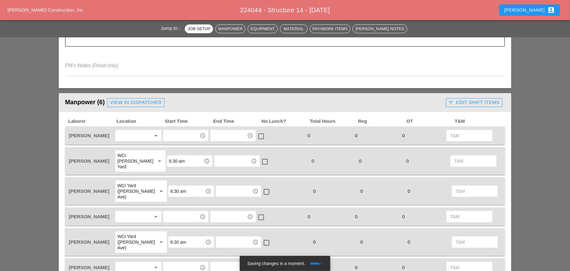
type textarea "LOCATION: 14 NEW SIGN STRUCTURE NO.: N2852 EXISTING SIGN STRUCTURE NO.: N1132 W…"
click at [130, 136] on div at bounding box center [133, 136] width 33 height 10
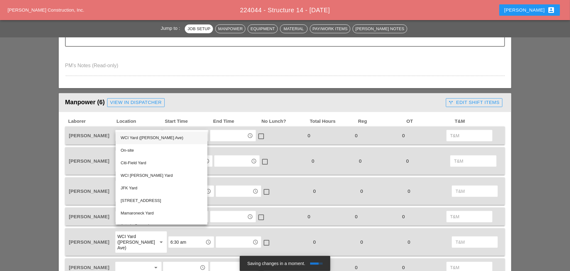
click at [132, 137] on div "WCI Yard ([PERSON_NAME] Ave)" at bounding box center [162, 138] width 82 height 8
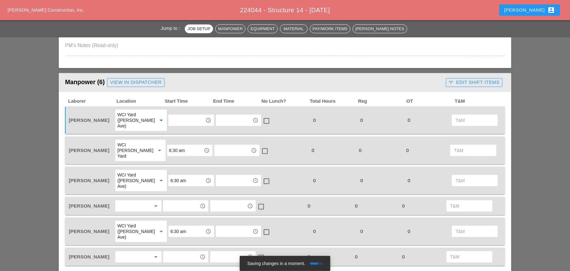
scroll to position [314, 0]
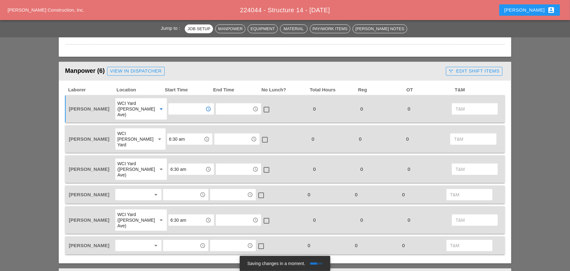
click at [175, 110] on input "text" at bounding box center [186, 109] width 33 height 10
click at [173, 119] on div "7 :00 am" at bounding box center [186, 120] width 36 height 8
type input "7:00 am"
click at [176, 134] on input "6:30 am" at bounding box center [185, 139] width 33 height 10
click at [173, 144] on div "7 :00 am" at bounding box center [186, 145] width 36 height 8
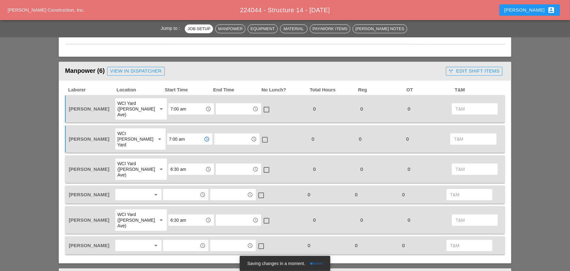
click at [176, 134] on input "7:00 am" at bounding box center [185, 139] width 33 height 10
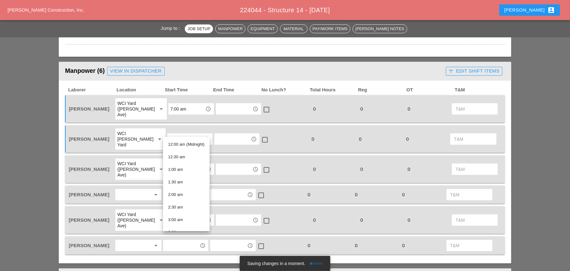
click at [131, 131] on div "WCI [PERSON_NAME] Yard" at bounding box center [134, 139] width 34 height 17
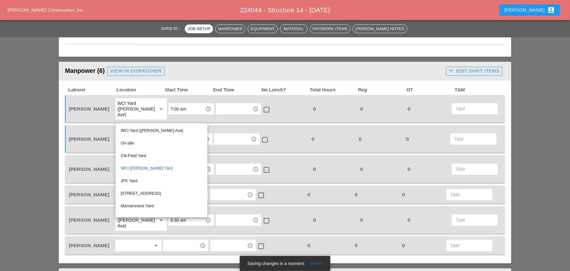
click at [133, 143] on div "On-site" at bounding box center [162, 144] width 82 height 8
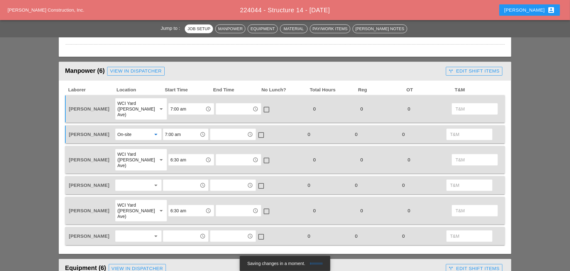
click at [176, 130] on input "7:00 am" at bounding box center [181, 135] width 33 height 10
drag, startPoint x: 175, startPoint y: 143, endPoint x: 155, endPoint y: 143, distance: 20.1
click at [175, 143] on div "8 :00 am" at bounding box center [186, 143] width 36 height 8
type input "8:00 am"
click at [174, 155] on input "6:30 am" at bounding box center [186, 160] width 33 height 10
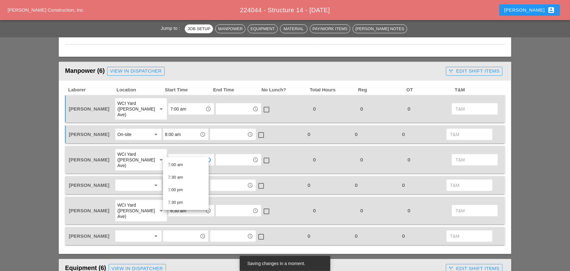
drag, startPoint x: 172, startPoint y: 163, endPoint x: 139, endPoint y: 168, distance: 34.1
click at [171, 164] on div "7 :00 am" at bounding box center [186, 165] width 36 height 8
type input "7:00 am"
click at [132, 180] on div at bounding box center [133, 185] width 33 height 10
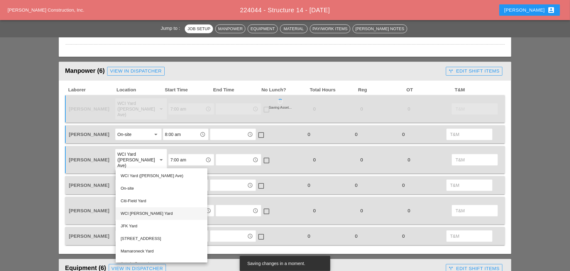
click at [135, 213] on div "WCI [PERSON_NAME] Yard" at bounding box center [162, 214] width 82 height 8
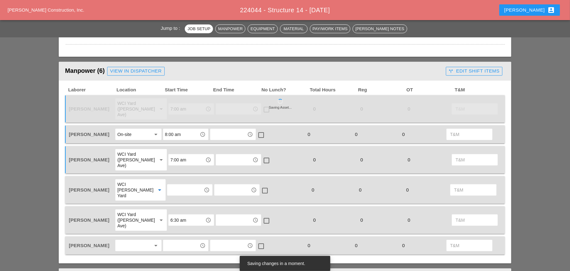
click at [172, 185] on input "text" at bounding box center [185, 190] width 33 height 10
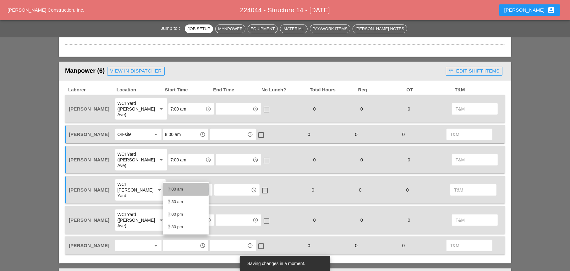
drag, startPoint x: 170, startPoint y: 188, endPoint x: 162, endPoint y: 190, distance: 7.7
click at [170, 189] on div "7 :00 am" at bounding box center [186, 190] width 36 height 8
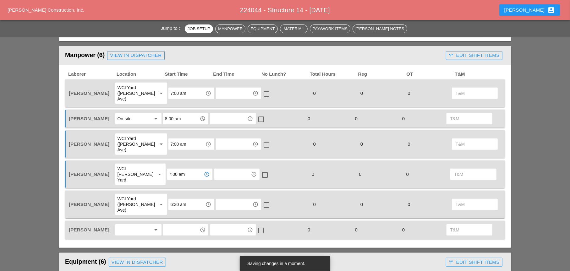
scroll to position [346, 0]
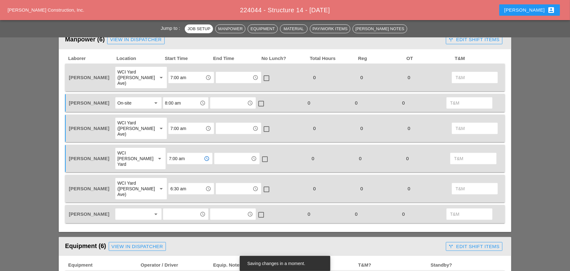
type input "7:00 am"
click at [170, 184] on input "6:30 am" at bounding box center [186, 189] width 33 height 10
click at [171, 183] on div "7 :00 am" at bounding box center [186, 183] width 36 height 8
type input "7:00 am"
click at [124, 209] on div at bounding box center [133, 214] width 33 height 10
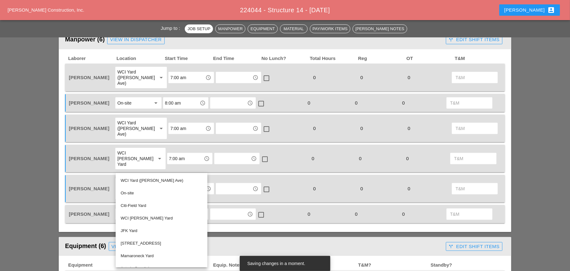
click at [135, 218] on div "WCI [PERSON_NAME] Yard" at bounding box center [162, 219] width 82 height 8
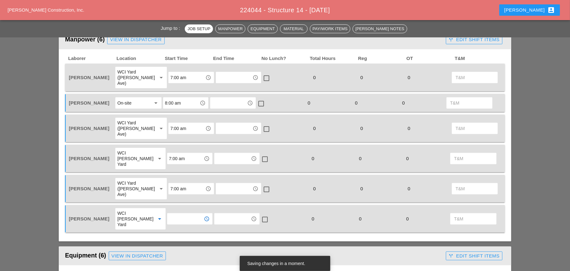
click at [174, 214] on input "text" at bounding box center [185, 219] width 33 height 10
click at [173, 207] on div "7 :00 am" at bounding box center [186, 207] width 36 height 8
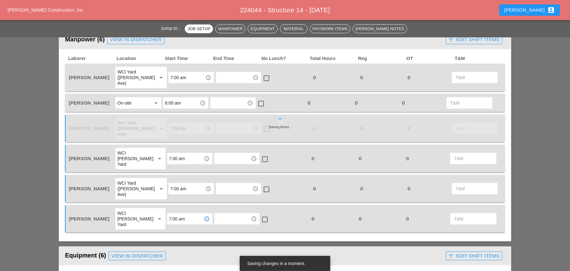
scroll to position [440, 0]
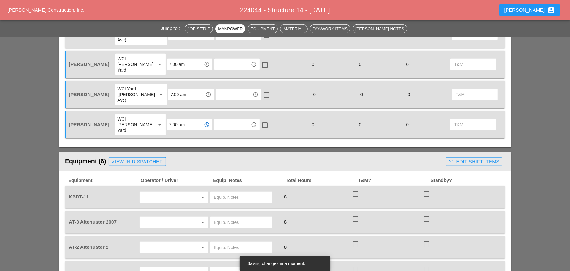
type input "7:00 am"
click at [160, 192] on input "text" at bounding box center [165, 197] width 48 height 10
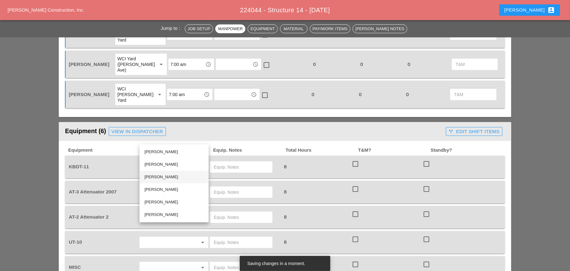
scroll to position [472, 0]
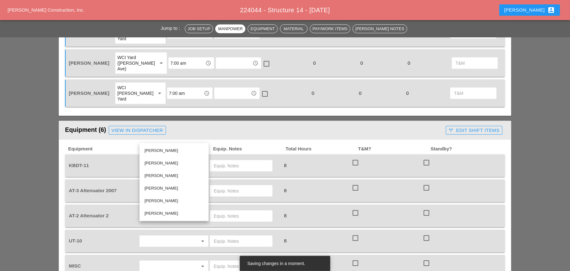
click at [155, 188] on div "Simao Pinheiro" at bounding box center [174, 189] width 59 height 8
type input "Simao Pinheiro"
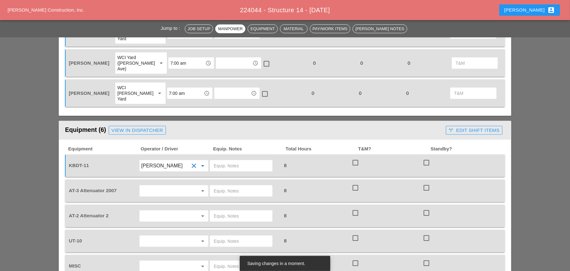
click at [151, 185] on div "arrow_drop_down" at bounding box center [174, 190] width 69 height 11
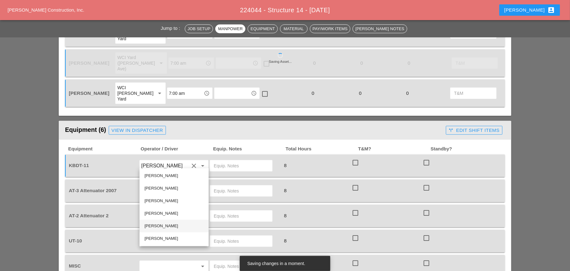
click at [151, 226] on div "Rafael Ceja Rodriguez" at bounding box center [174, 227] width 59 height 8
type input "Rafael Ceja Rodriguez"
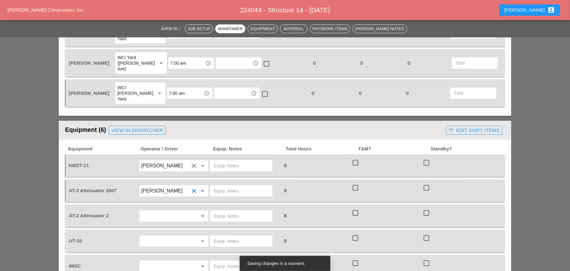
click at [148, 211] on input "text" at bounding box center [165, 216] width 48 height 10
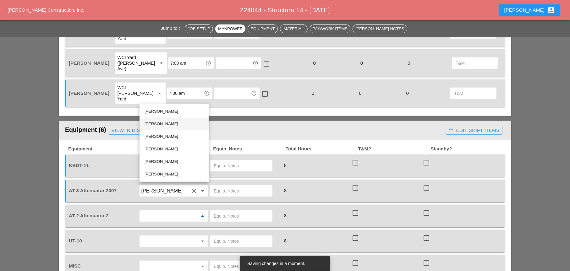
drag, startPoint x: 153, startPoint y: 122, endPoint x: 144, endPoint y: 142, distance: 21.8
click at [153, 123] on div "Daniel Kavanaugh" at bounding box center [174, 124] width 59 height 8
type input "Daniel Kavanaugh"
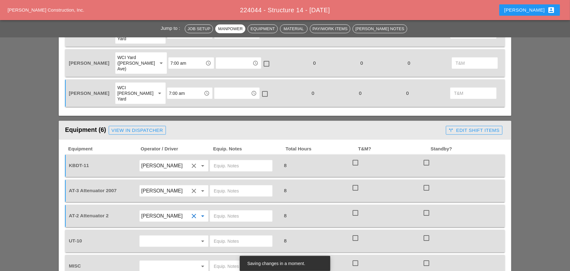
click at [152, 236] on input "text" at bounding box center [165, 241] width 48 height 10
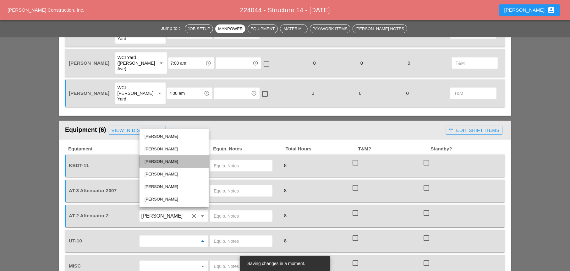
click at [150, 163] on div "Guido Padilla" at bounding box center [174, 162] width 59 height 8
type input "Guido Padilla"
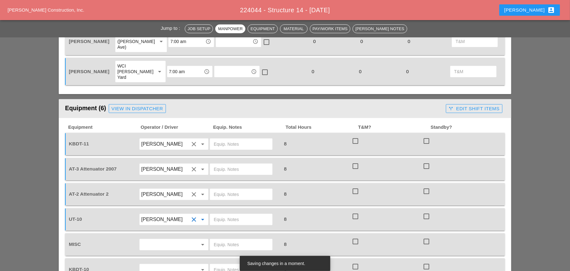
scroll to position [503, 0]
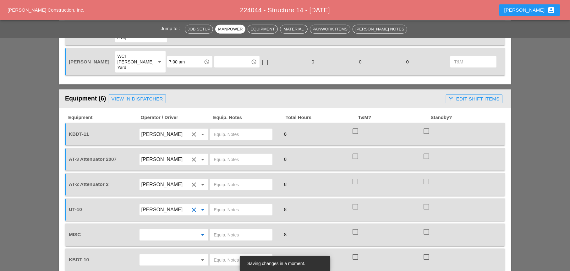
click at [156, 230] on input "text" at bounding box center [165, 235] width 48 height 10
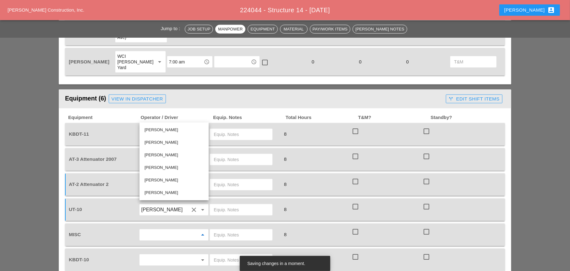
click at [308, 226] on div "8" at bounding box center [315, 235] width 71 height 18
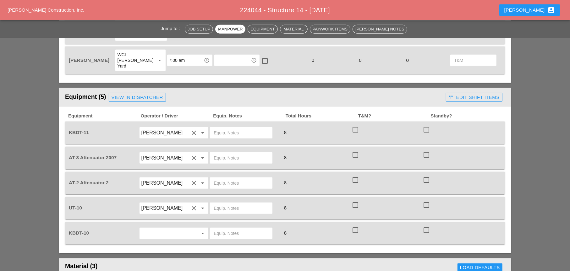
scroll to position [534, 0]
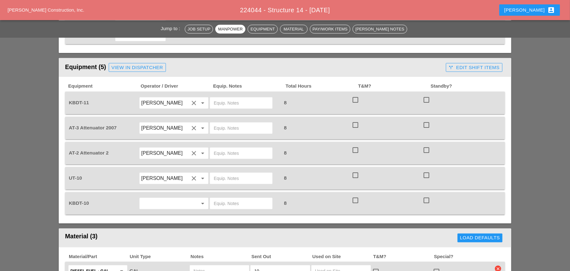
click at [164, 199] on input "text" at bounding box center [165, 204] width 48 height 10
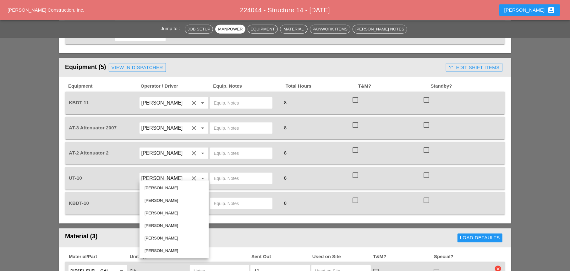
click at [168, 188] on div "[PERSON_NAME]" at bounding box center [174, 189] width 59 height 8
type input "[PERSON_NAME]"
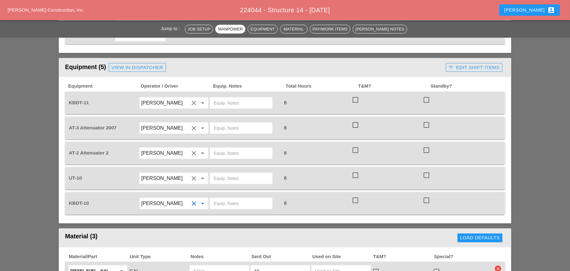
click at [222, 199] on input "text" at bounding box center [241, 204] width 55 height 10
drag, startPoint x: 233, startPoint y: 175, endPoint x: 211, endPoint y: 174, distance: 21.4
click at [212, 198] on div "Main Yard" at bounding box center [241, 203] width 63 height 11
type input "Main Yard"
click at [218, 174] on input "text" at bounding box center [241, 179] width 55 height 10
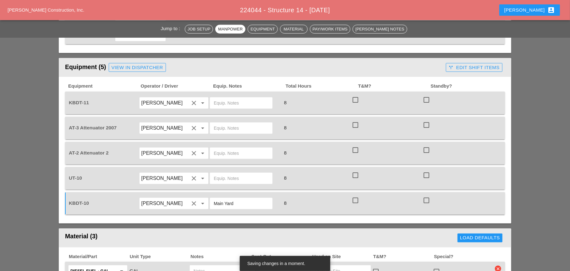
paste input "Main Yard"
type input "Main Yard"
click at [219, 98] on input "text" at bounding box center [241, 103] width 55 height 10
paste input "Main Yard"
type input "Main Yard"
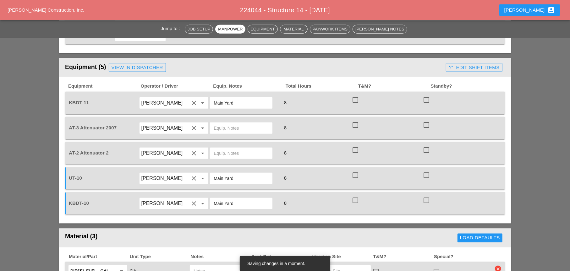
click at [220, 123] on input "text" at bounding box center [241, 128] width 55 height 10
drag, startPoint x: 220, startPoint y: 100, endPoint x: 207, endPoint y: 100, distance: 12.6
click at [207, 119] on div "AT-3 Attenuator 2007 [PERSON_NAME] clear arrow_drop_down [PERSON_NAME] yard 8 c…" at bounding box center [281, 128] width 426 height 18
type input "[PERSON_NAME] yard"
click at [223, 148] on input "text" at bounding box center [241, 153] width 55 height 10
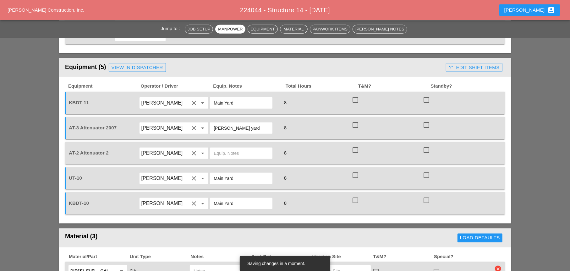
paste input "[PERSON_NAME] yard"
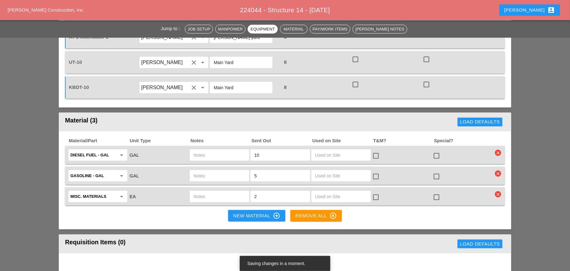
scroll to position [660, 0]
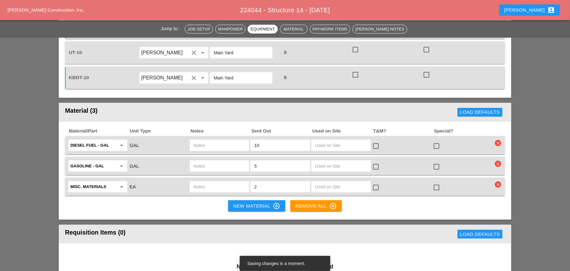
type input "[PERSON_NAME] yard"
click at [215, 141] on input "text" at bounding box center [220, 146] width 52 height 10
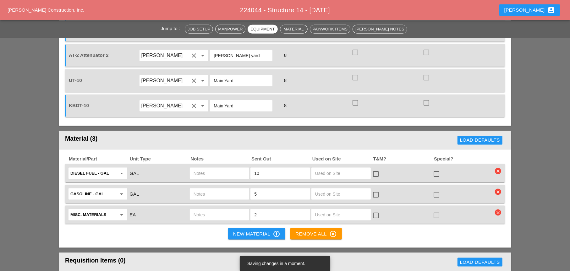
scroll to position [597, 0]
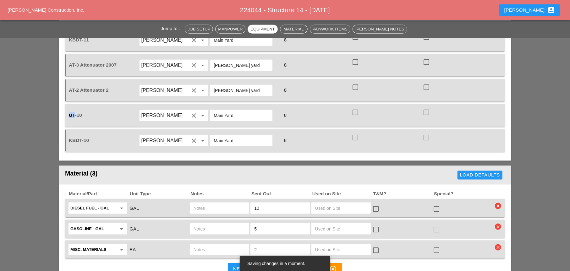
drag, startPoint x: 74, startPoint y: 84, endPoint x: 69, endPoint y: 84, distance: 5.3
click at [69, 113] on span "UT-10" at bounding box center [75, 115] width 13 height 5
copy span "UT"
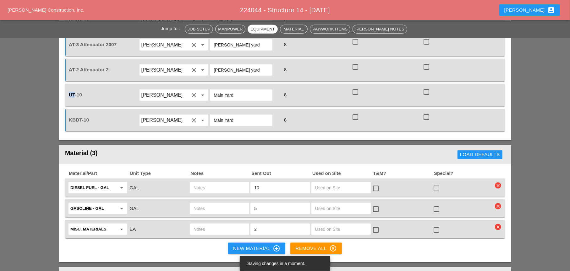
scroll to position [629, 0]
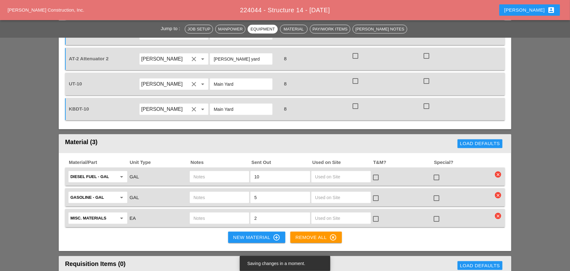
click at [204, 172] on input "text" at bounding box center [220, 177] width 52 height 10
paste input "UT"
click at [204, 189] on div "Gasoline - GAL arrow_drop_down GAL 5 check_box_outline_blank check_box_outline_…" at bounding box center [285, 198] width 440 height 18
drag, startPoint x: 86, startPoint y: 54, endPoint x: 66, endPoint y: 54, distance: 20.1
click at [67, 73] on div "UT-10 [PERSON_NAME] clear arrow_drop_down Main Yard 8 check_box_outline_blank c…" at bounding box center [285, 84] width 440 height 23
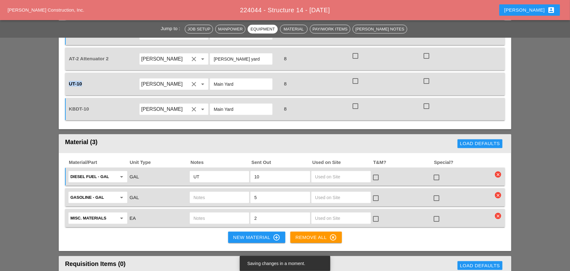
copy span "UT-10"
drag, startPoint x: 212, startPoint y: 146, endPoint x: 208, endPoint y: 146, distance: 3.5
click at [211, 172] on input "UT" at bounding box center [220, 177] width 52 height 10
drag, startPoint x: 206, startPoint y: 146, endPoint x: 185, endPoint y: 146, distance: 20.7
click at [185, 170] on div "Diesel Fuel - GAL arrow_drop_down GAL UT 10 check_box_outline_blank check_box_o…" at bounding box center [281, 176] width 426 height 13
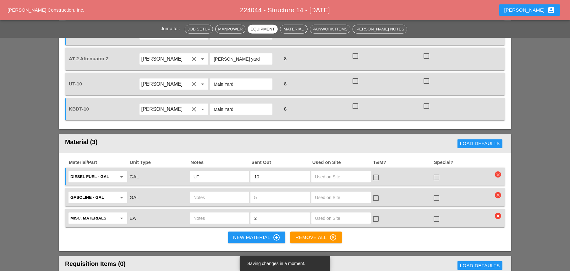
paste input "-10"
type input "UT-10"
click at [203, 193] on input "text" at bounding box center [220, 198] width 52 height 10
paste input "UT-10"
type input "UT-10"
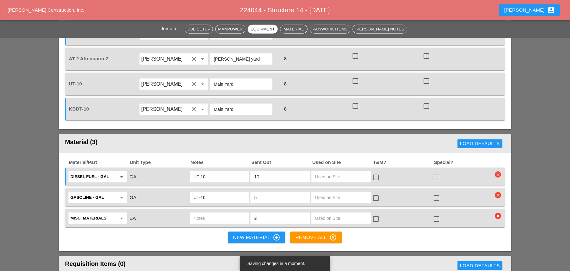
click at [201, 213] on input "text" at bounding box center [220, 218] width 52 height 10
paste input "UT-10"
type input "UT-10"
click at [93, 213] on input "Misc. Materials" at bounding box center [93, 218] width 46 height 10
click at [92, 204] on div "Deb ris Bags" at bounding box center [98, 203] width 49 height 8
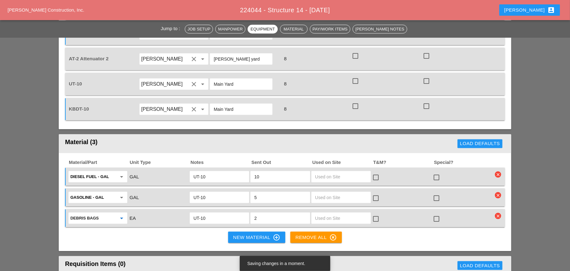
type input "Debris Bags"
drag, startPoint x: 258, startPoint y: 188, endPoint x: 253, endPoint y: 188, distance: 4.4
click at [253, 213] on div "2" at bounding box center [280, 218] width 59 height 11
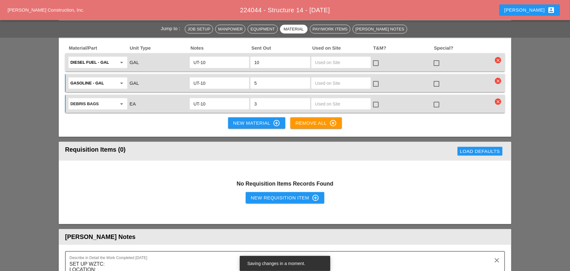
scroll to position [754, 0]
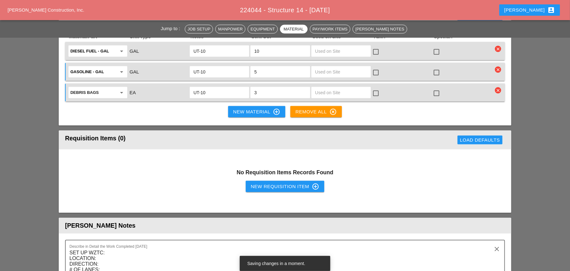
type input "3"
click at [273, 183] on div "New Requisition Item control_point" at bounding box center [285, 187] width 69 height 8
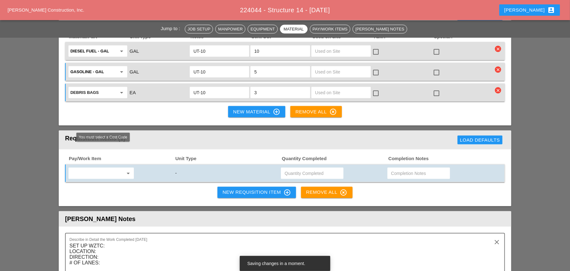
click at [77, 168] on input "text" at bounding box center [96, 173] width 53 height 10
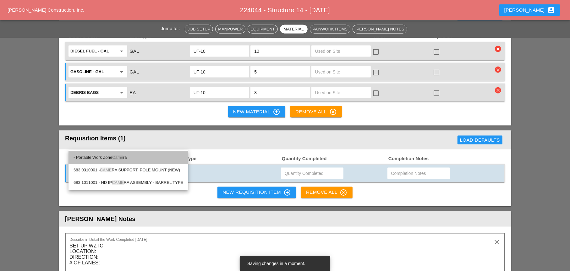
click at [118, 157] on span "Came" at bounding box center [117, 157] width 11 height 5
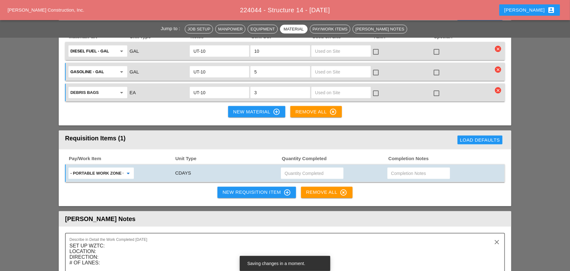
type input "- Portable Work Zone Camera"
click at [289, 168] on input "text" at bounding box center [312, 173] width 55 height 10
type input "4"
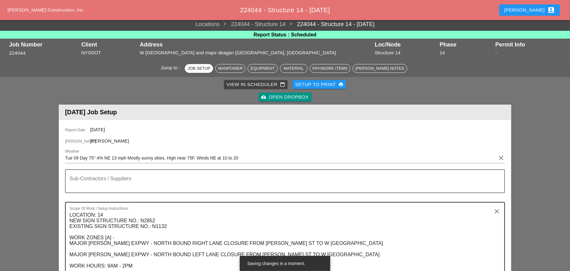
scroll to position [0, 0]
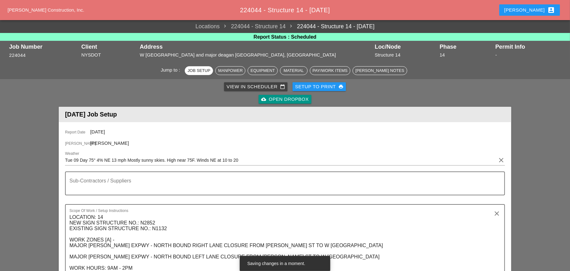
click at [314, 88] on div "Setup to Print print" at bounding box center [319, 86] width 48 height 7
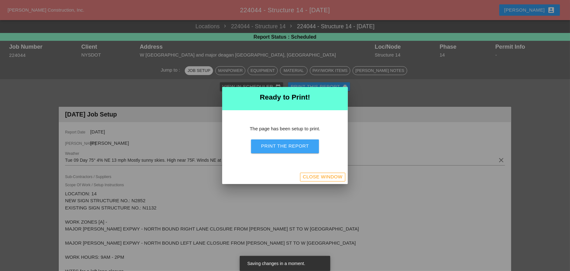
click at [309, 149] on div "Print the Report" at bounding box center [285, 146] width 48 height 7
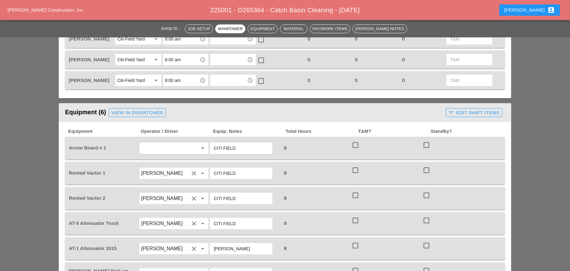
scroll to position [377, 0]
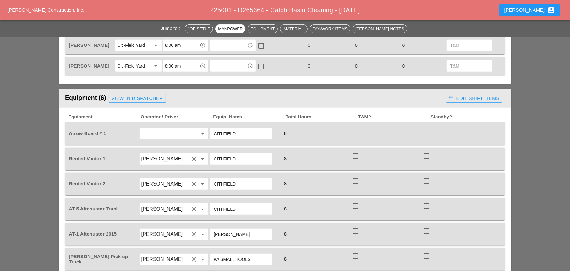
click at [156, 129] on input "text" at bounding box center [165, 134] width 48 height 10
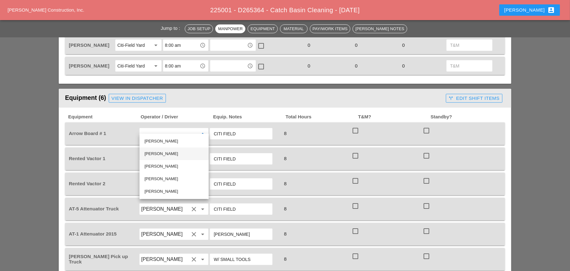
click at [162, 152] on div "[PERSON_NAME]" at bounding box center [174, 154] width 59 height 8
type input "[PERSON_NAME]"
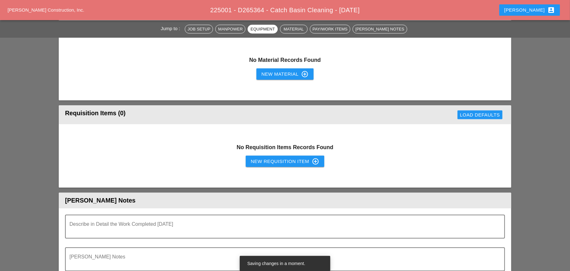
scroll to position [660, 0]
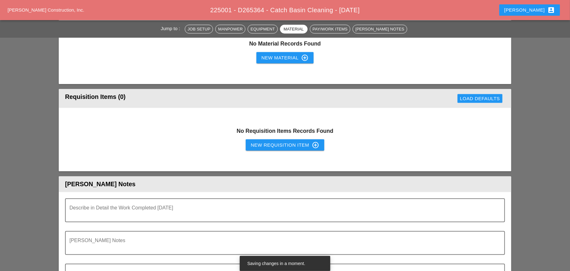
click at [271, 141] on div "New Requisition Item control_point" at bounding box center [285, 145] width 69 height 8
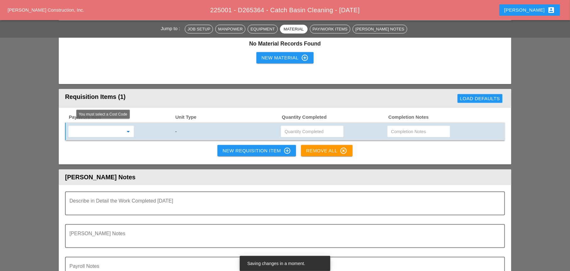
click at [112, 127] on input "text" at bounding box center [96, 132] width 53 height 10
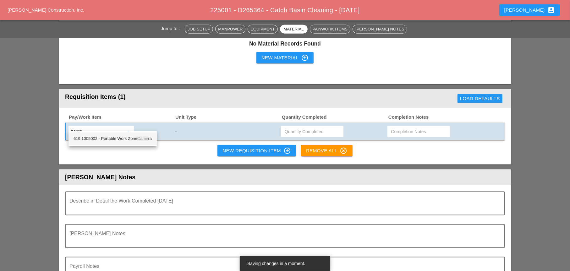
click at [117, 138] on div "619.1005002 - Portable Work Zone Came ra" at bounding box center [113, 139] width 78 height 8
type input "619.1005002 - Portable Work Zone Camera"
click at [289, 127] on input "text" at bounding box center [312, 132] width 55 height 10
type input "4"
click at [245, 147] on div "New Requisition Item control_point" at bounding box center [257, 151] width 69 height 8
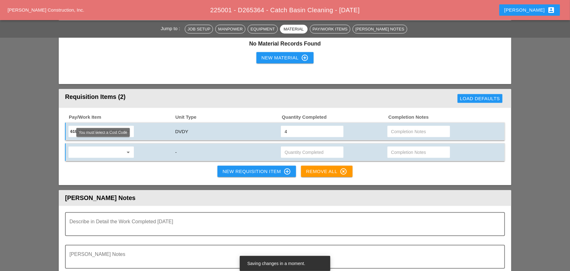
click at [101, 147] on input "text" at bounding box center [96, 152] width 53 height 10
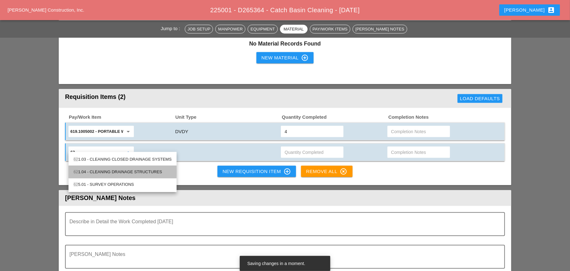
click at [107, 169] on div "62 1.04 - CLEANING DRAINAGE STRUCTURES" at bounding box center [123, 172] width 98 height 8
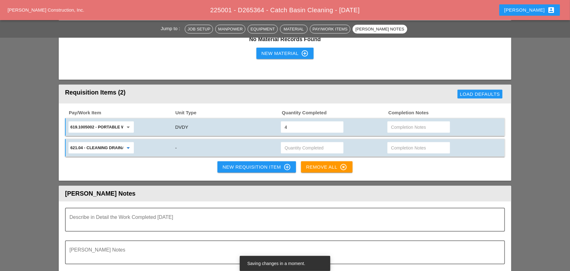
scroll to position [566, 0]
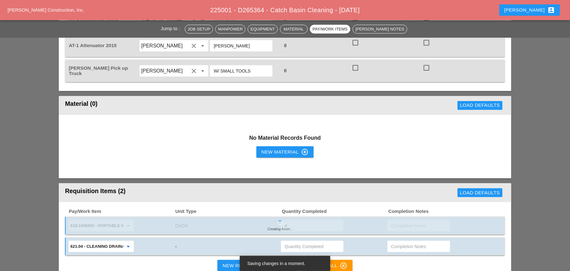
type input "621.04 - CLEANING DRAINAGE STRUCTURES"
